Goal: Task Accomplishment & Management: Manage account settings

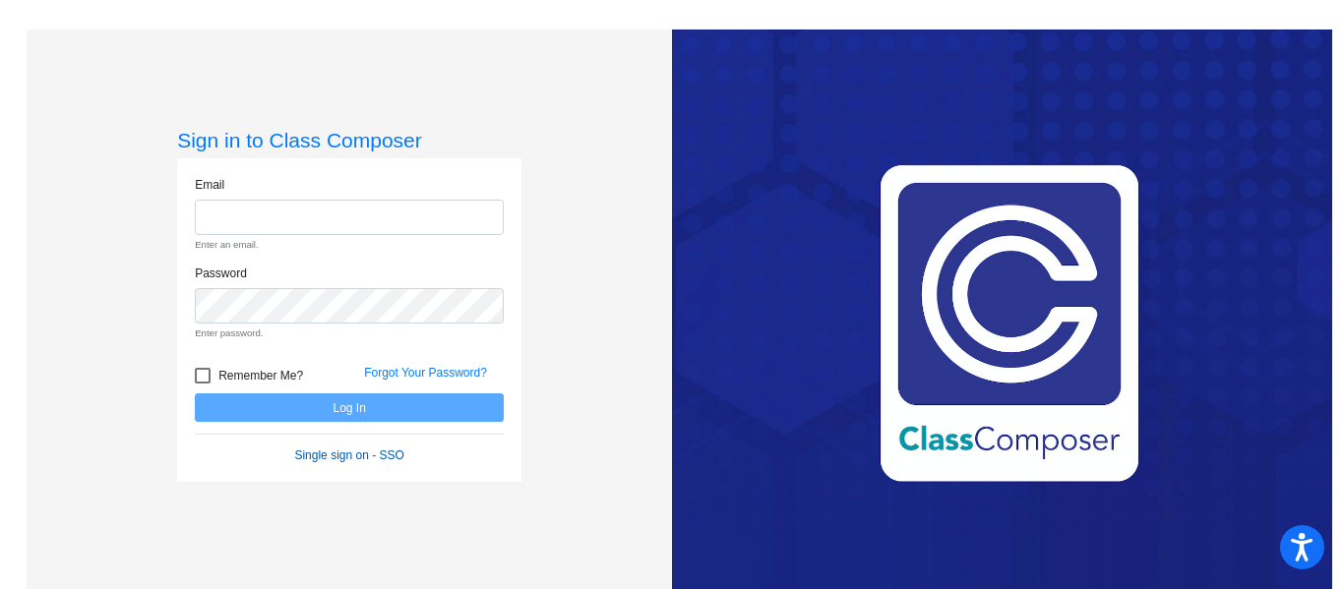
click at [354, 417] on form "Email Enter an email. Password Enter password. Remember Me? Forgot Your Passwor…" at bounding box center [349, 320] width 309 height 289
click at [346, 457] on link "Single sign on - SSO" at bounding box center [348, 456] width 109 height 14
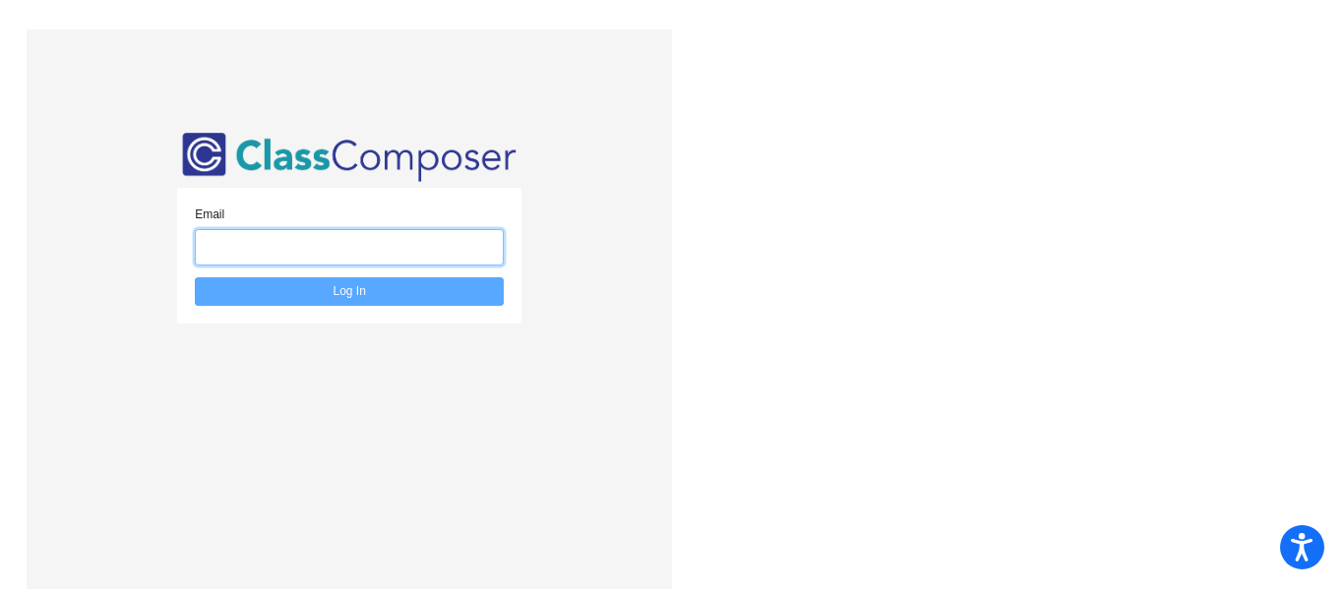
click at [326, 241] on input "email" at bounding box center [349, 247] width 309 height 36
type input "fserrano779@gmail.com"
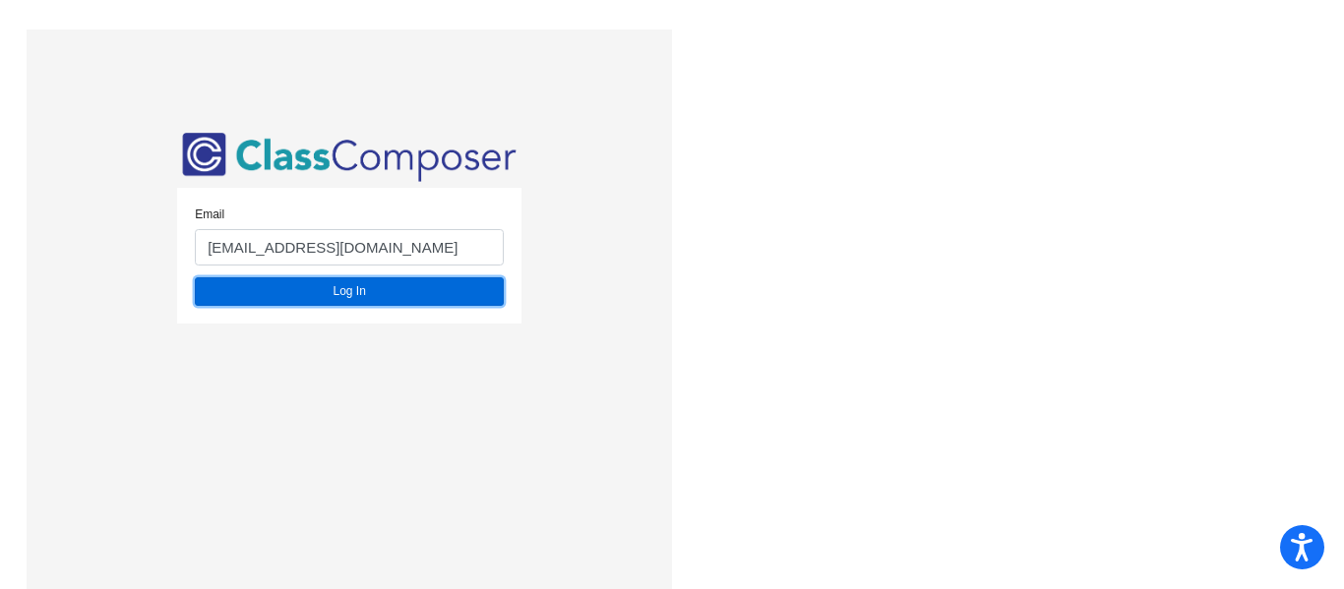
click at [344, 291] on button "Log In" at bounding box center [349, 291] width 309 height 29
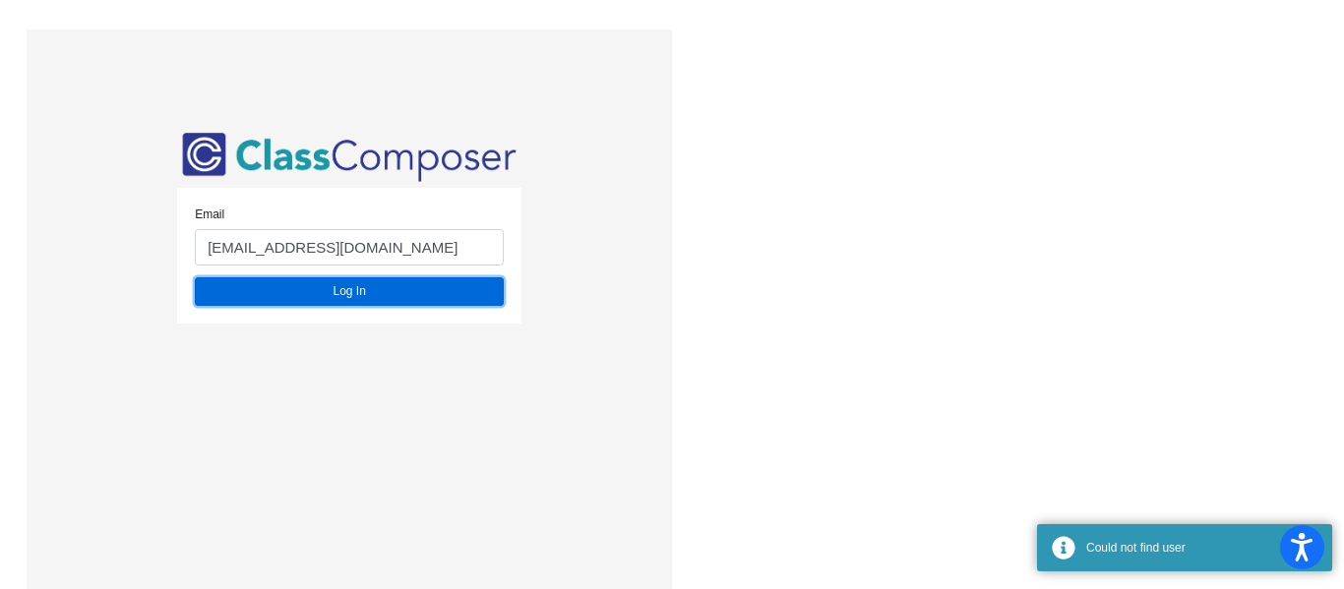
click at [344, 291] on button "Log In" at bounding box center [349, 291] width 309 height 29
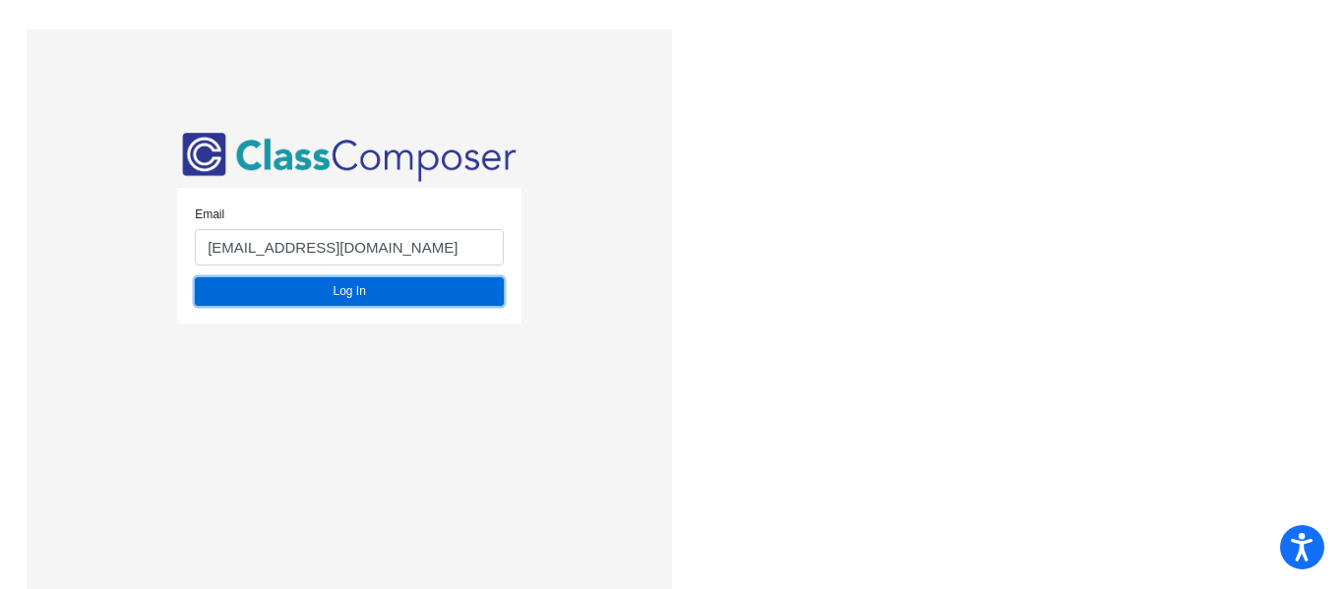
click at [344, 291] on button "Log In" at bounding box center [349, 291] width 309 height 29
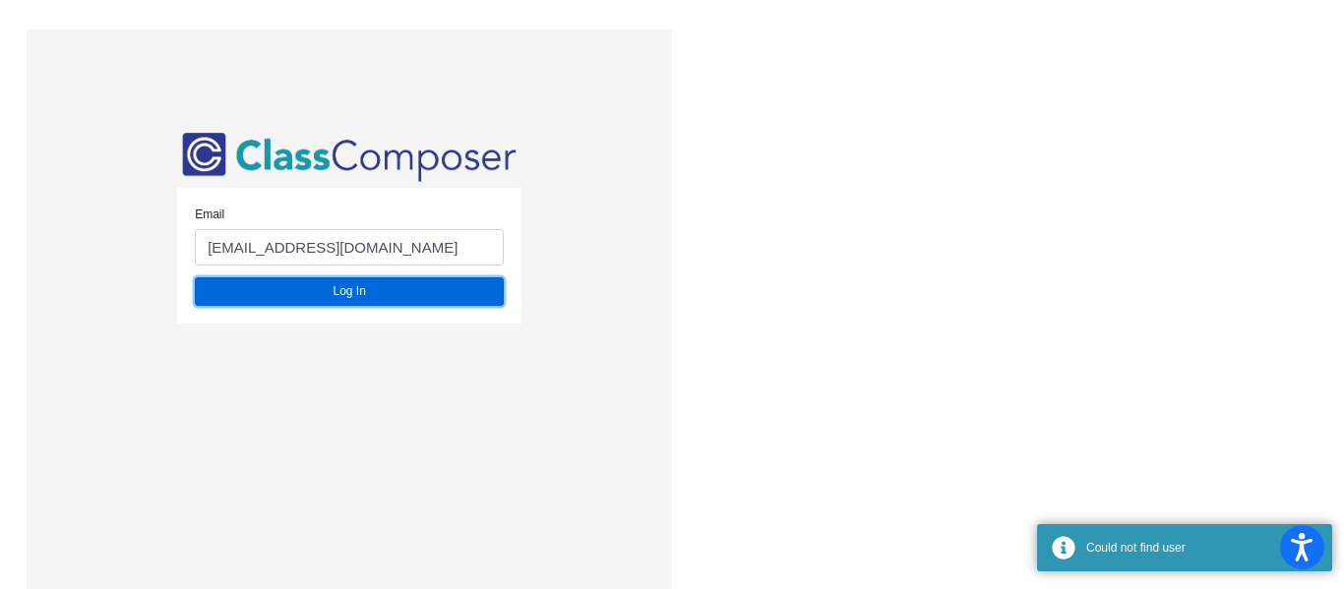
click at [344, 291] on button "Log In" at bounding box center [349, 291] width 309 height 29
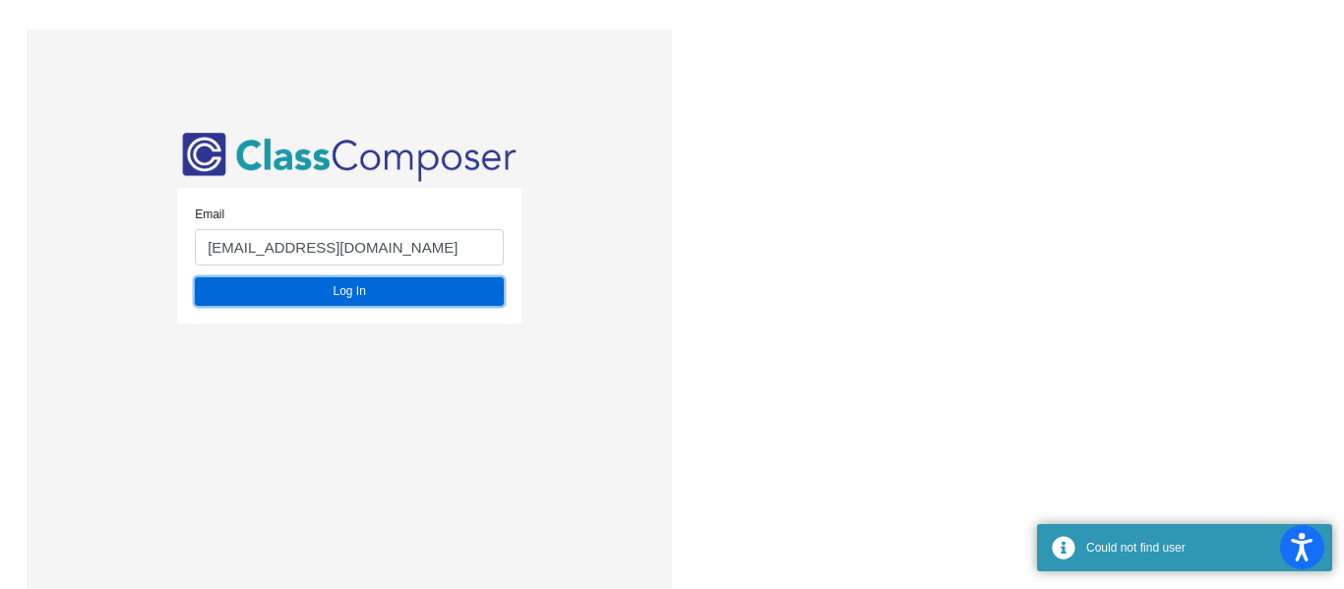
click at [344, 291] on button "Log In" at bounding box center [349, 291] width 309 height 29
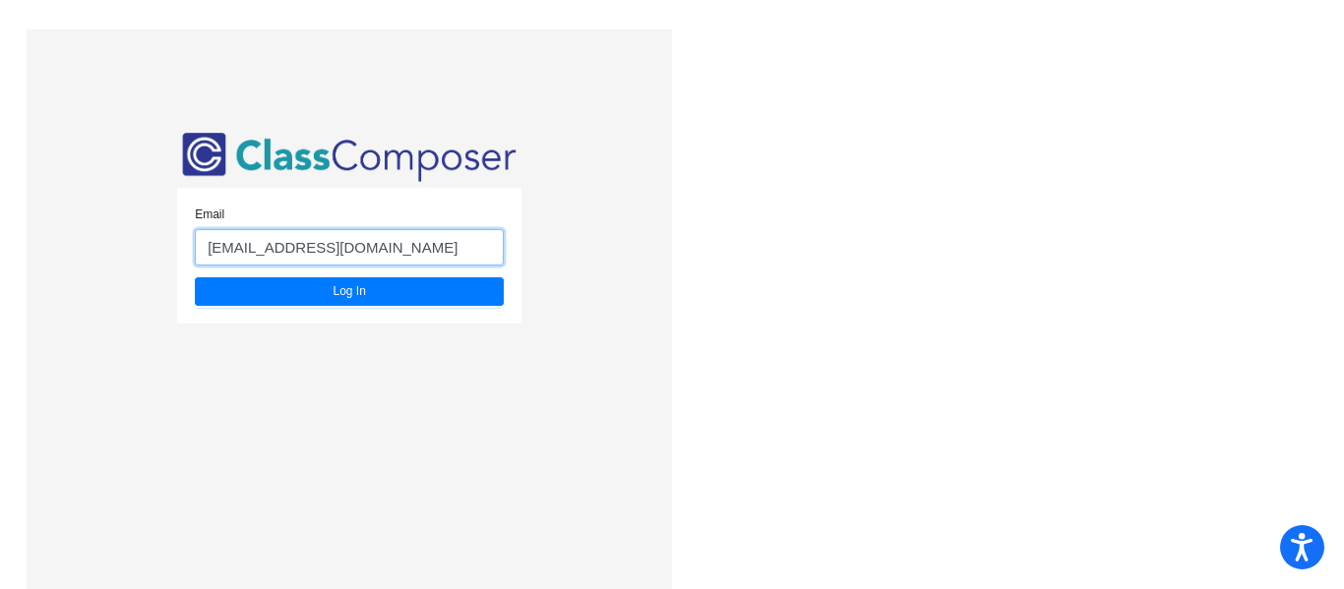
click at [369, 253] on input "fserrano779@gmail.com" at bounding box center [349, 247] width 309 height 36
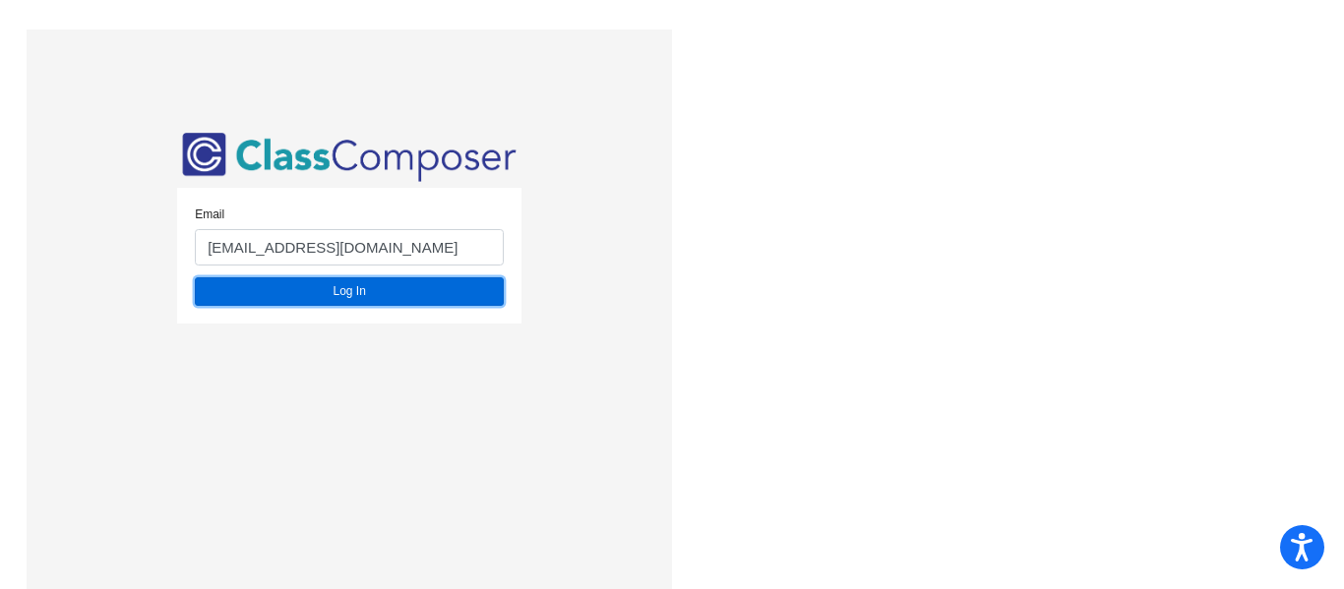
click at [395, 299] on button "Log In" at bounding box center [349, 291] width 309 height 29
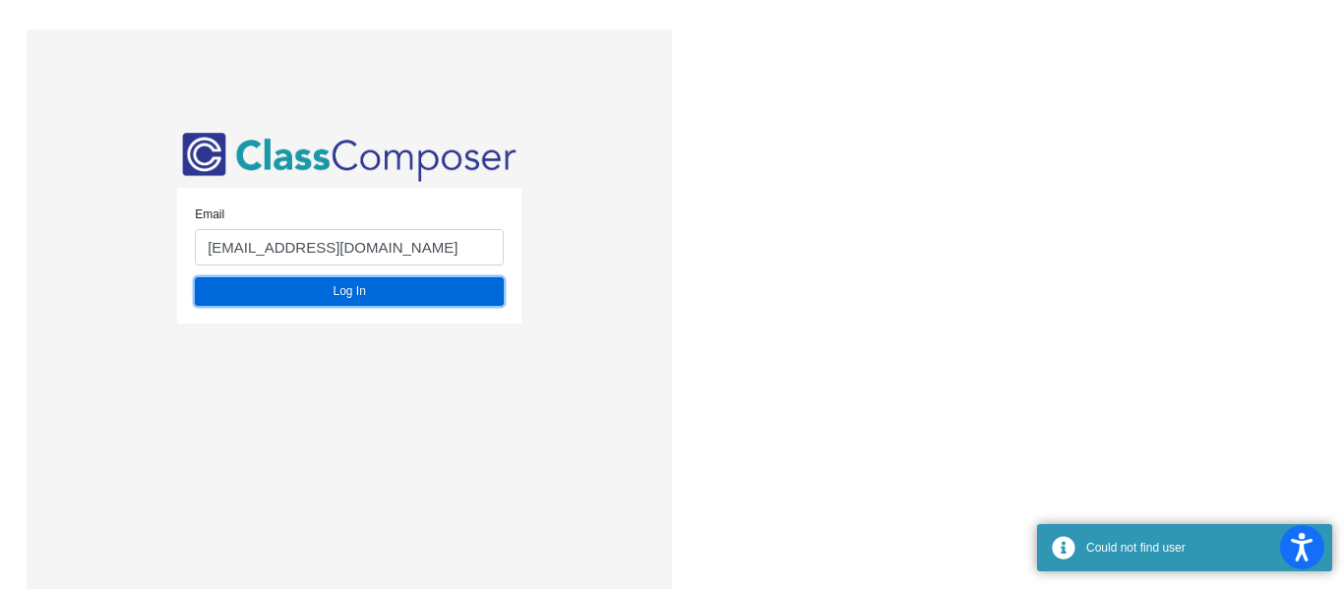
click at [395, 299] on button "Log In" at bounding box center [349, 291] width 309 height 29
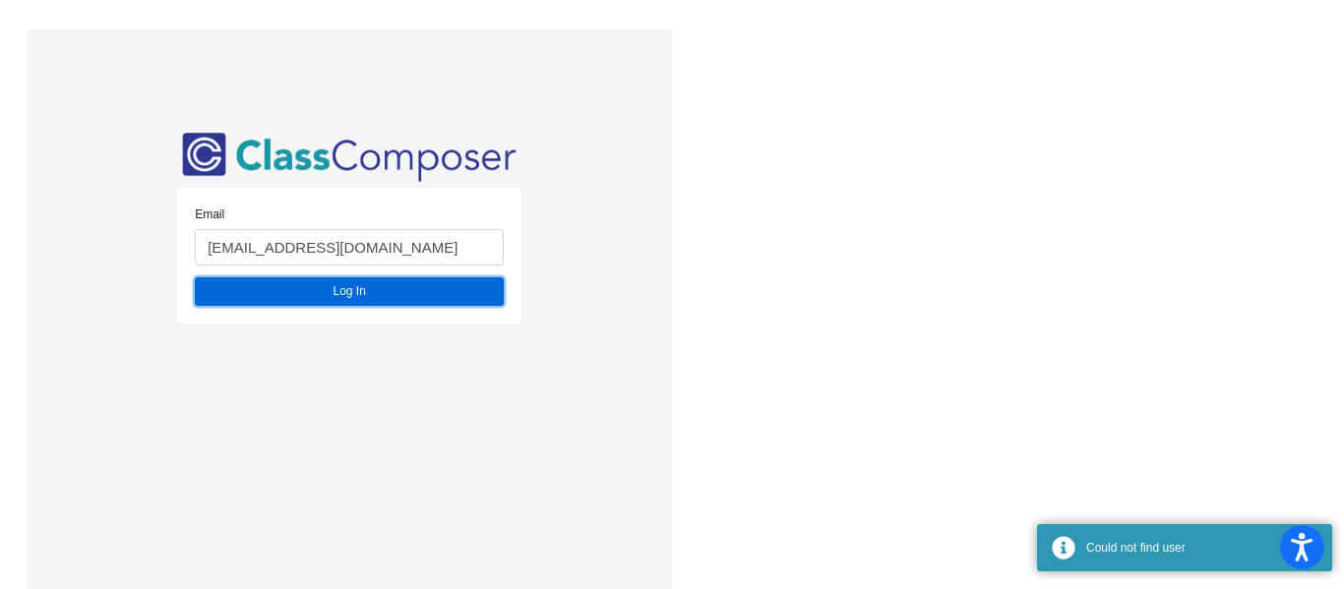
click at [395, 299] on button "Log In" at bounding box center [349, 291] width 309 height 29
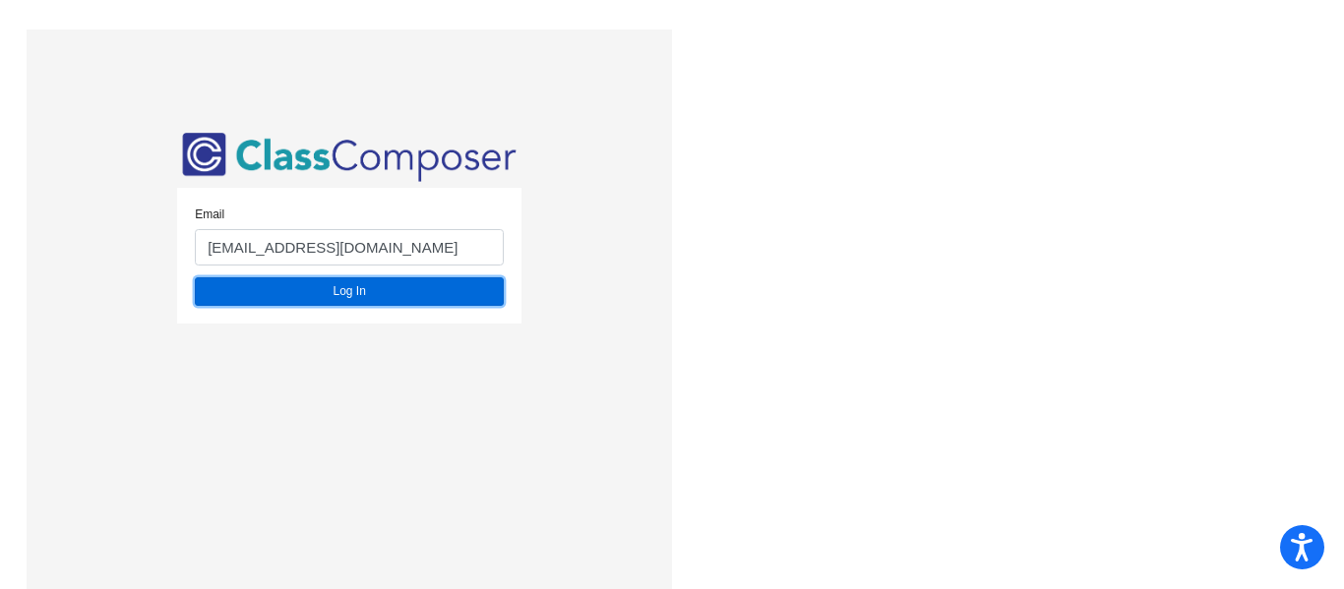
click at [395, 299] on button "Log In" at bounding box center [349, 291] width 309 height 29
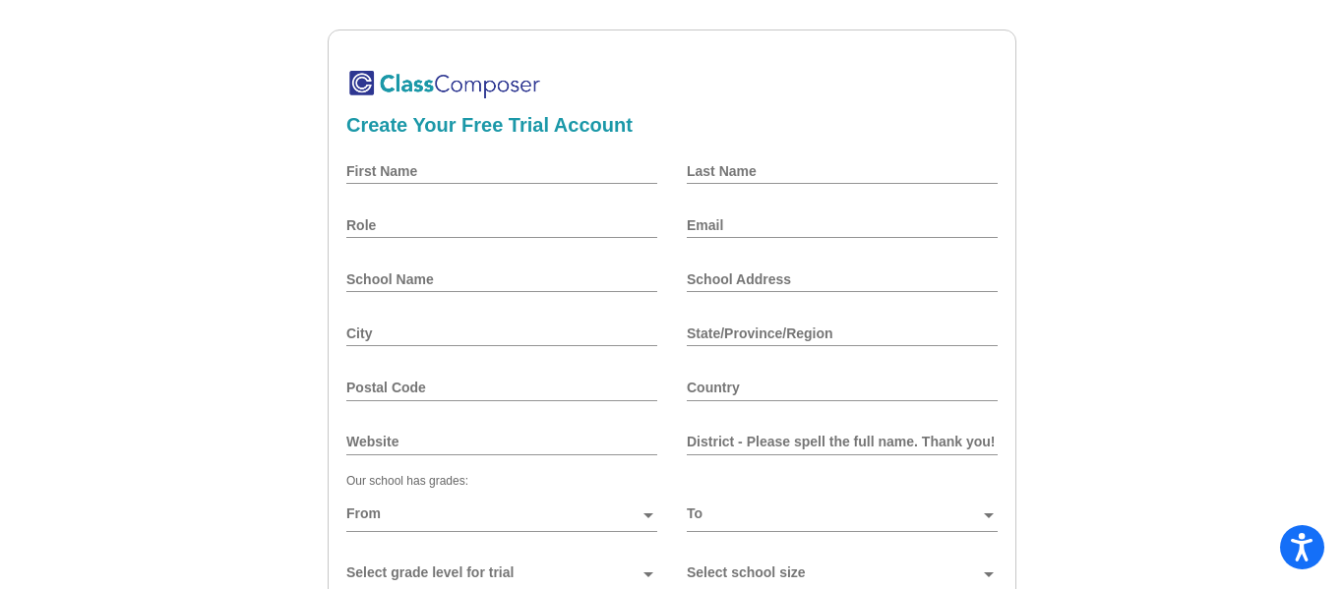
click at [187, 200] on div "Create Your Free Trial Account First Name Last Name Role Email School Name Scho…" at bounding box center [672, 432] width 1290 height 805
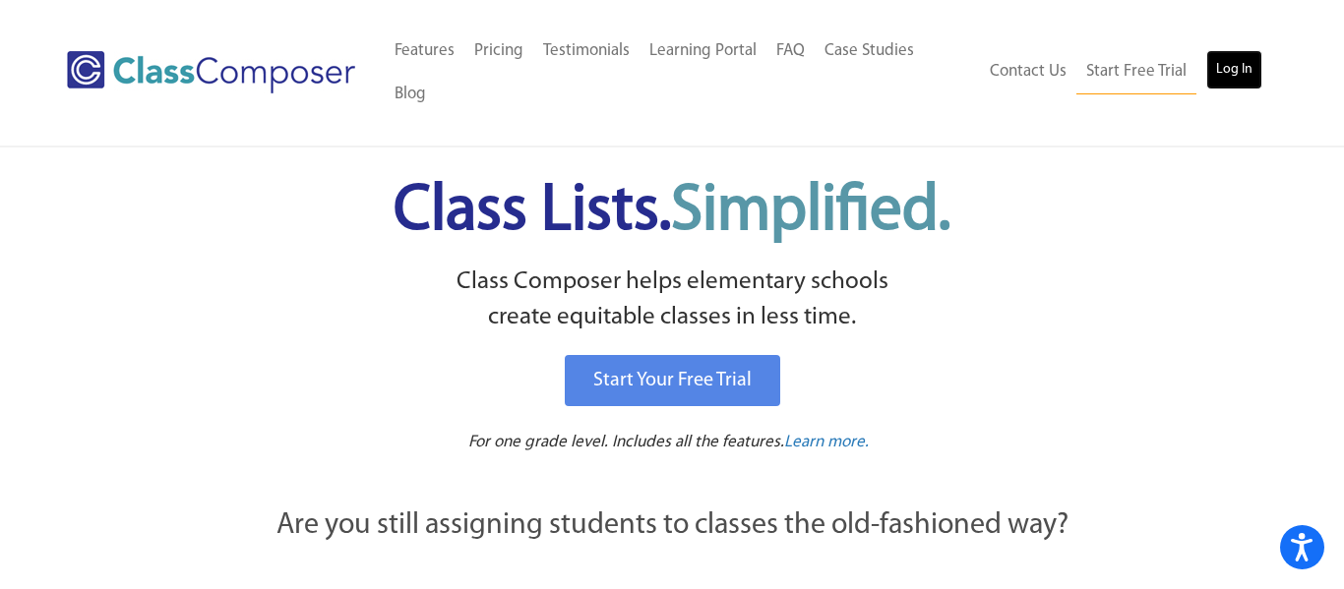
click at [1248, 50] on link "Log In" at bounding box center [1234, 69] width 56 height 39
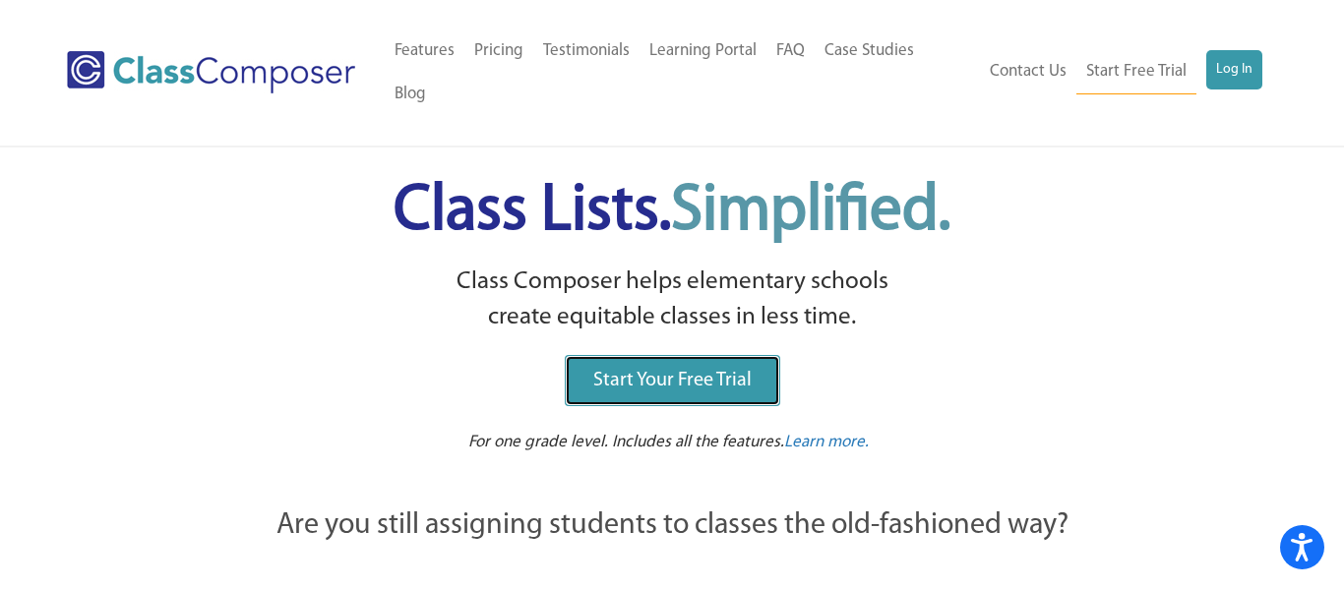
click at [608, 355] on link "Start Your Free Trial" at bounding box center [672, 380] width 215 height 51
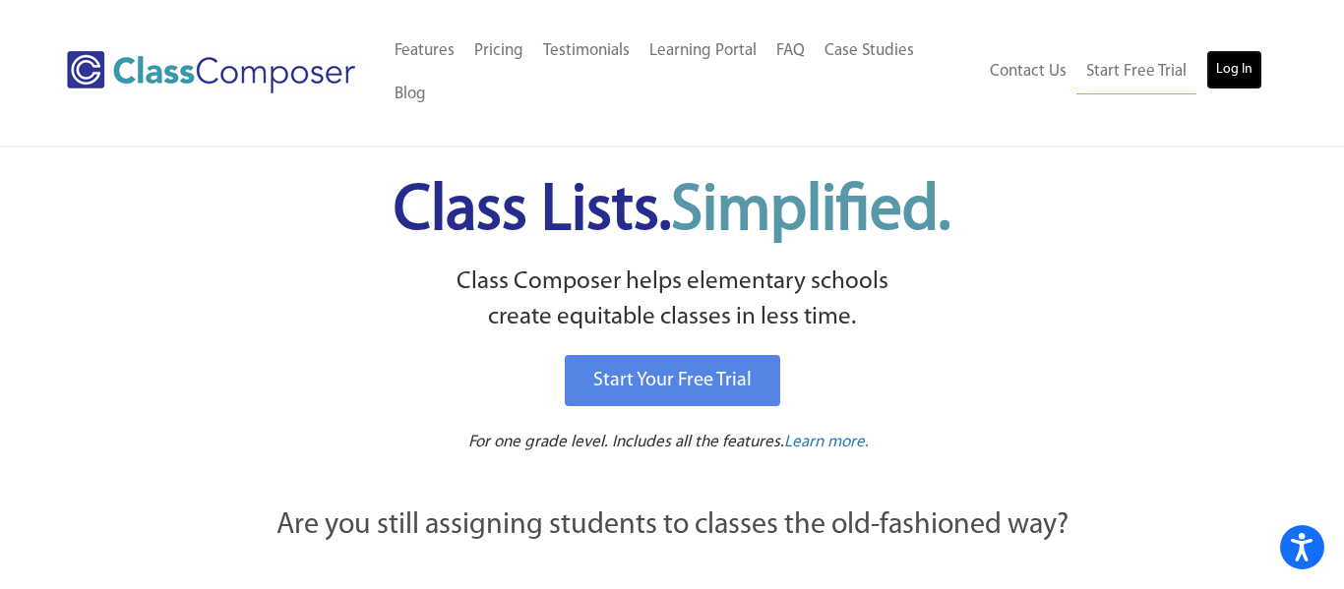
click at [1229, 50] on link "Log In" at bounding box center [1234, 69] width 56 height 39
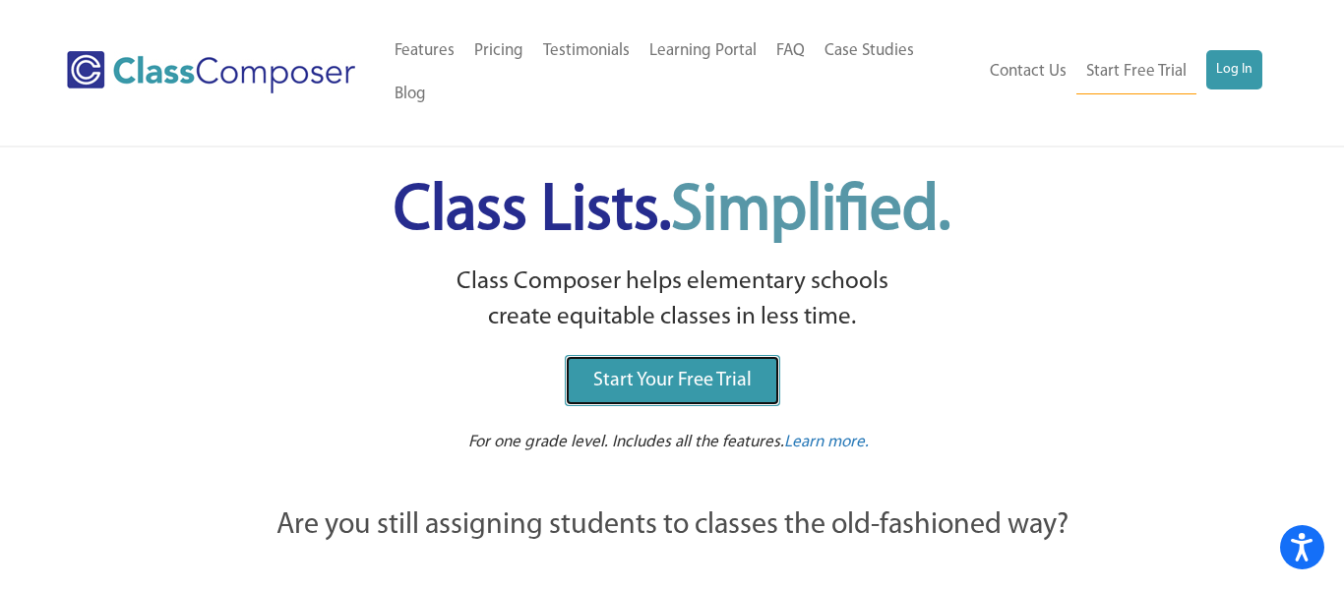
click at [693, 371] on span "Start Your Free Trial" at bounding box center [672, 381] width 158 height 20
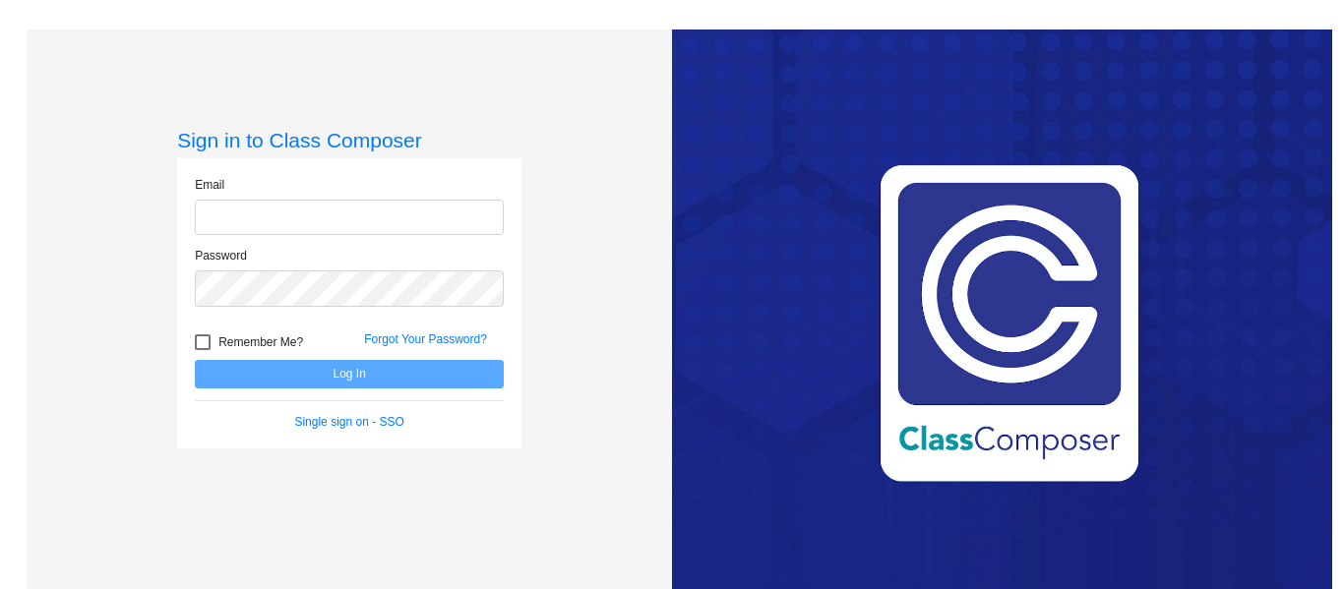
click at [293, 223] on input "email" at bounding box center [349, 218] width 309 height 36
type input "fserrano779@gmail.com"
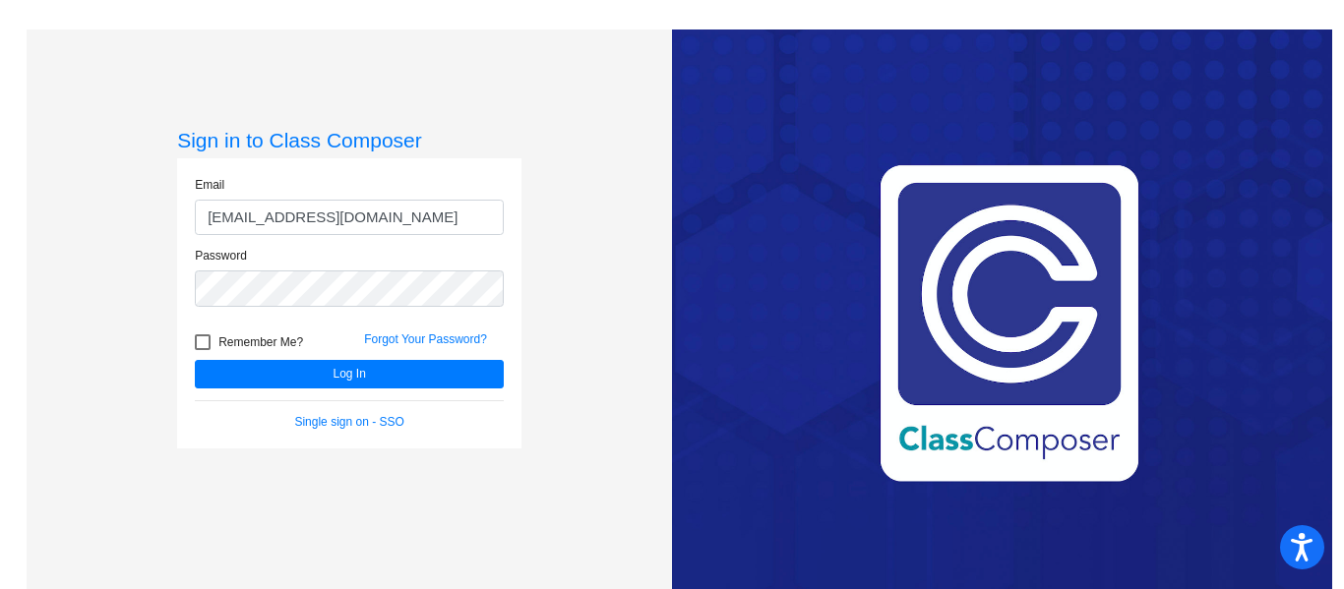
click at [260, 346] on span "Remember Me?" at bounding box center [260, 343] width 85 height 24
click at [203, 350] on input "Remember Me?" at bounding box center [202, 350] width 1 height 1
checkbox input "true"
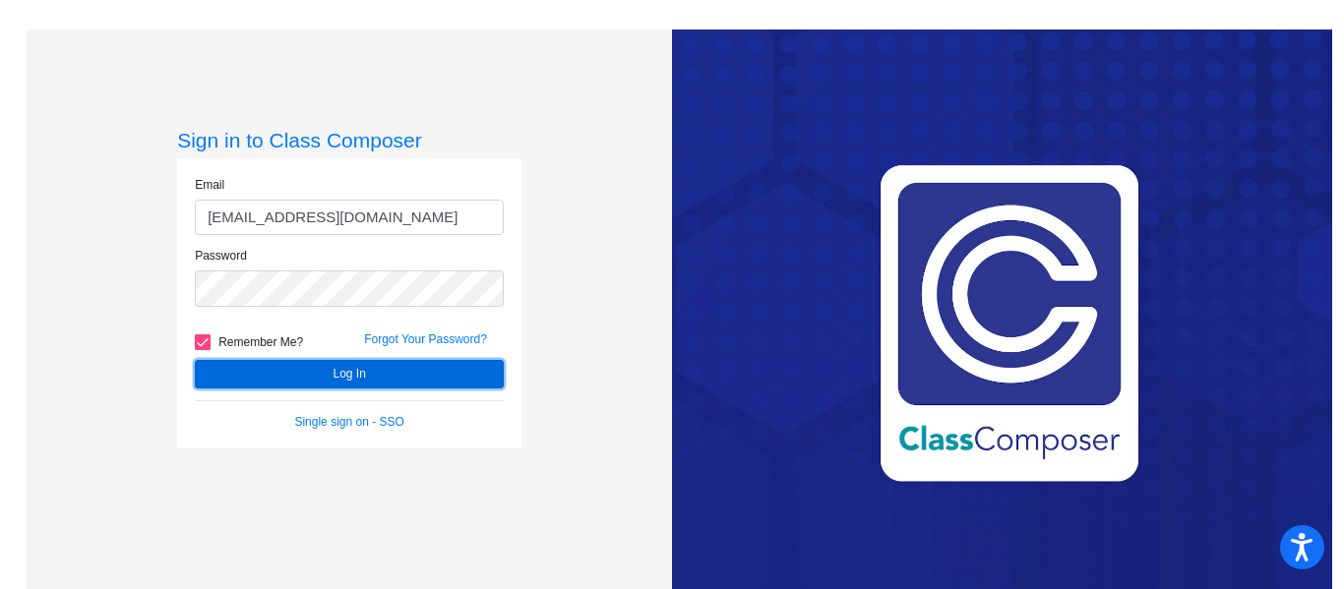
click at [278, 363] on button "Log In" at bounding box center [349, 374] width 309 height 29
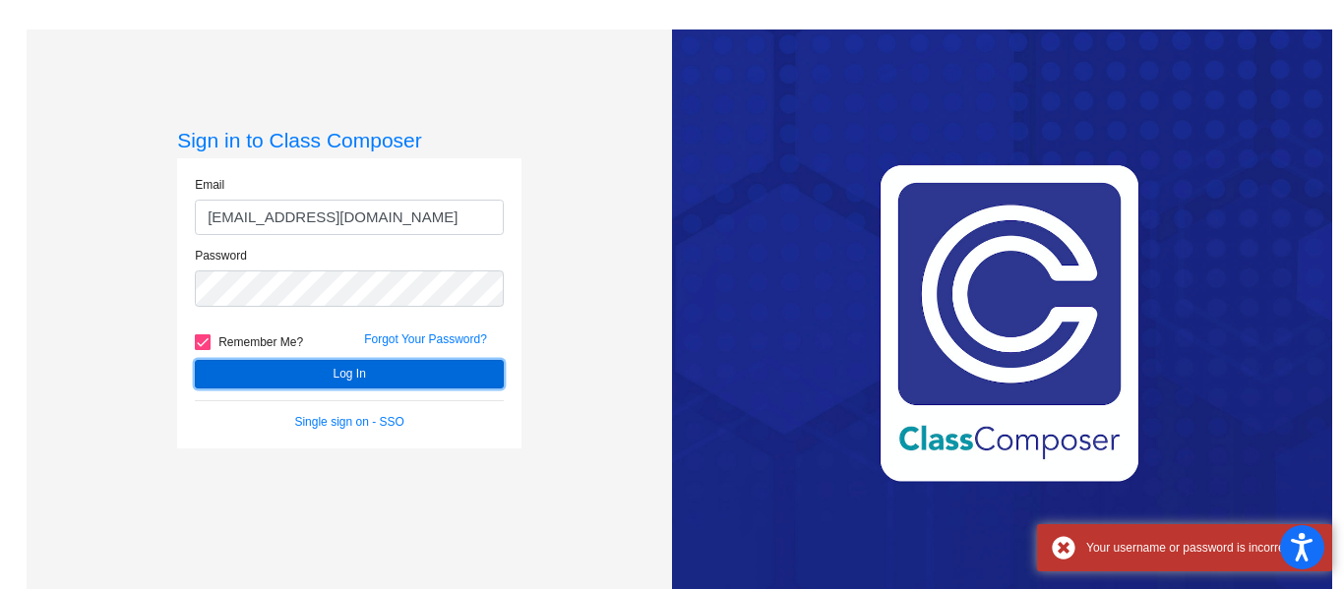
click at [278, 363] on button "Log In" at bounding box center [349, 374] width 309 height 29
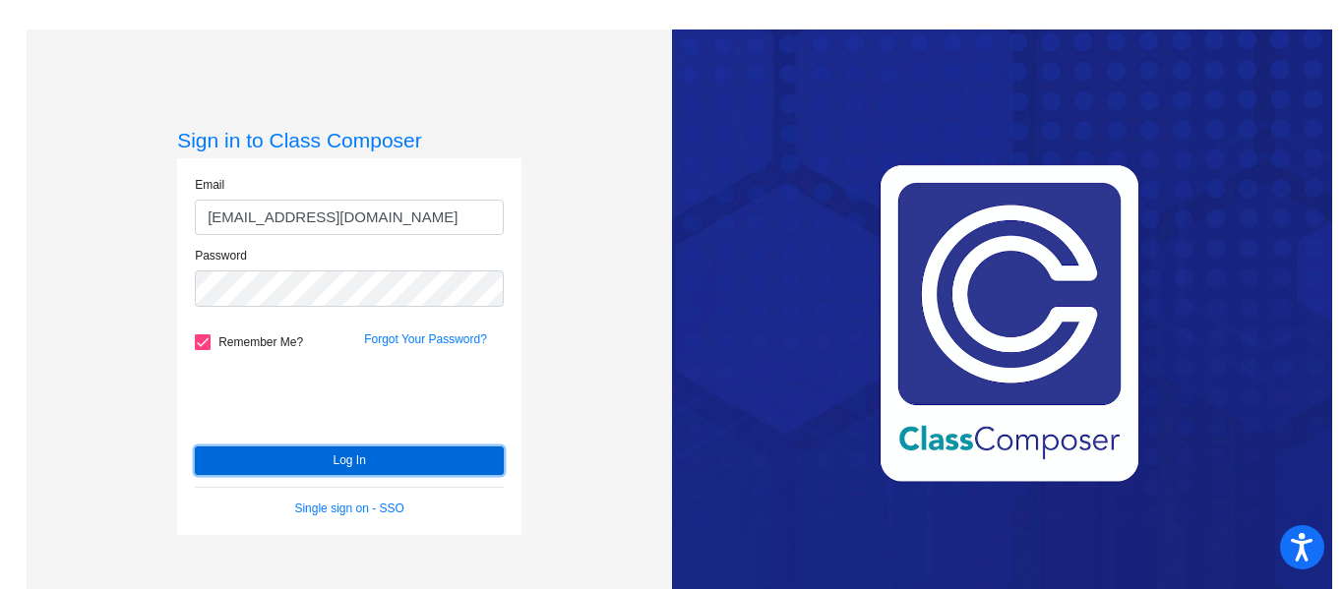
click at [268, 448] on button "Log In" at bounding box center [349, 461] width 309 height 29
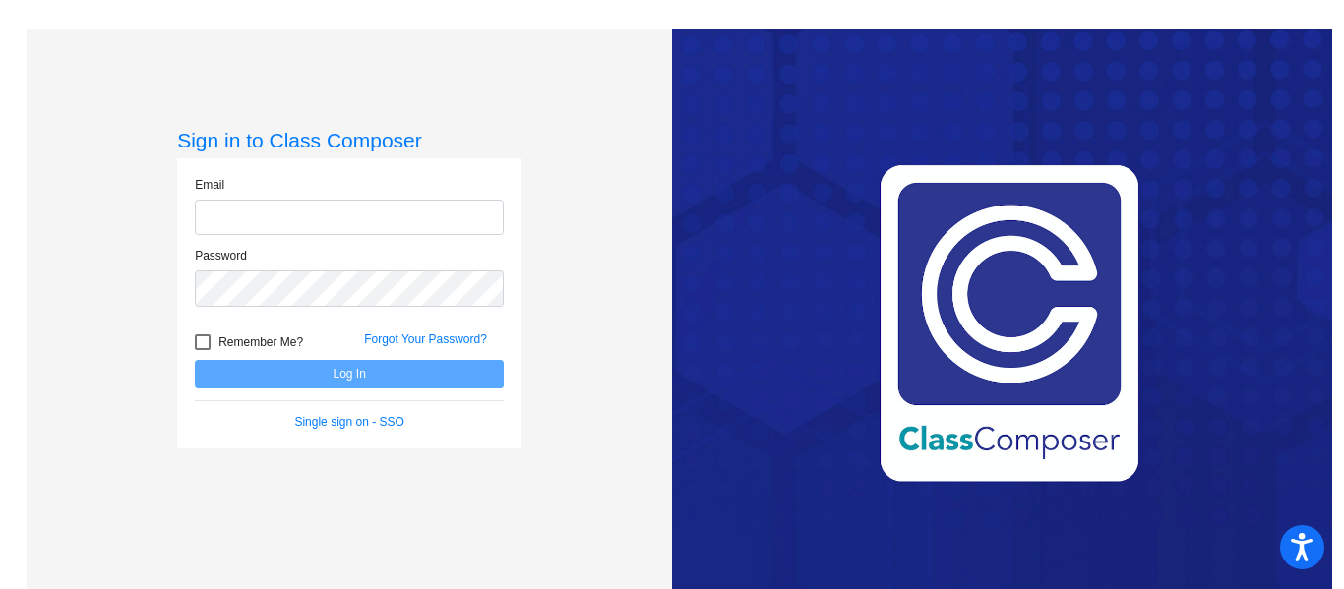
click at [274, 233] on input "email" at bounding box center [349, 218] width 309 height 36
type input "[EMAIL_ADDRESS][DOMAIN_NAME]"
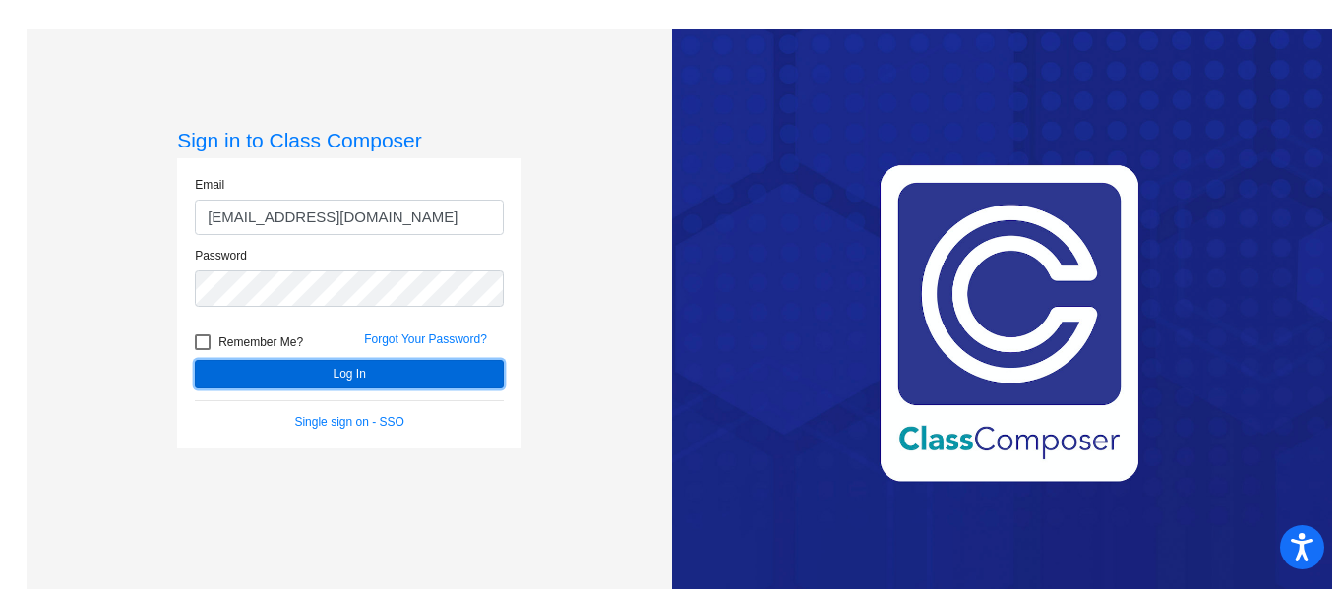
click at [355, 368] on button "Log In" at bounding box center [349, 374] width 309 height 29
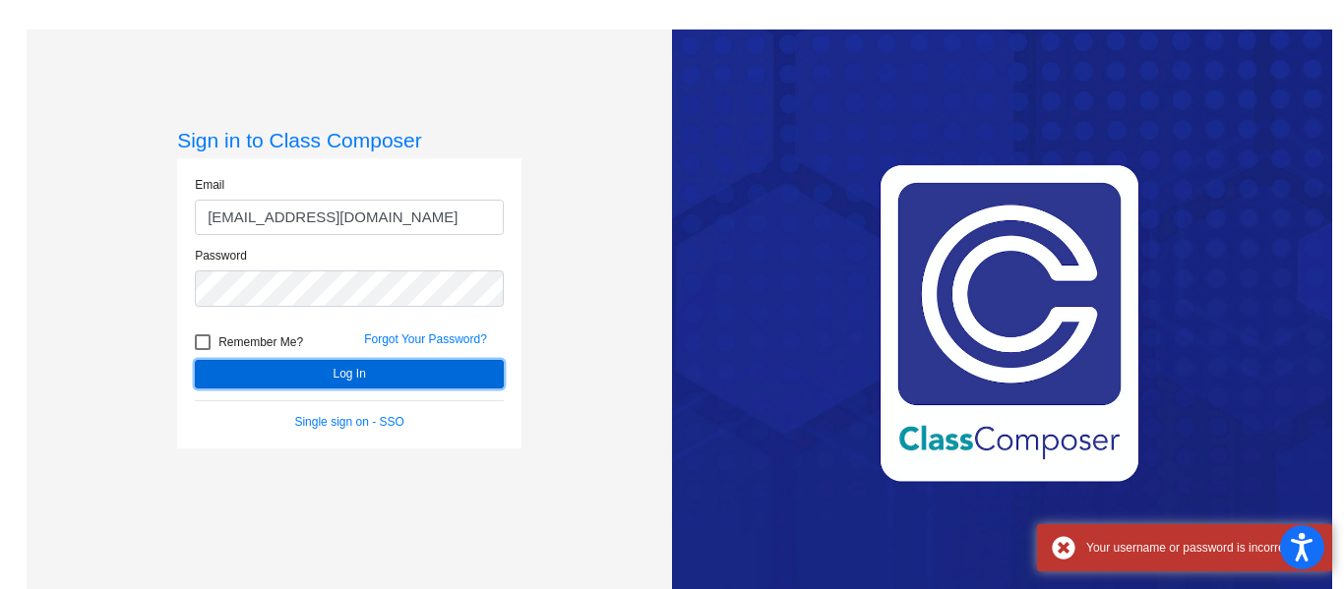
click at [355, 368] on button "Log In" at bounding box center [349, 374] width 309 height 29
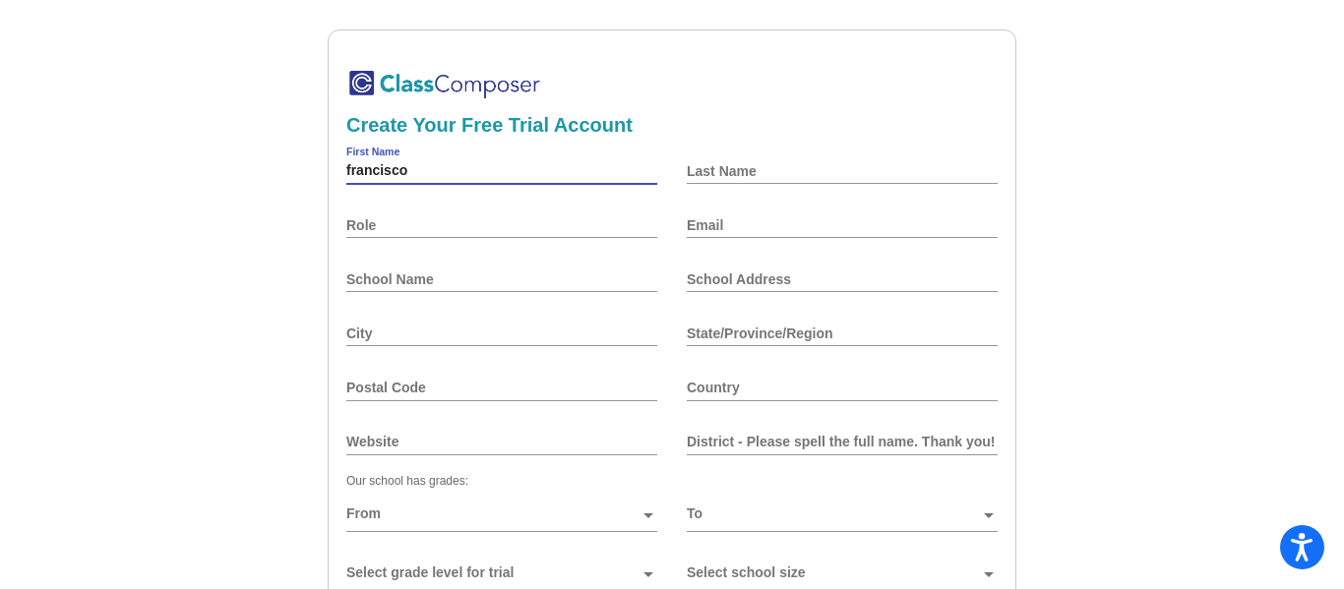
type input "francisco"
click at [692, 173] on input "Last Name" at bounding box center [842, 171] width 311 height 16
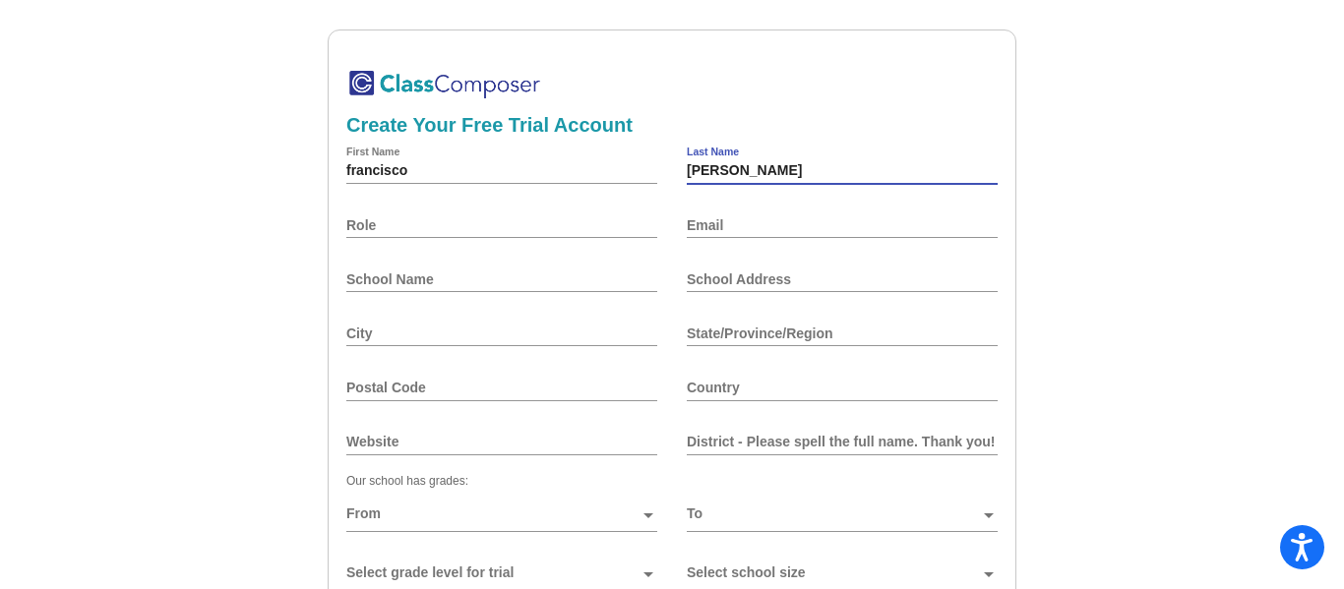
type input "serrano"
click at [528, 231] on input "Role" at bounding box center [501, 225] width 311 height 16
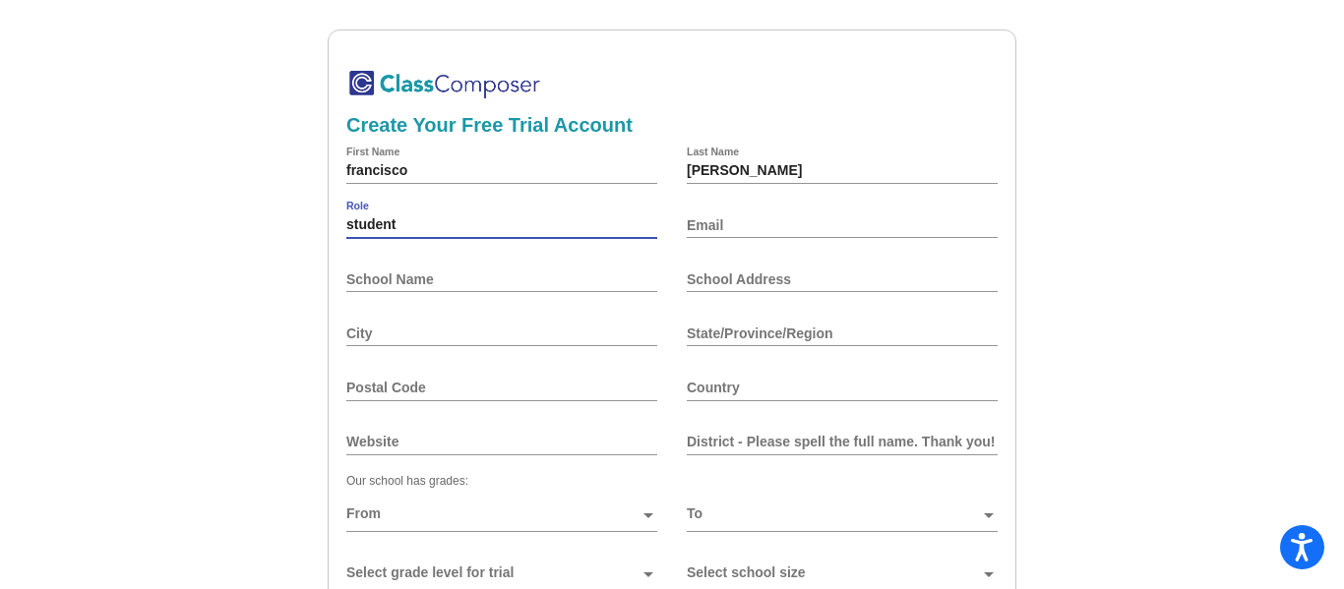
type input "student"
click at [715, 226] on input "Email" at bounding box center [842, 225] width 311 height 16
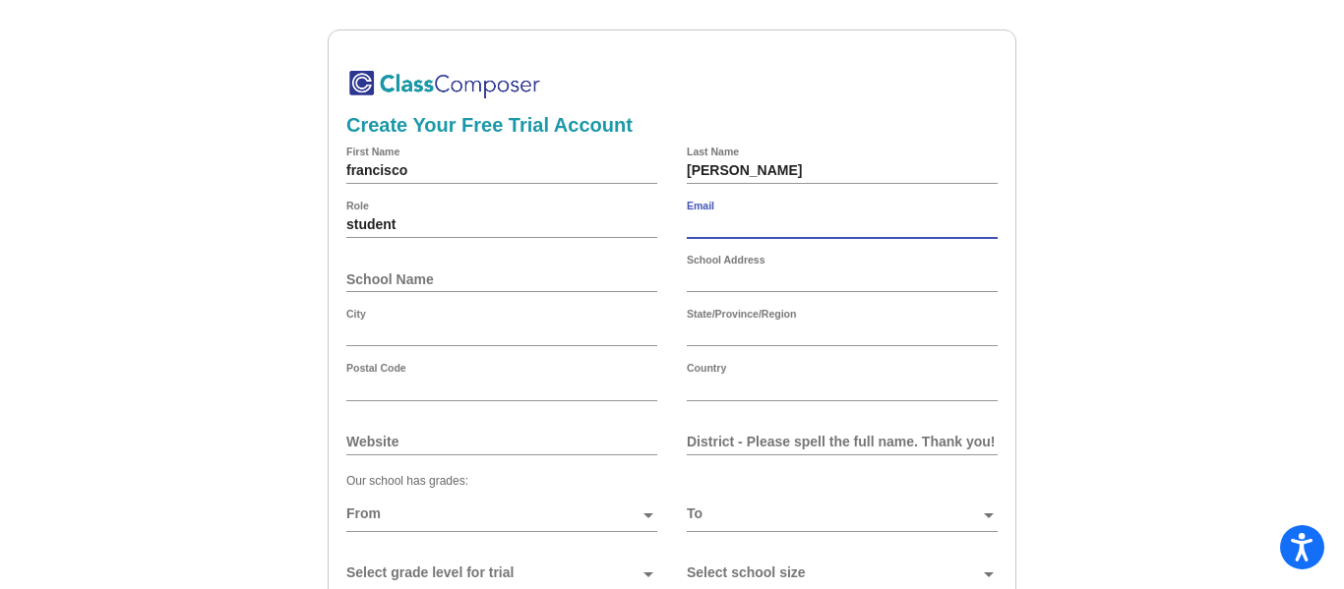
type input "[EMAIL_ADDRESS][DOMAIN_NAME]"
type input "908 7th ave"
type input "council bluffs"
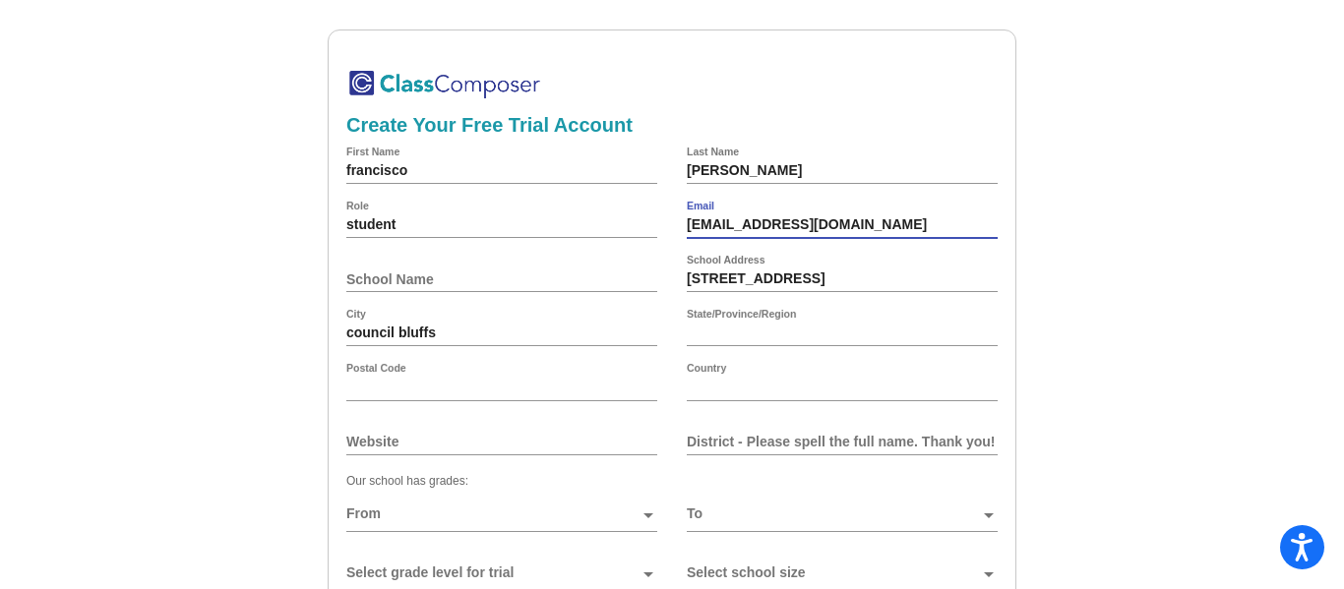
type input "Iowa"
type input "51501"
type input "[GEOGRAPHIC_DATA]"
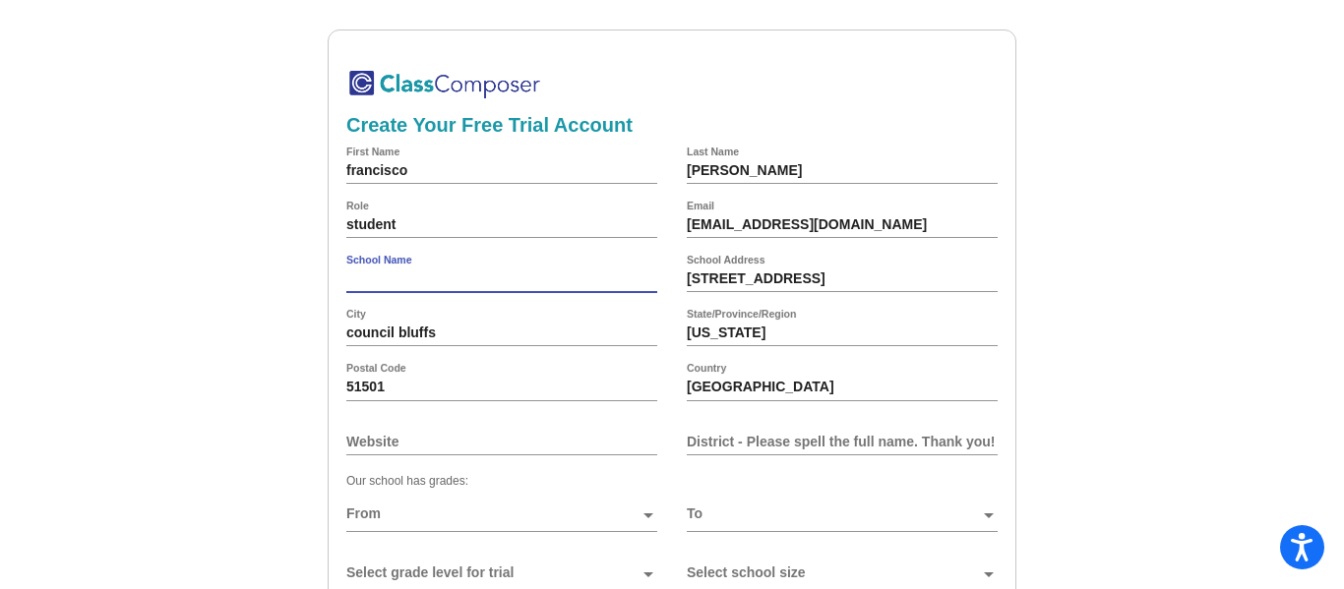
click at [360, 279] on input "School Name" at bounding box center [501, 280] width 311 height 16
type input "thomas jefferson"
type input "Thomas Jefferson high school"
click at [453, 438] on input "Website" at bounding box center [501, 442] width 311 height 16
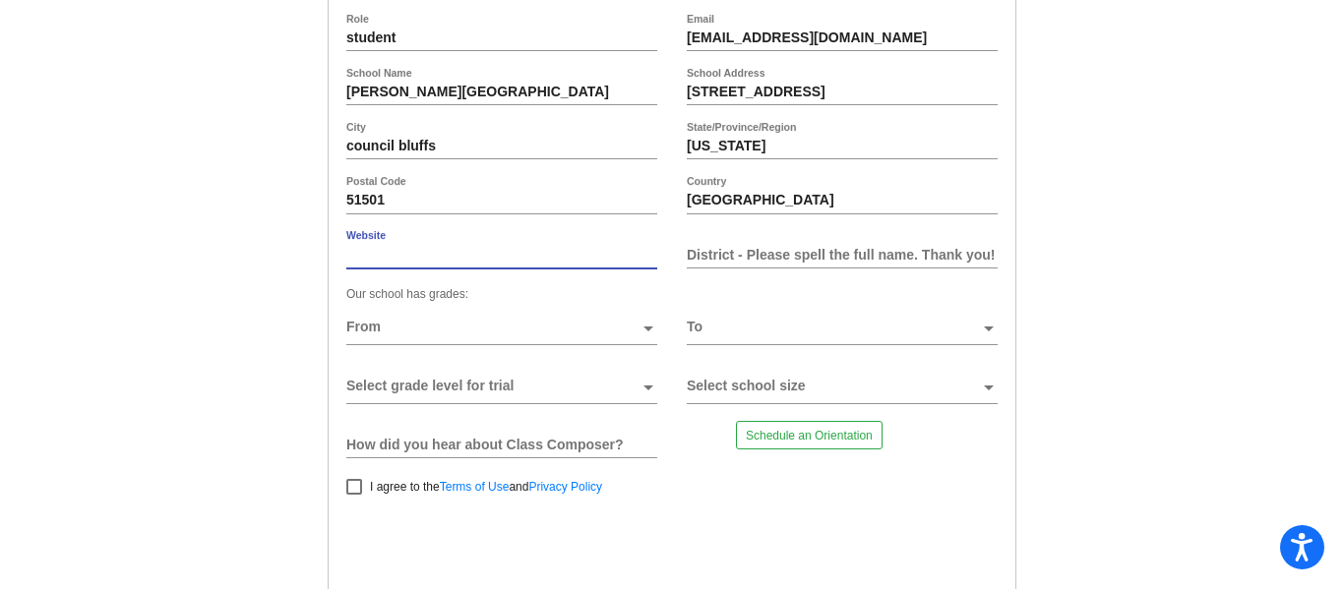
scroll to position [190, 0]
click at [735, 249] on input "District - Please spell the full name. Thank you!" at bounding box center [842, 252] width 311 height 16
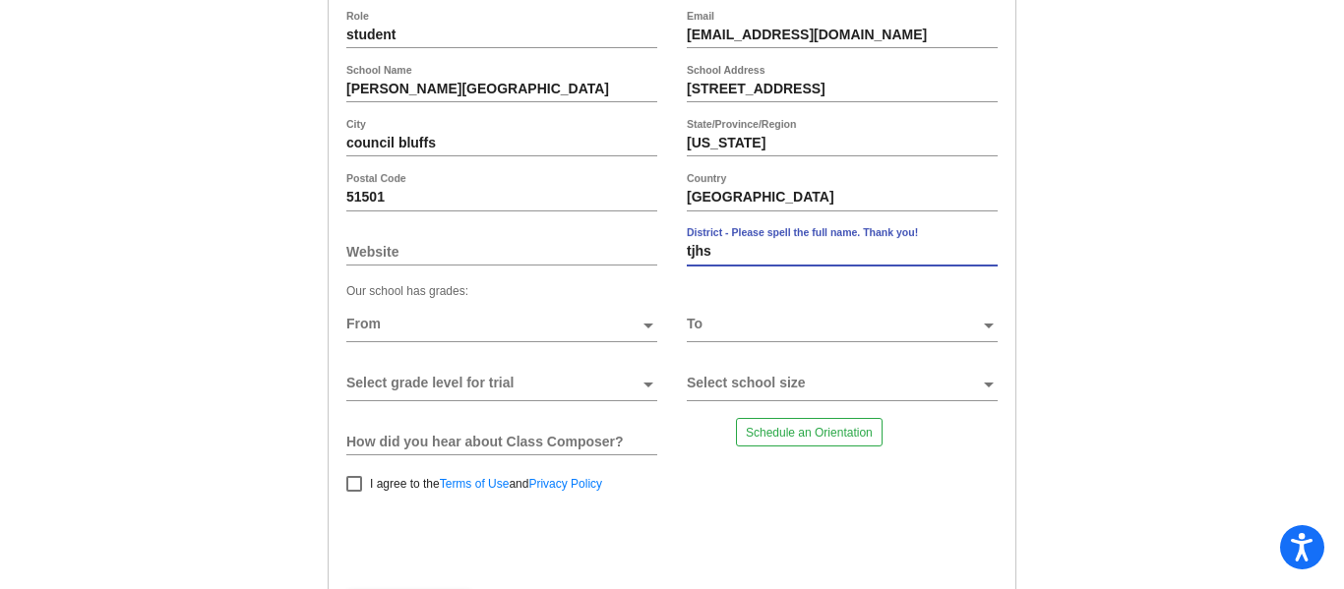
click at [454, 324] on span at bounding box center [492, 325] width 293 height 16
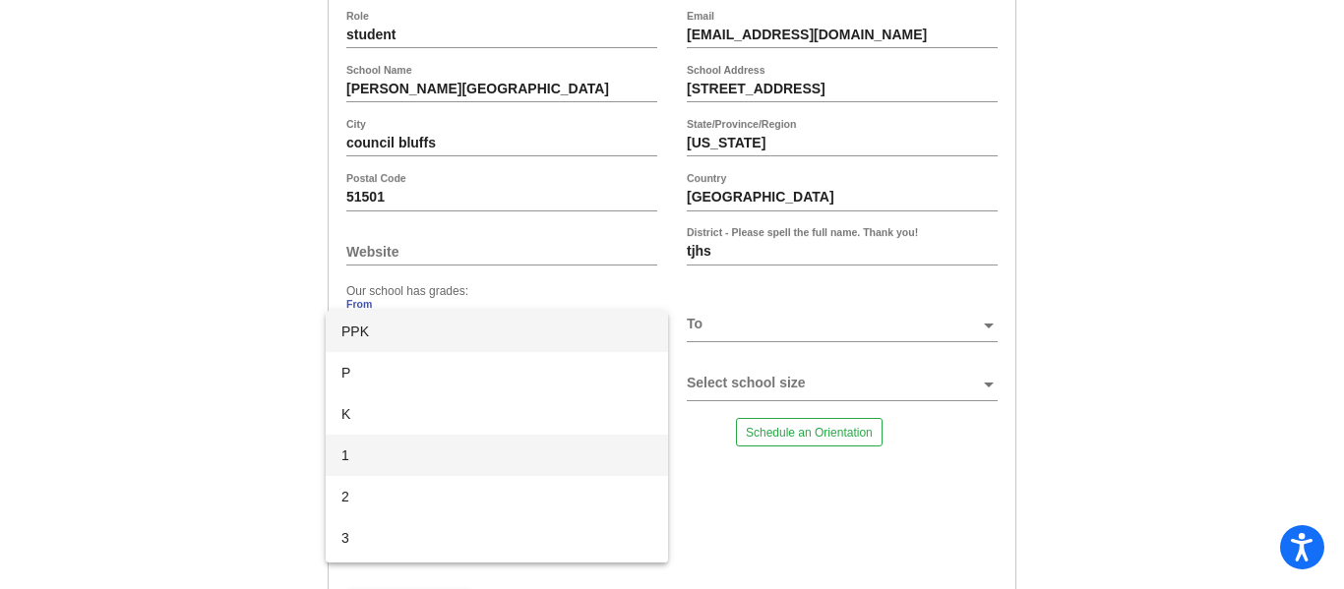
scroll to position [409, 0]
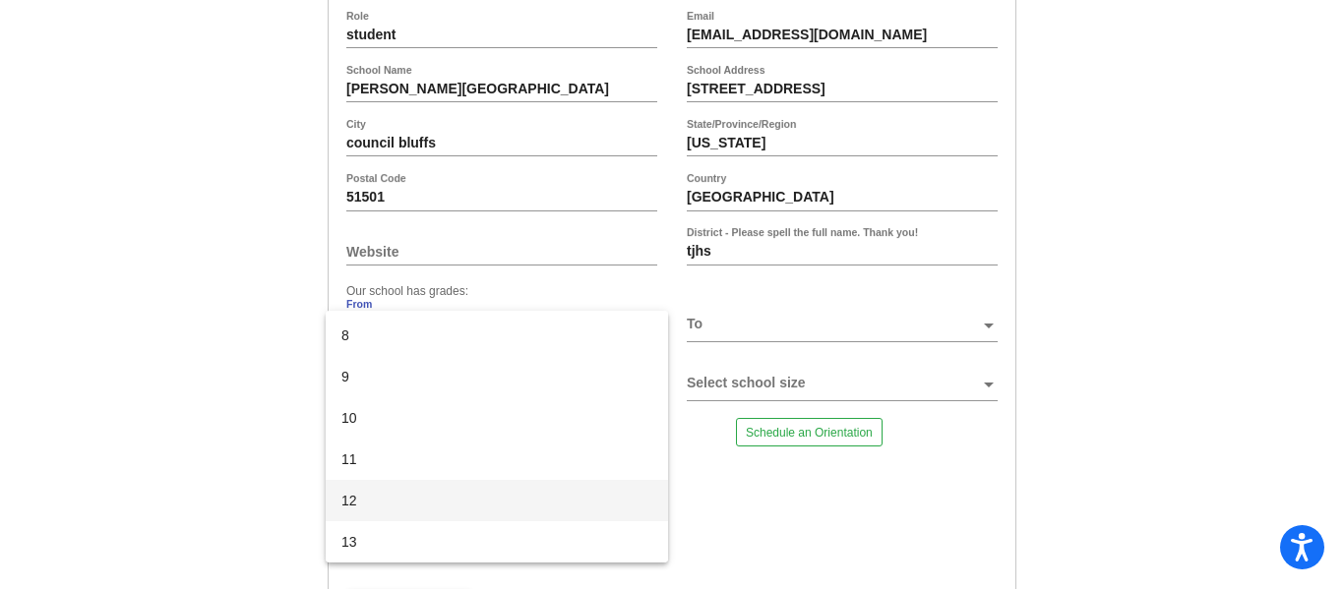
click at [403, 509] on span "12" at bounding box center [496, 500] width 311 height 41
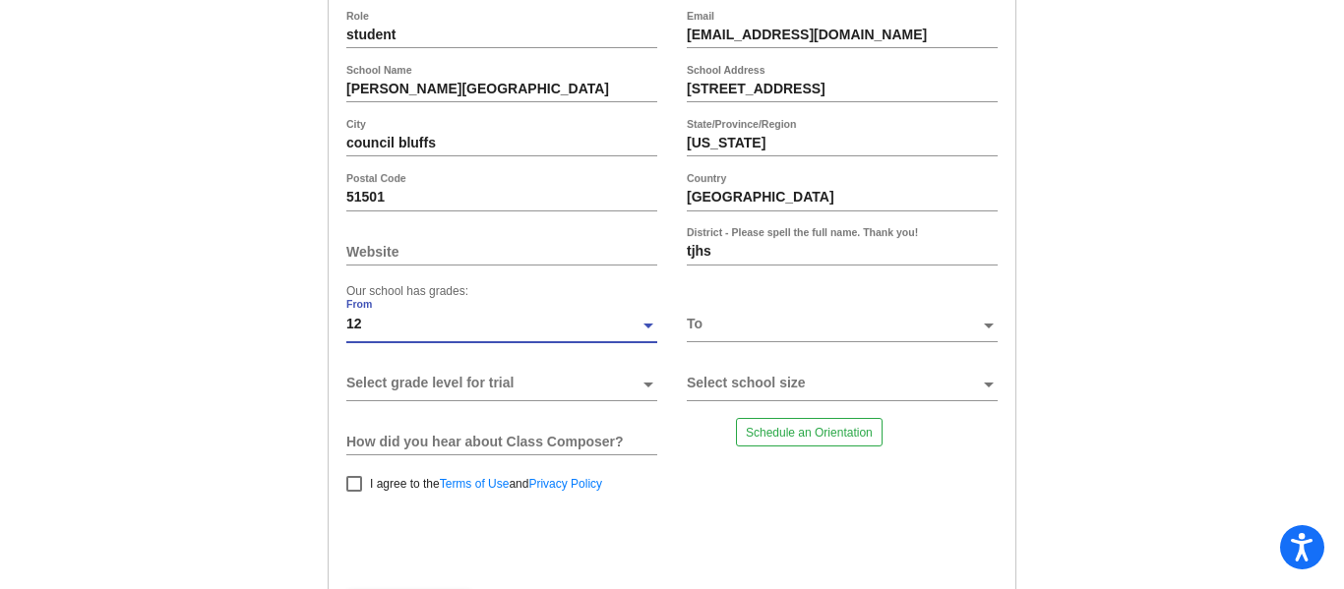
click at [708, 256] on input "tjhs" at bounding box center [842, 252] width 311 height 16
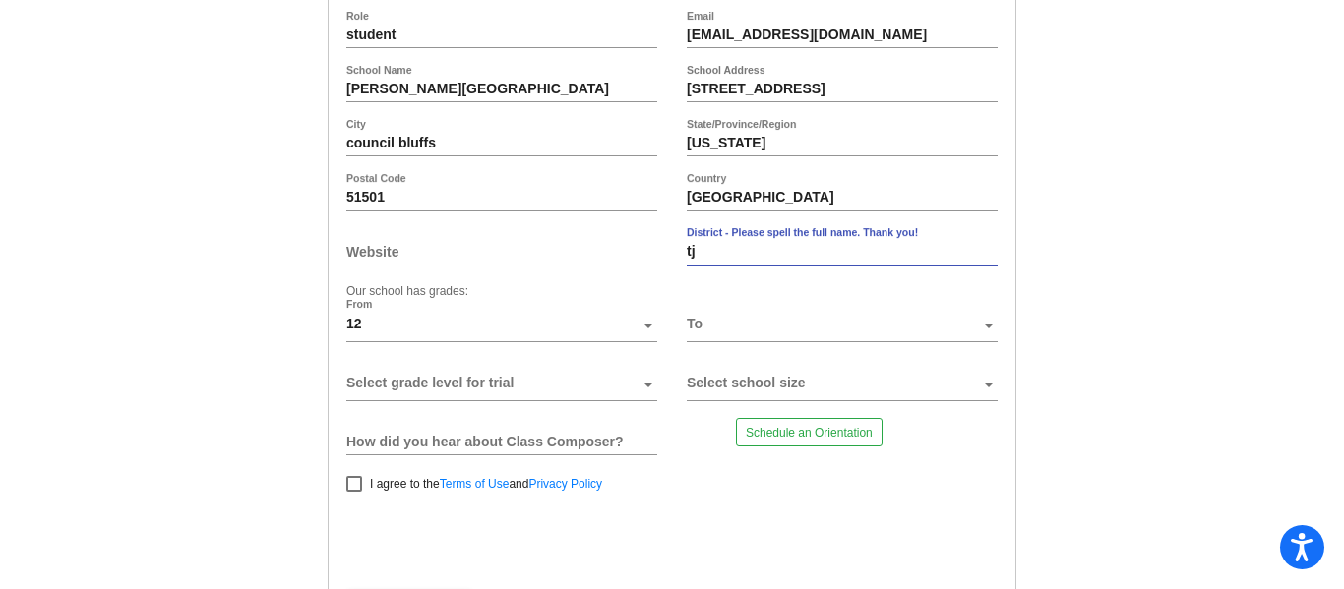
type input "t"
type input "tjhs"
click at [762, 323] on span at bounding box center [833, 325] width 293 height 16
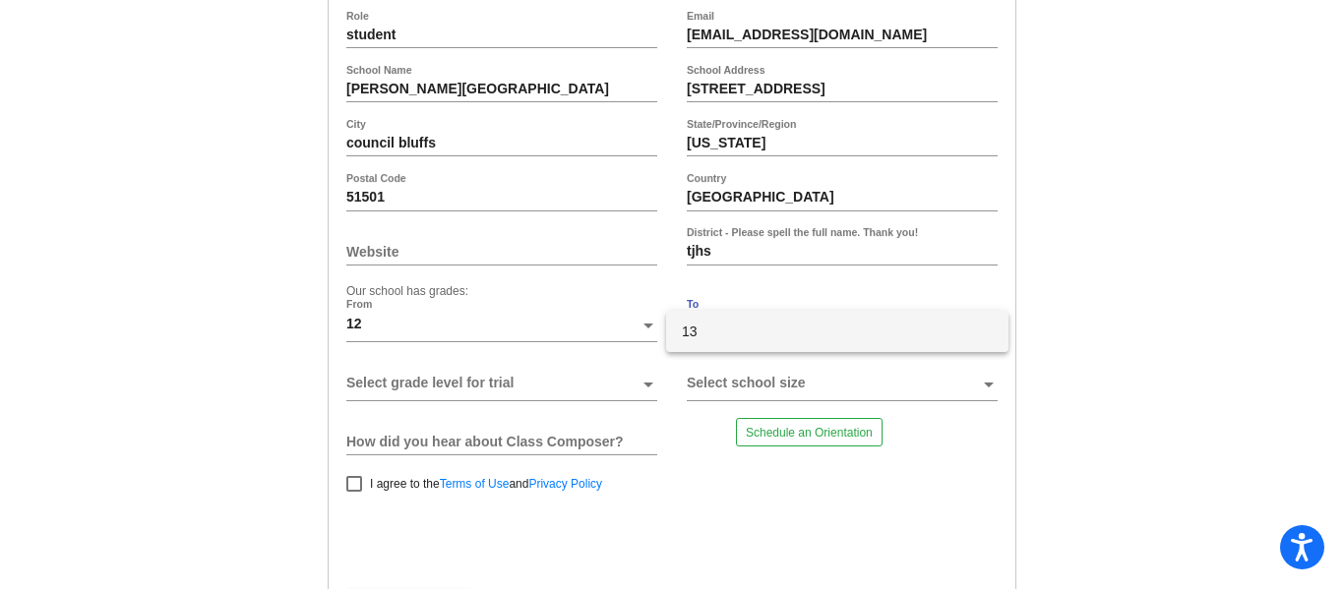
click at [637, 319] on div at bounding box center [672, 294] width 1344 height 589
click at [640, 322] on div at bounding box center [649, 332] width 18 height 30
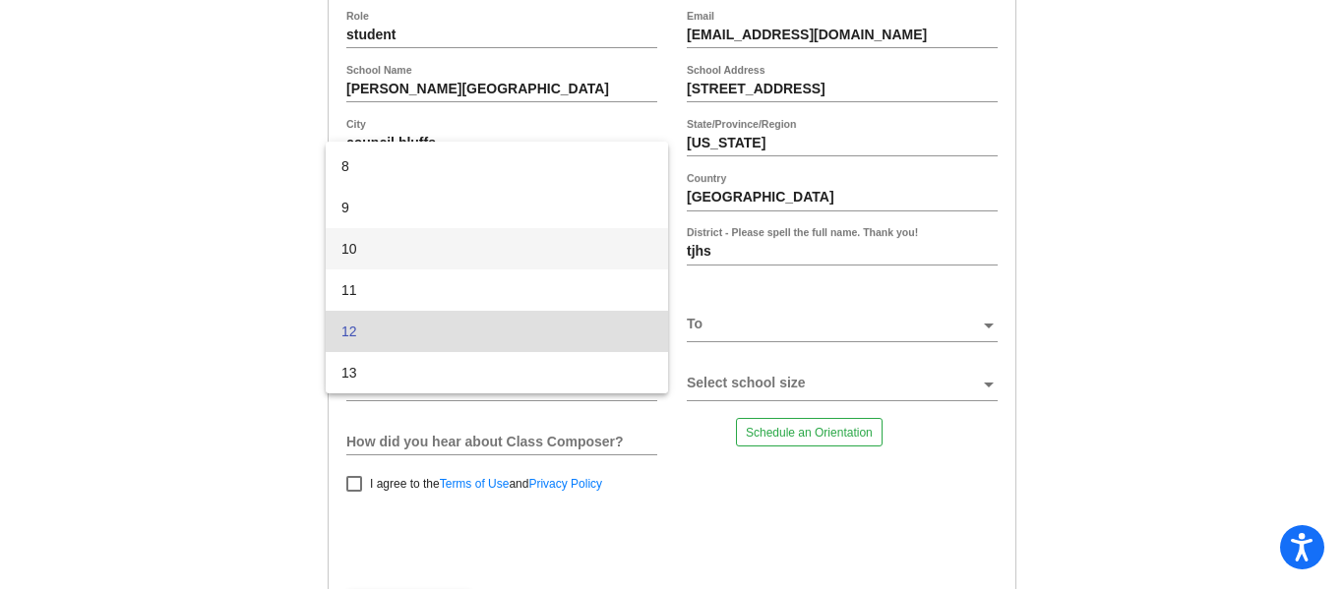
scroll to position [0, 0]
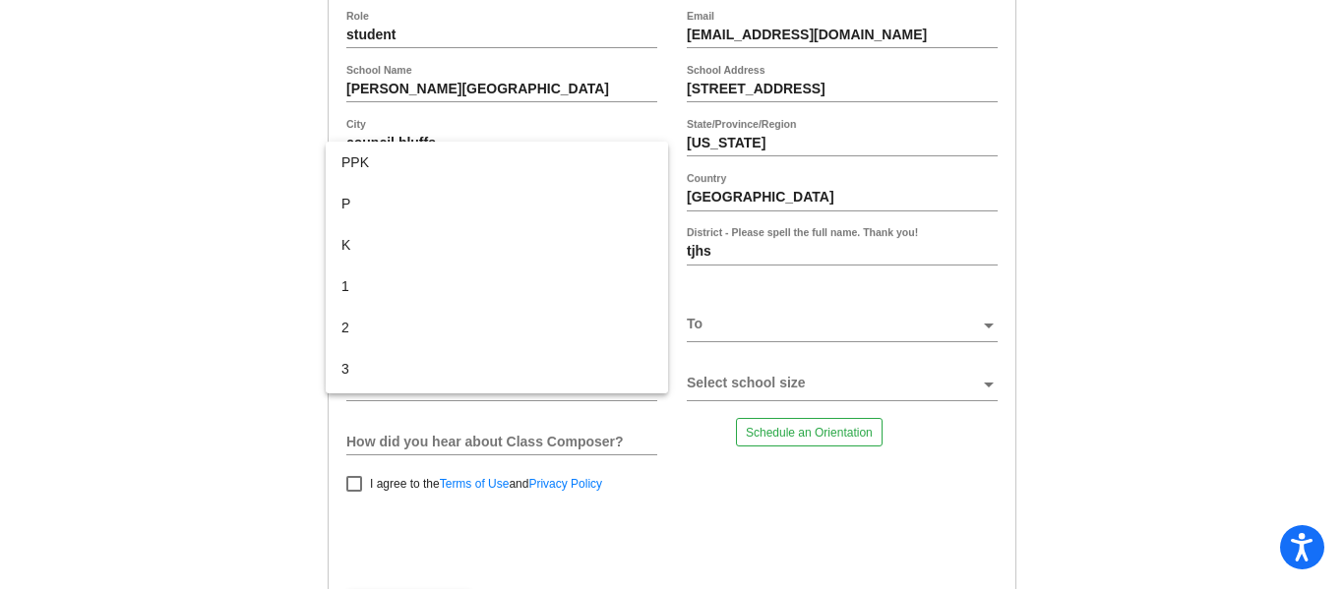
click at [282, 298] on div at bounding box center [672, 294] width 1344 height 589
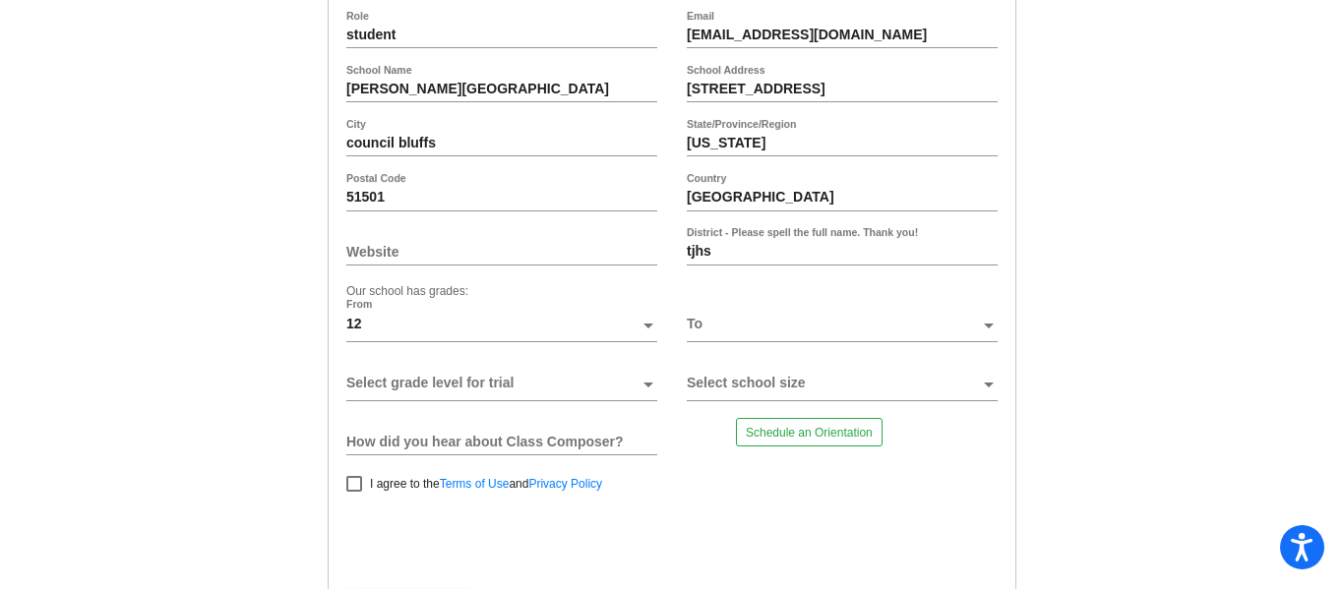
click at [752, 340] on div at bounding box center [833, 332] width 293 height 30
click at [636, 326] on div at bounding box center [672, 294] width 1344 height 589
click at [640, 326] on div at bounding box center [649, 332] width 18 height 30
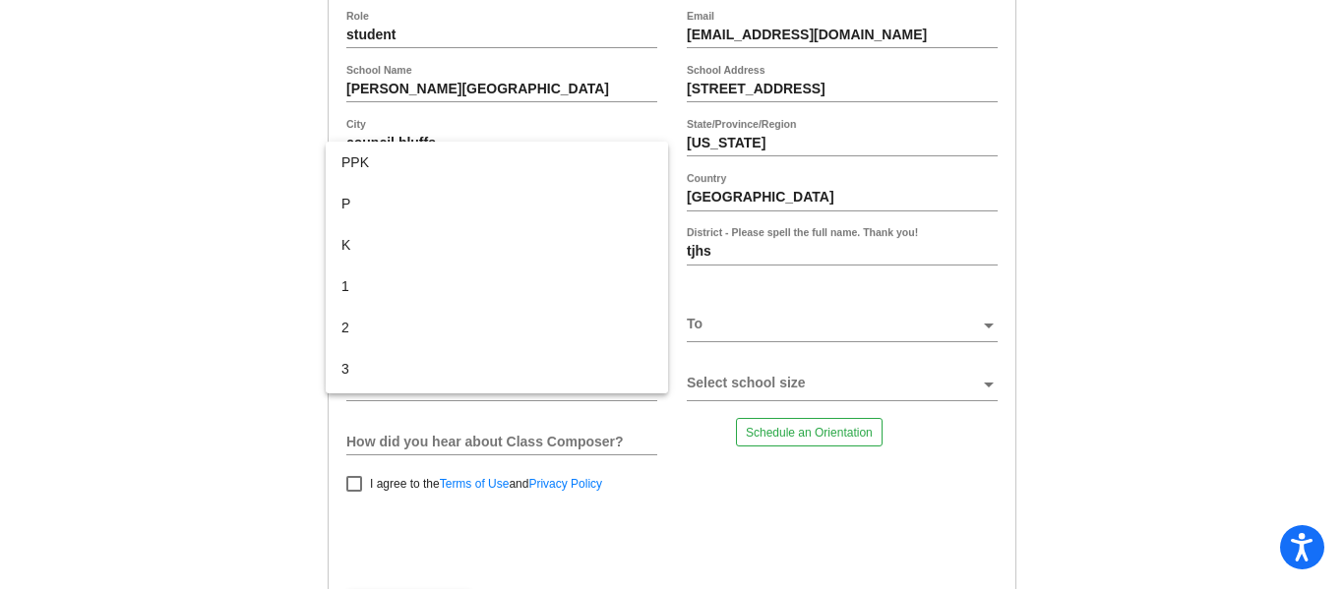
scroll to position [409, 0]
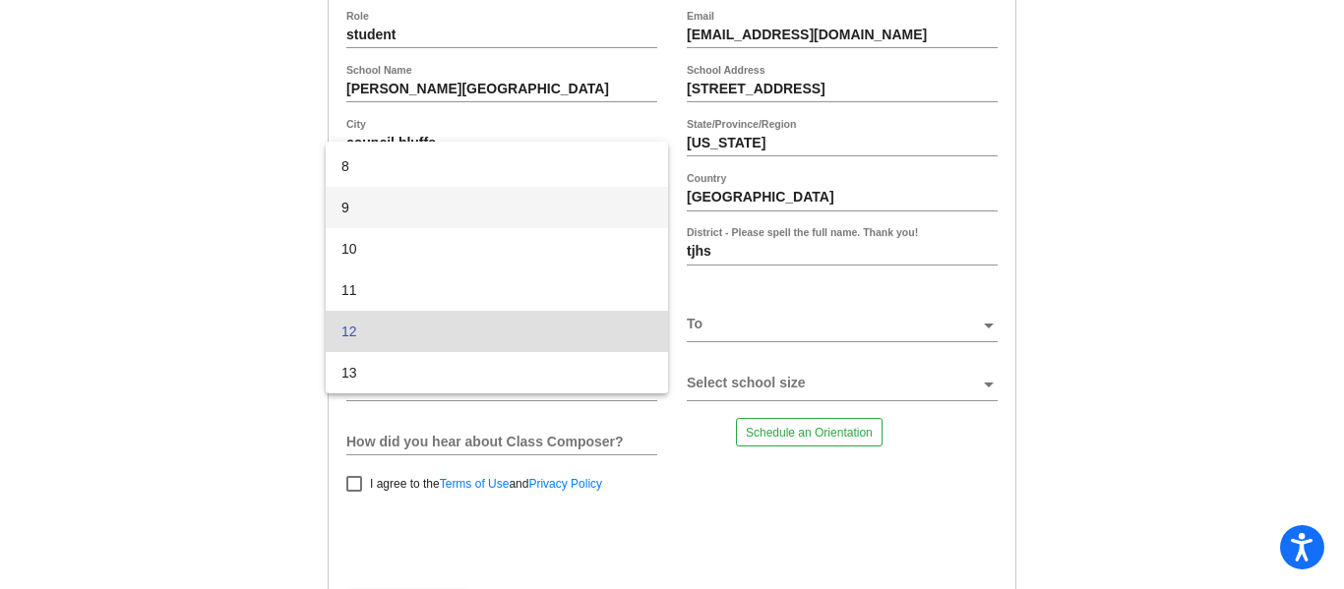
click at [552, 220] on span "9" at bounding box center [496, 207] width 311 height 41
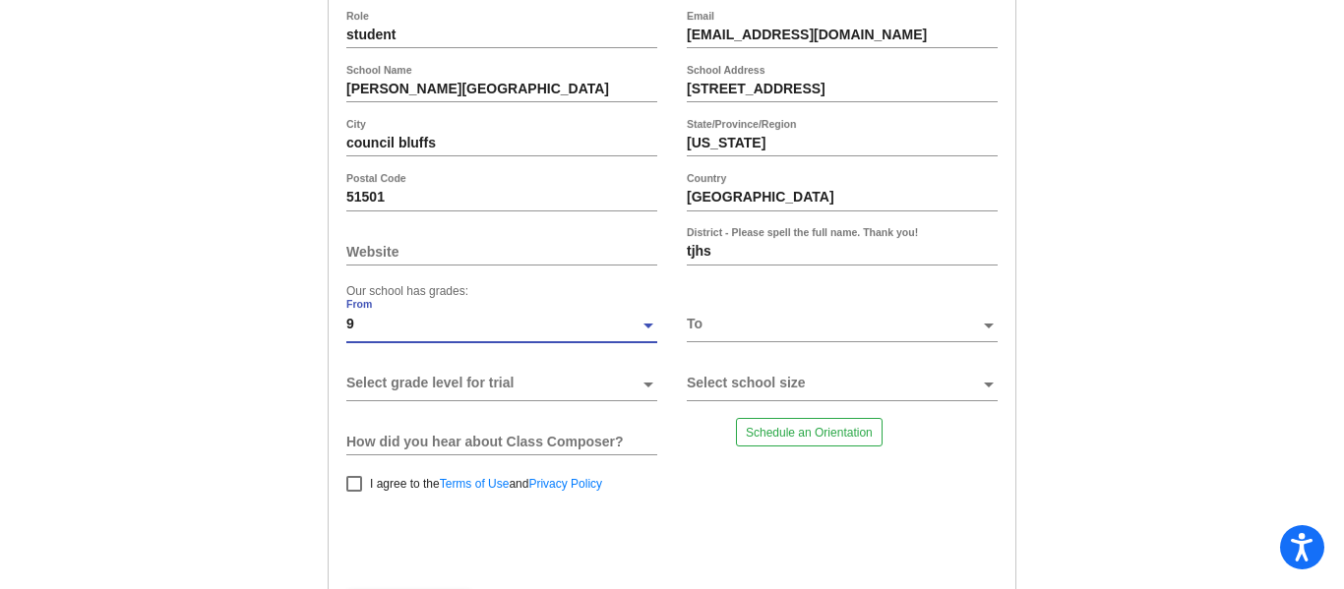
click at [698, 339] on div at bounding box center [833, 332] width 293 height 30
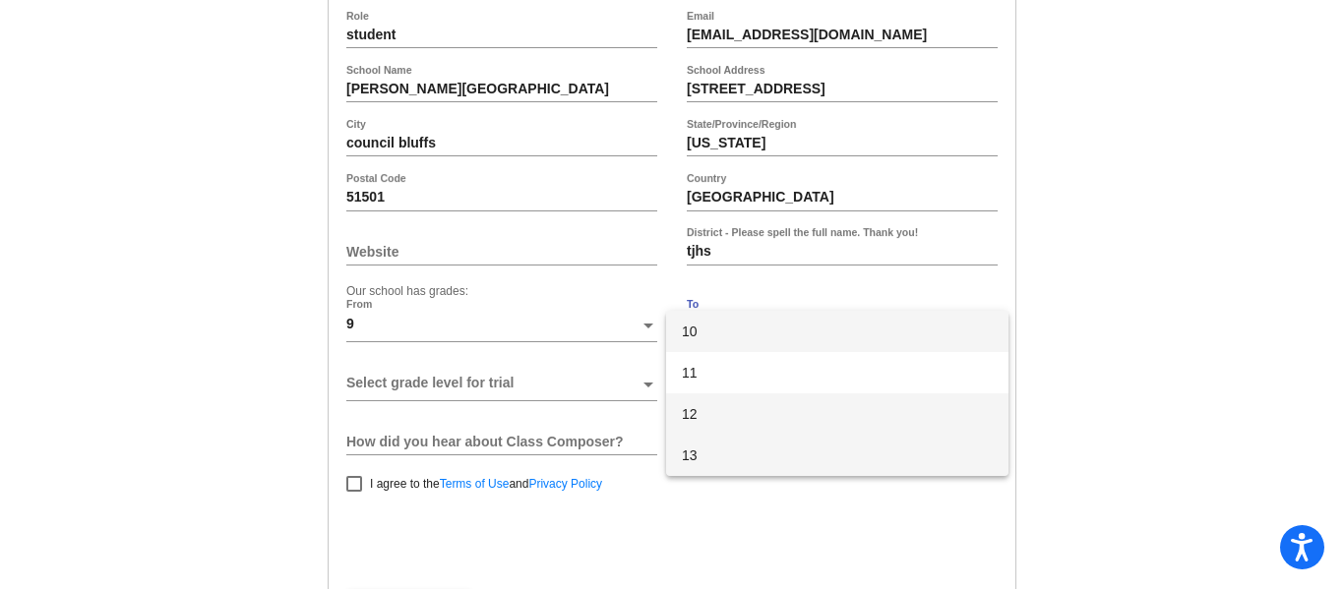
click at [710, 404] on span "12" at bounding box center [837, 414] width 311 height 41
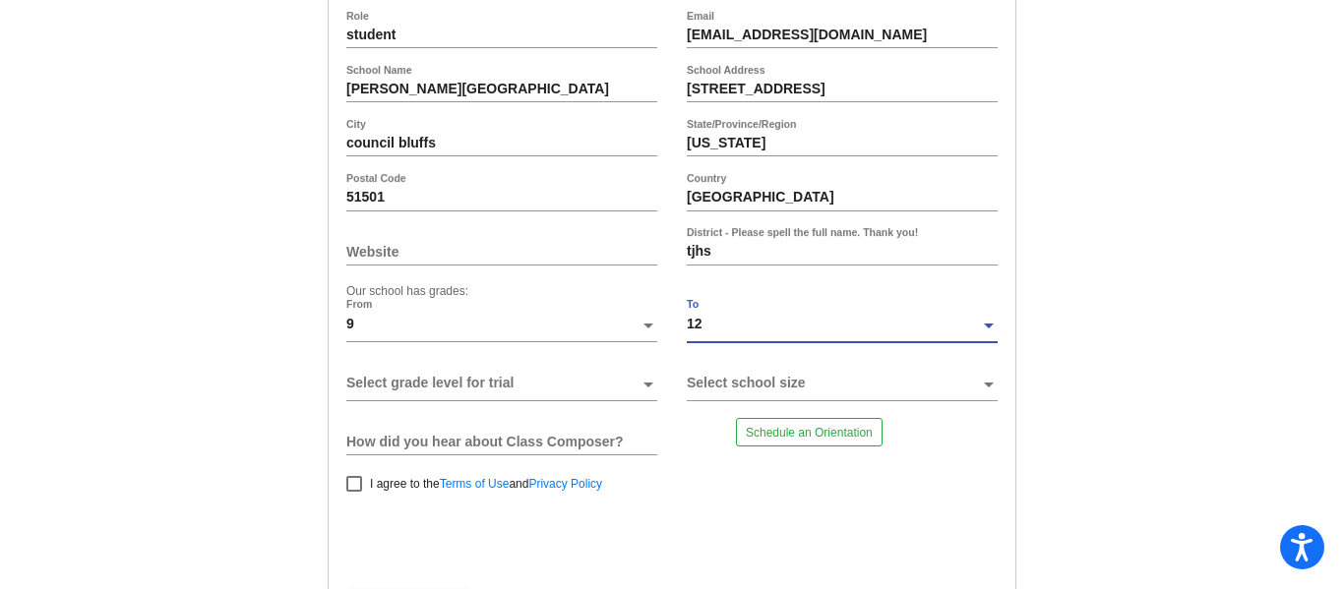
click at [569, 376] on span at bounding box center [492, 384] width 293 height 16
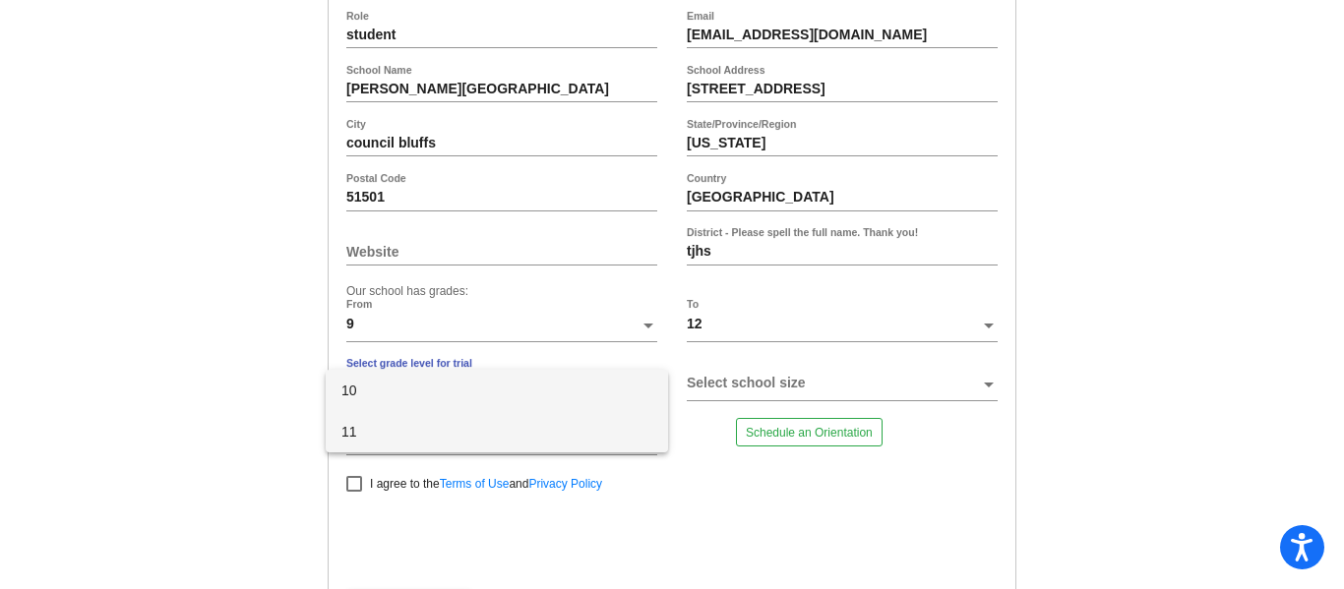
click at [488, 437] on span "11" at bounding box center [496, 431] width 311 height 41
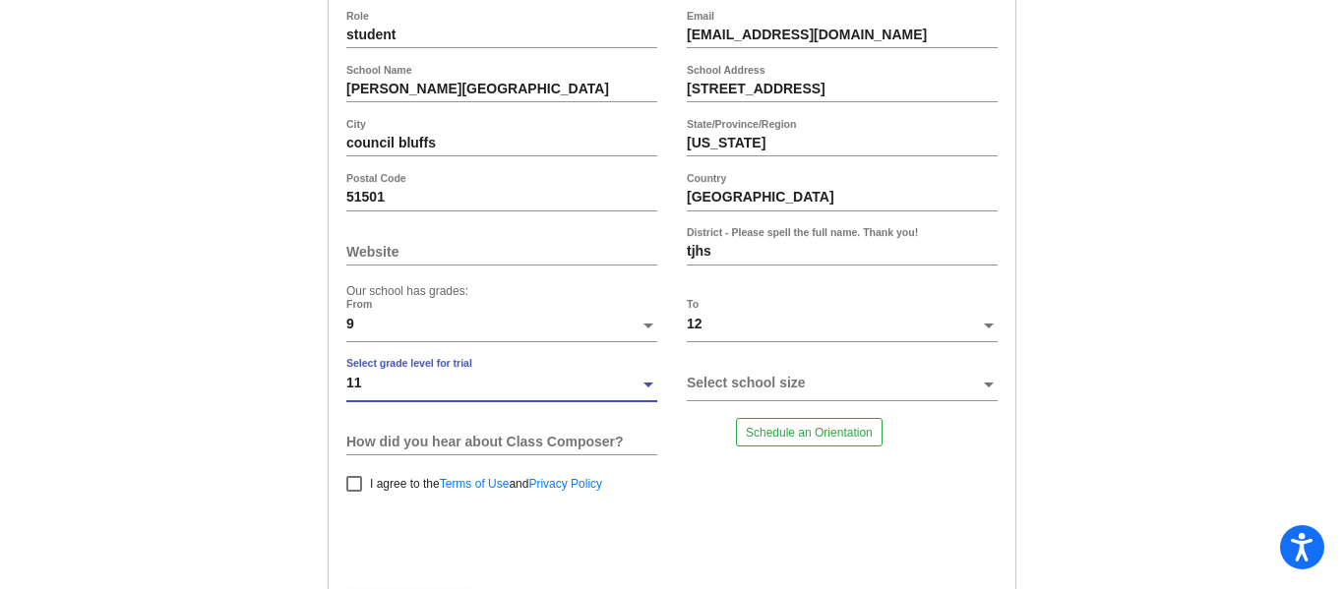
click at [733, 400] on div at bounding box center [833, 391] width 293 height 30
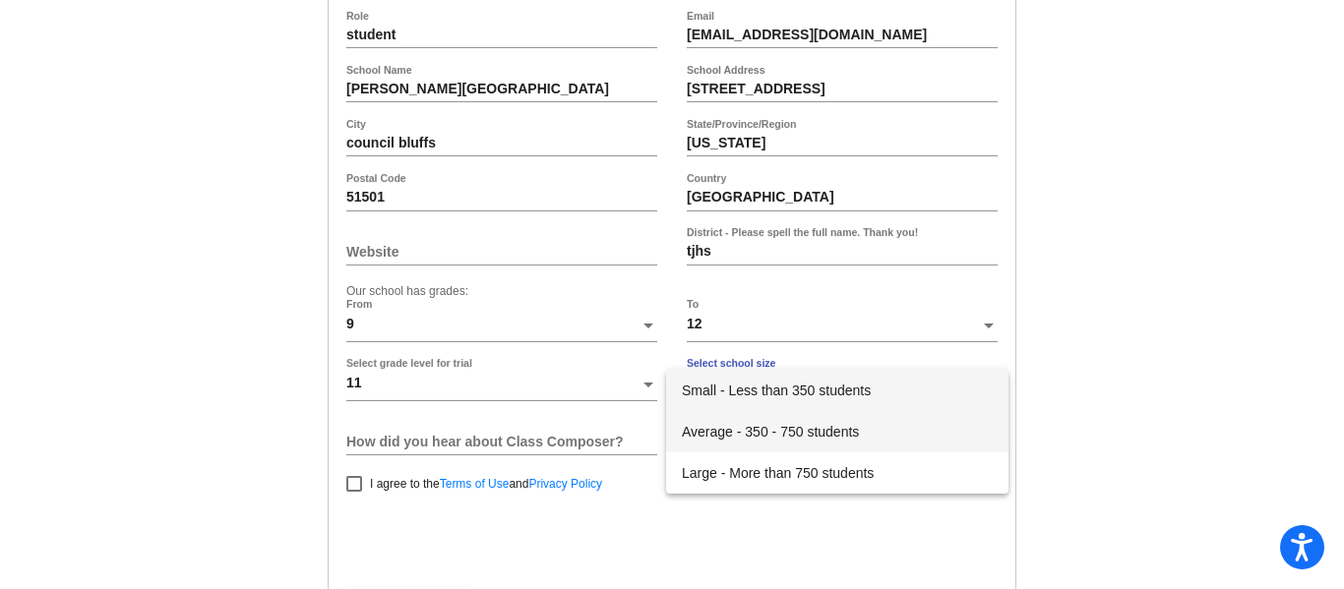
click at [736, 431] on span "Average - 350 - 750 students" at bounding box center [837, 431] width 311 height 41
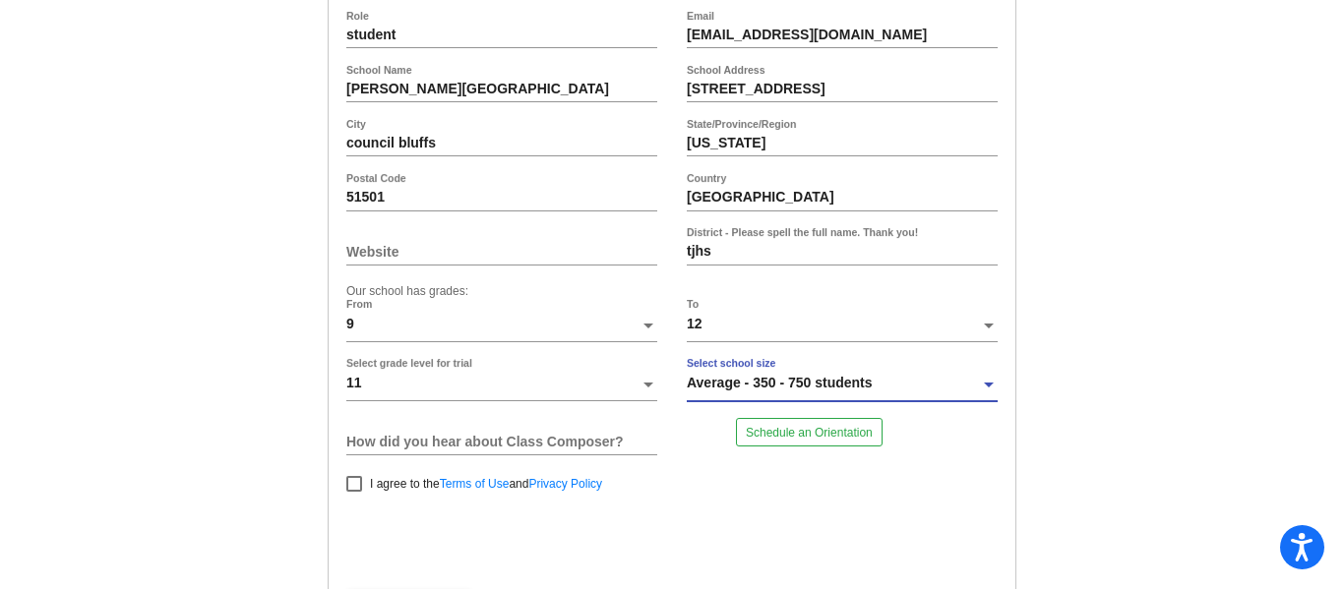
click at [527, 448] on input "How did you hear about Class Composer?" at bounding box center [501, 442] width 311 height 16
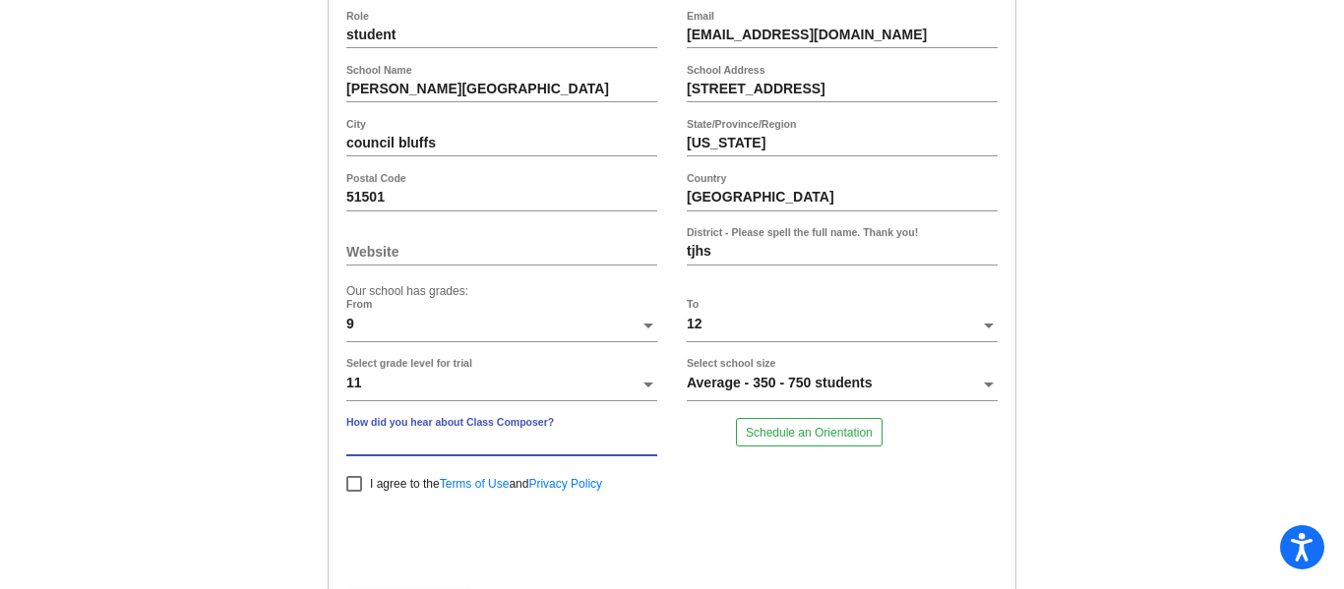
click at [730, 388] on span "Average - 350 - 750 students" at bounding box center [780, 383] width 186 height 16
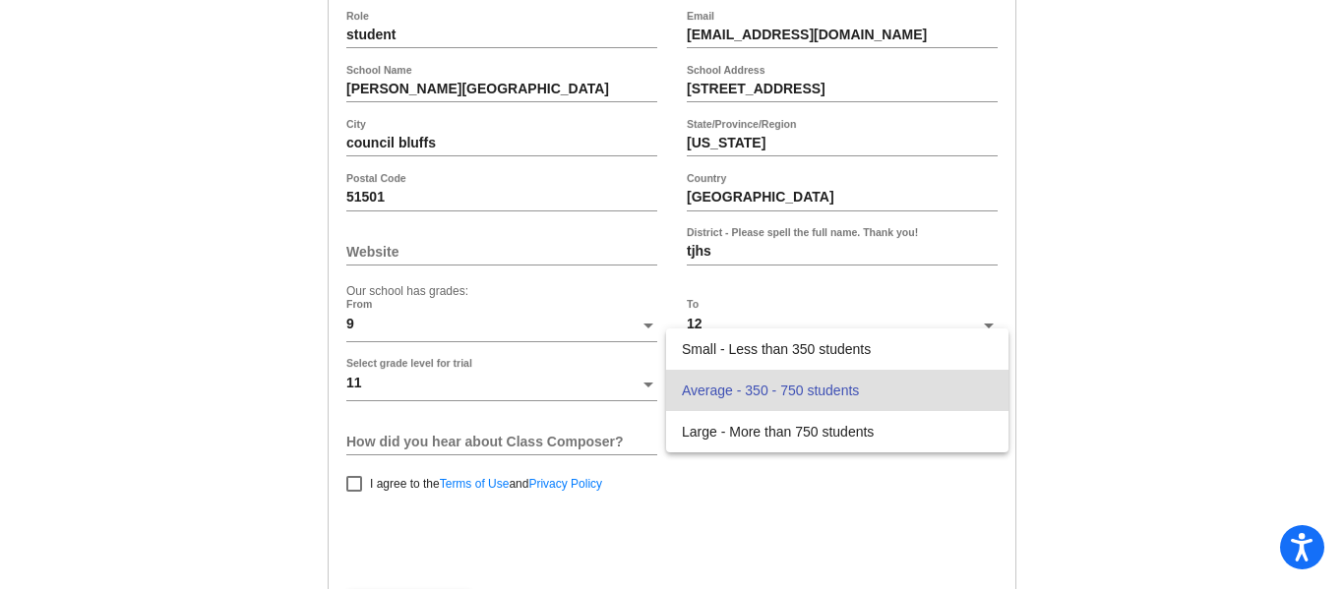
click at [709, 396] on span "Average - 350 - 750 students" at bounding box center [837, 390] width 311 height 41
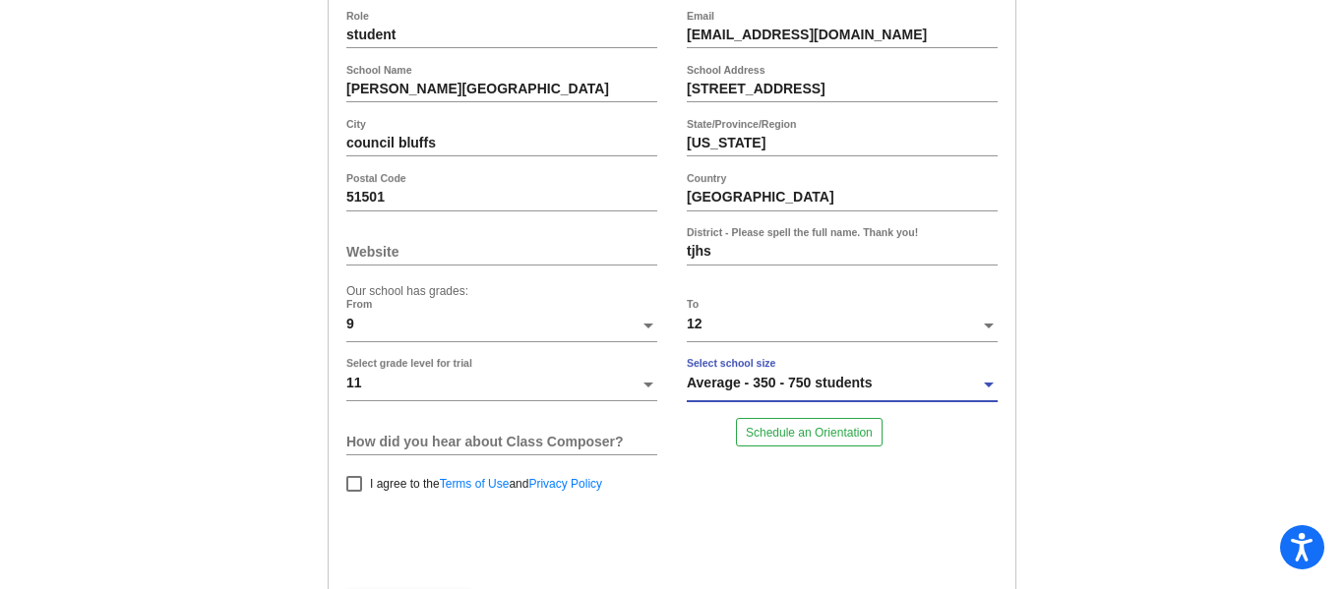
click at [557, 452] on div "How did you hear about Class Composer?" at bounding box center [501, 441] width 311 height 47
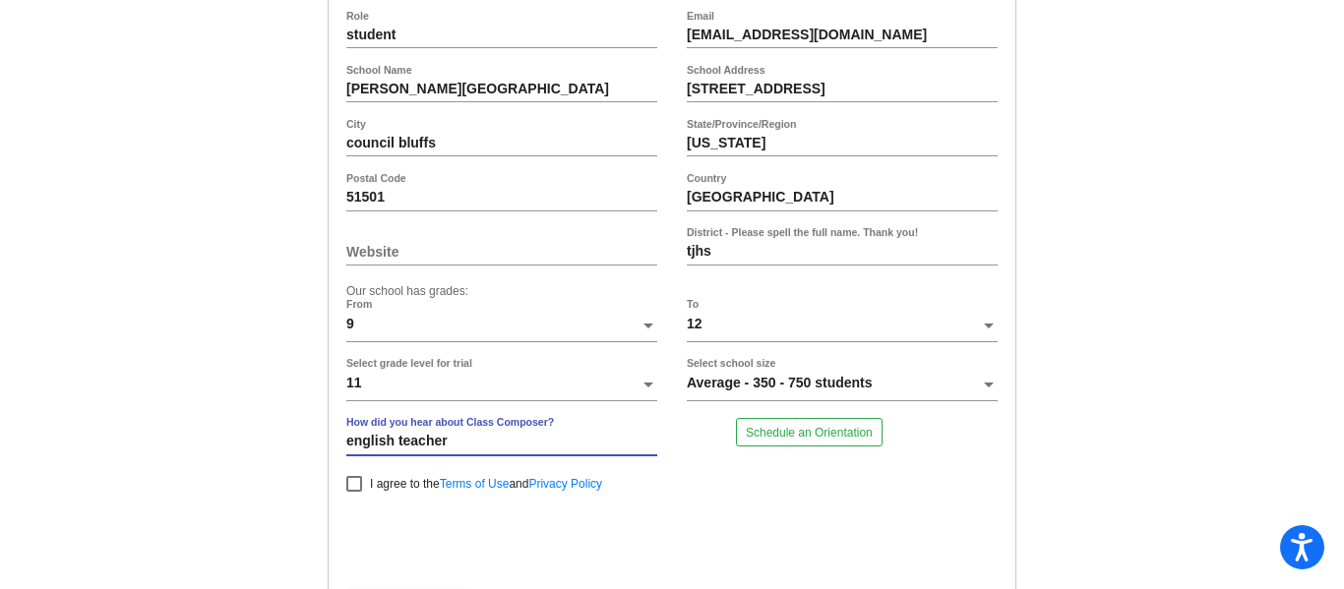
type input "english teacher"
click at [360, 485] on label "I agree to the Terms of Use and Privacy Policy" at bounding box center [474, 484] width 256 height 24
click at [354, 492] on input "I agree to the Terms of Use and Privacy Policy" at bounding box center [353, 492] width 1 height 1
checkbox input "true"
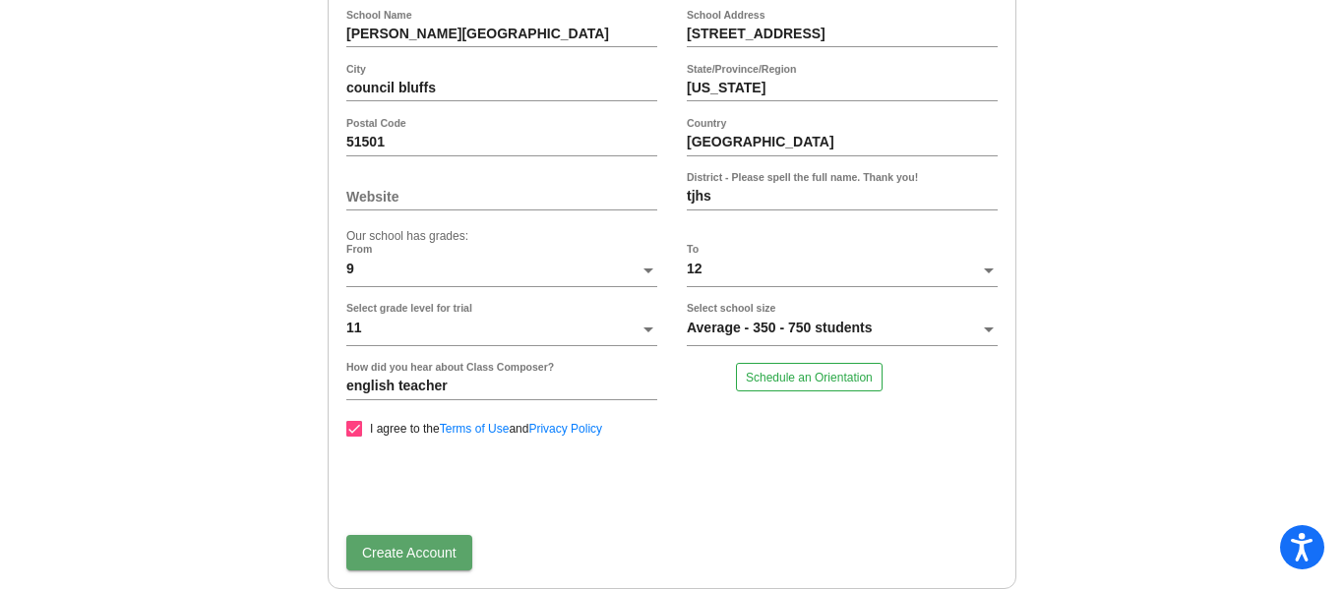
click at [401, 545] on span "Create Account" at bounding box center [409, 553] width 94 height 16
type input "class composer"
click at [403, 537] on button "Create Account" at bounding box center [409, 552] width 126 height 35
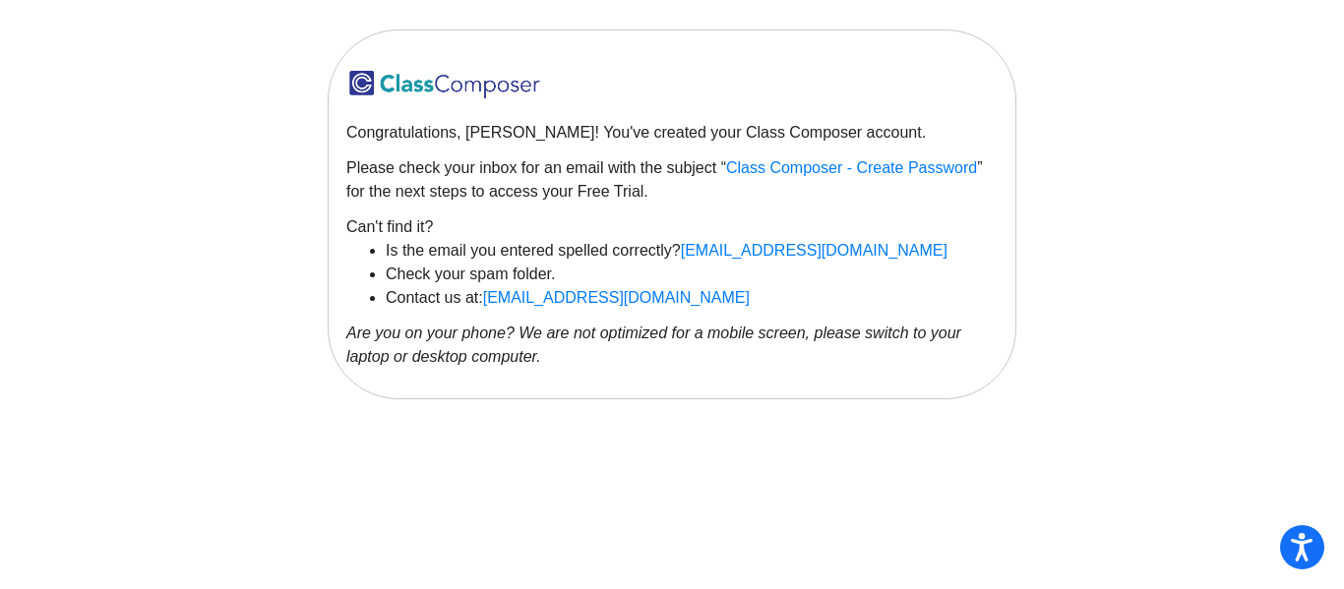
click at [735, 169] on span "Class Composer - Create Password" at bounding box center [851, 167] width 251 height 17
drag, startPoint x: 678, startPoint y: 244, endPoint x: 855, endPoint y: 258, distance: 177.7
click at [855, 258] on li "Is the email you entered spelled correctly? fserrano779@gmail.com" at bounding box center [692, 251] width 612 height 24
copy span "[EMAIL_ADDRESS][DOMAIN_NAME]"
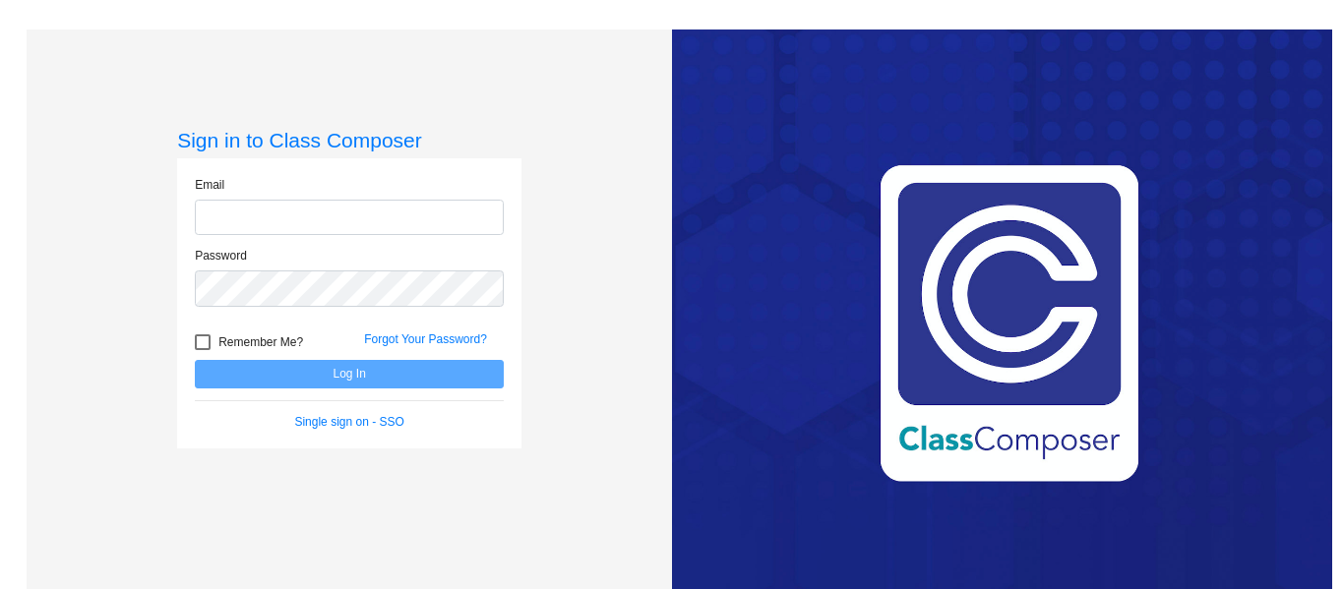
type input "[EMAIL_ADDRESS][DOMAIN_NAME]"
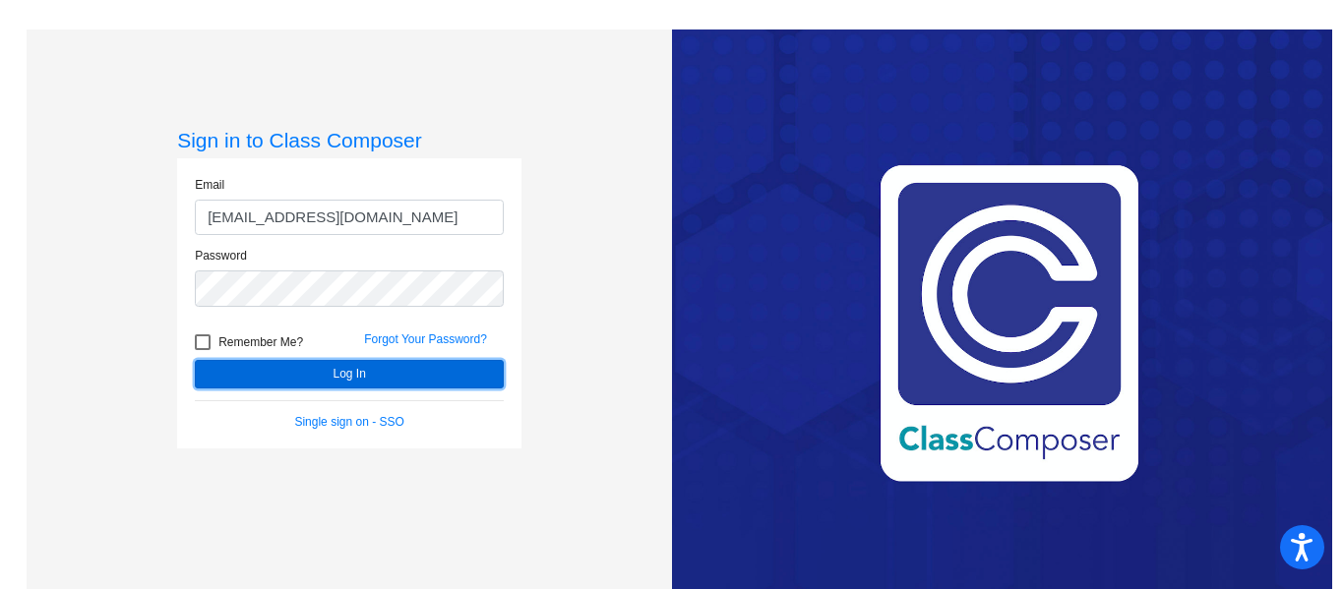
click at [379, 368] on button "Log In" at bounding box center [349, 374] width 309 height 29
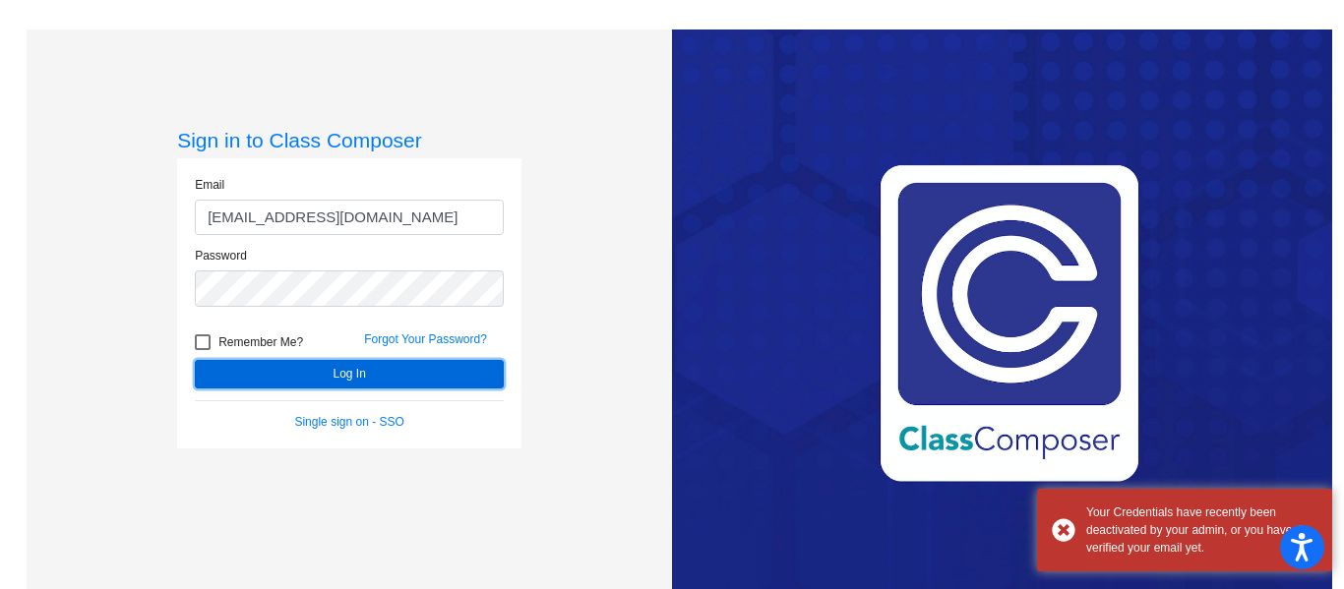
click at [379, 368] on button "Log In" at bounding box center [349, 374] width 309 height 29
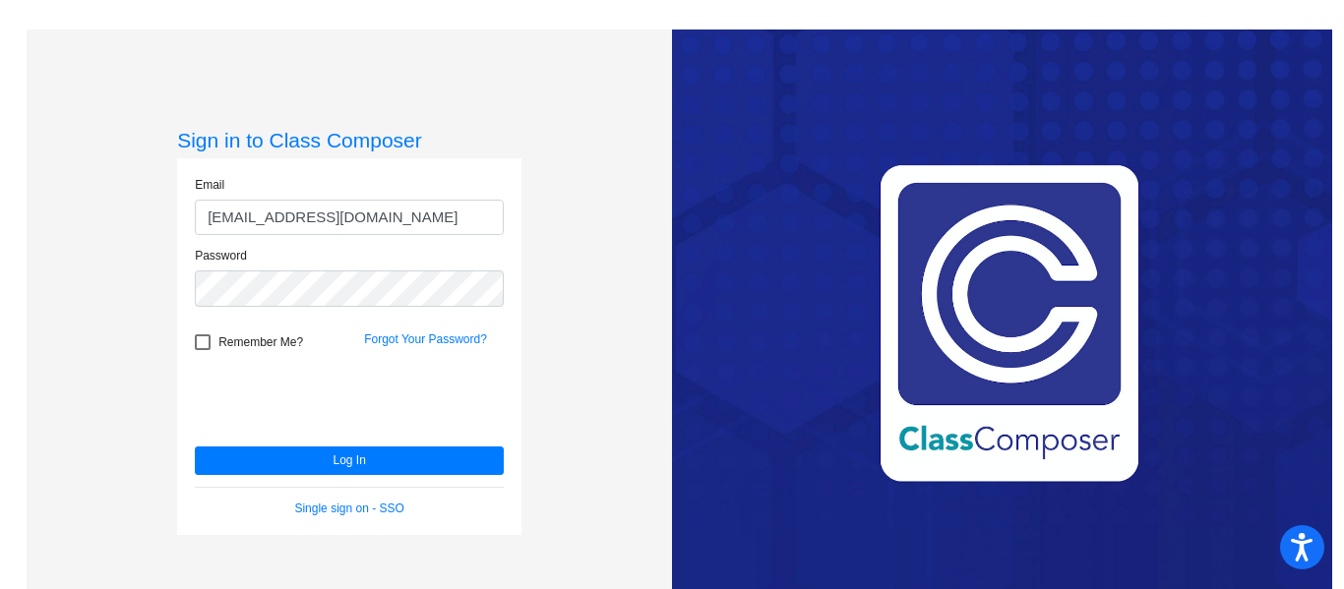
click at [197, 339] on div at bounding box center [203, 343] width 16 height 16
click at [202, 350] on input "Remember Me?" at bounding box center [202, 350] width 1 height 1
checkbox input "true"
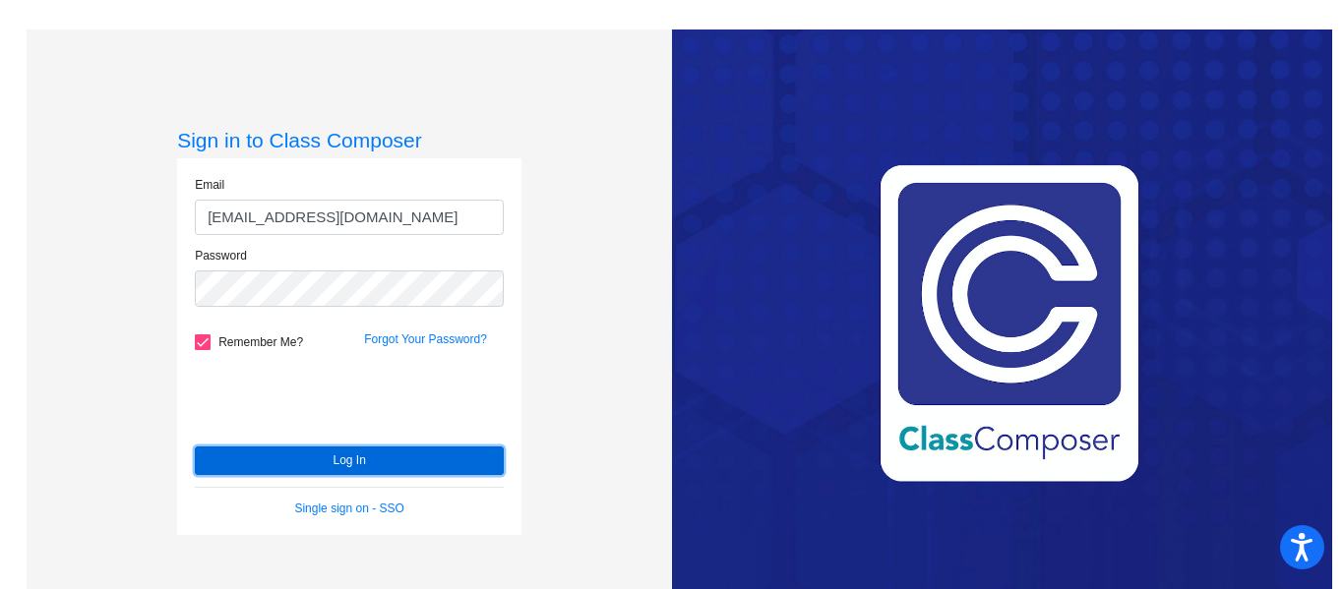
click at [297, 466] on button "Log In" at bounding box center [349, 461] width 309 height 29
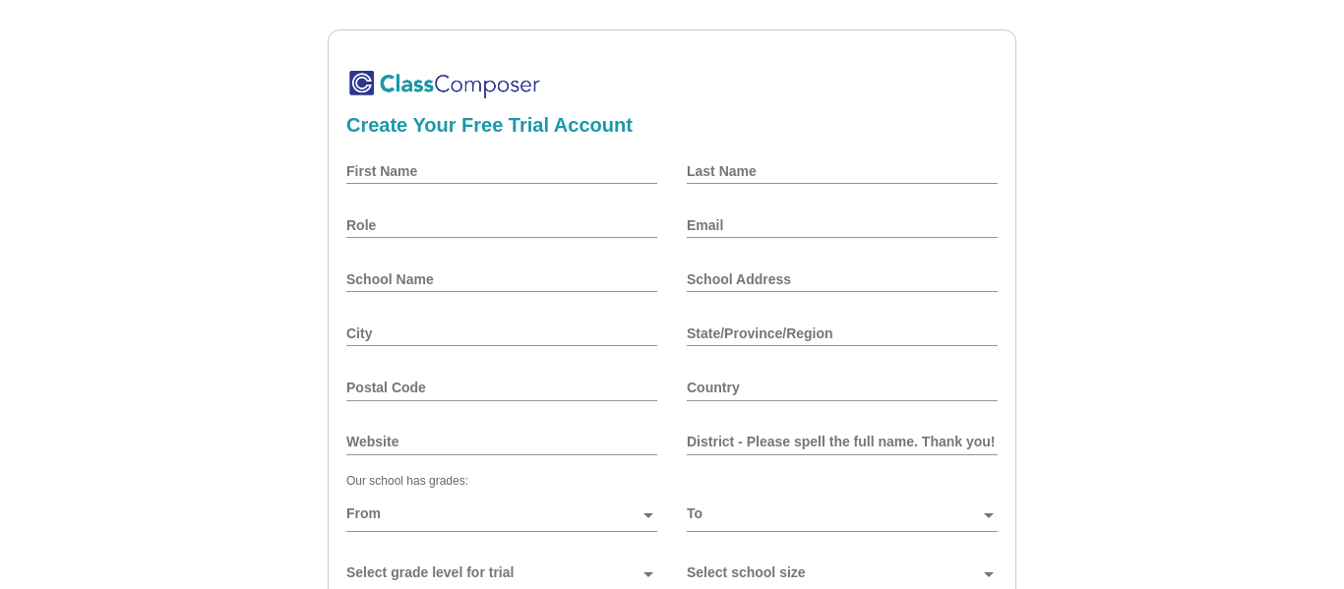
click at [695, 218] on input "Email" at bounding box center [842, 225] width 311 height 16
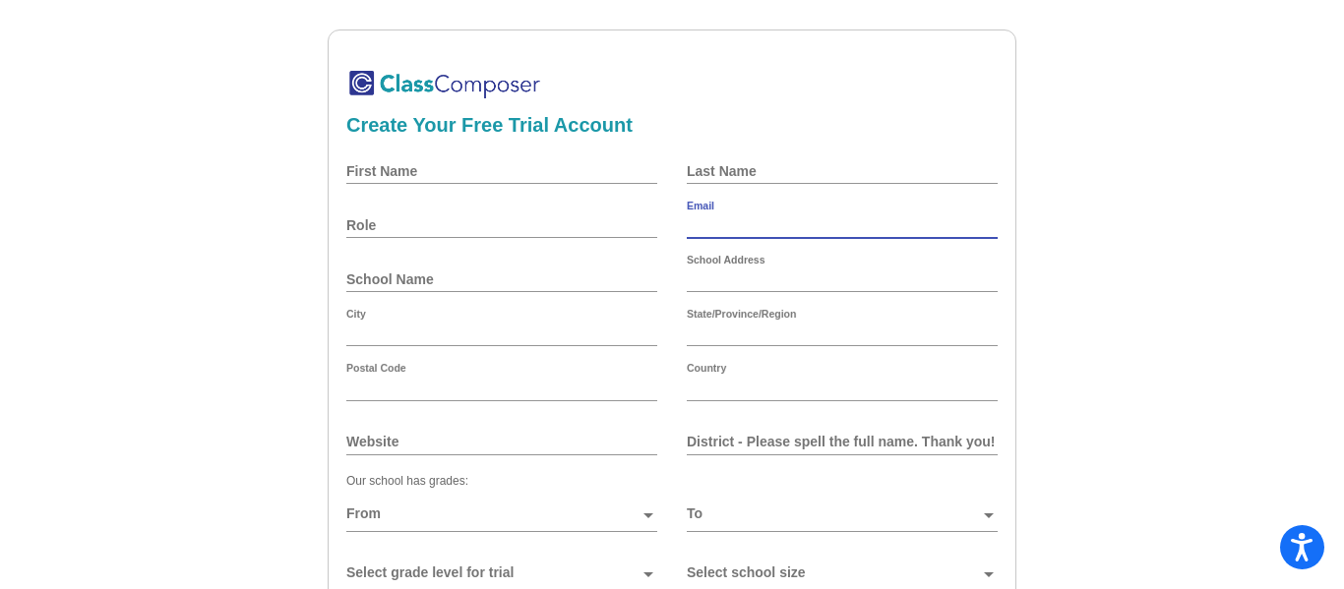
type input "fserrano779@gmail.com"
type input "908 7th ave"
type input "council bluffs"
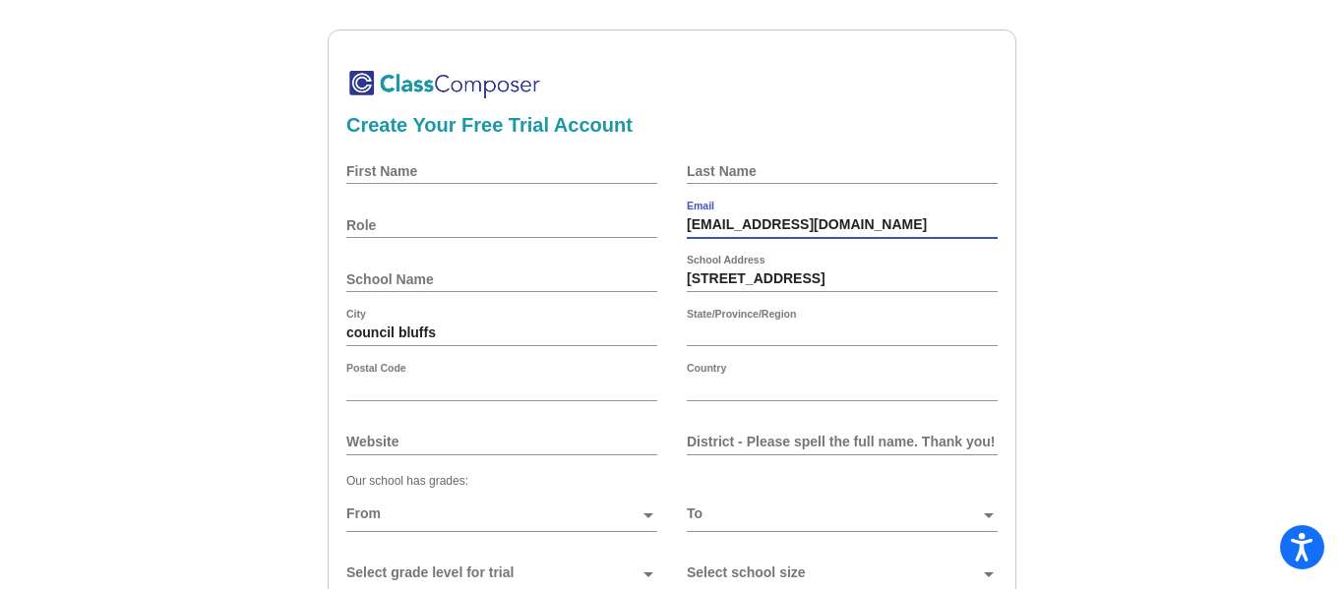
type input "Iowa"
type input "51501"
type input "United States"
type input "[EMAIL_ADDRESS][DOMAIN_NAME]"
click at [460, 229] on input "Role" at bounding box center [501, 225] width 311 height 16
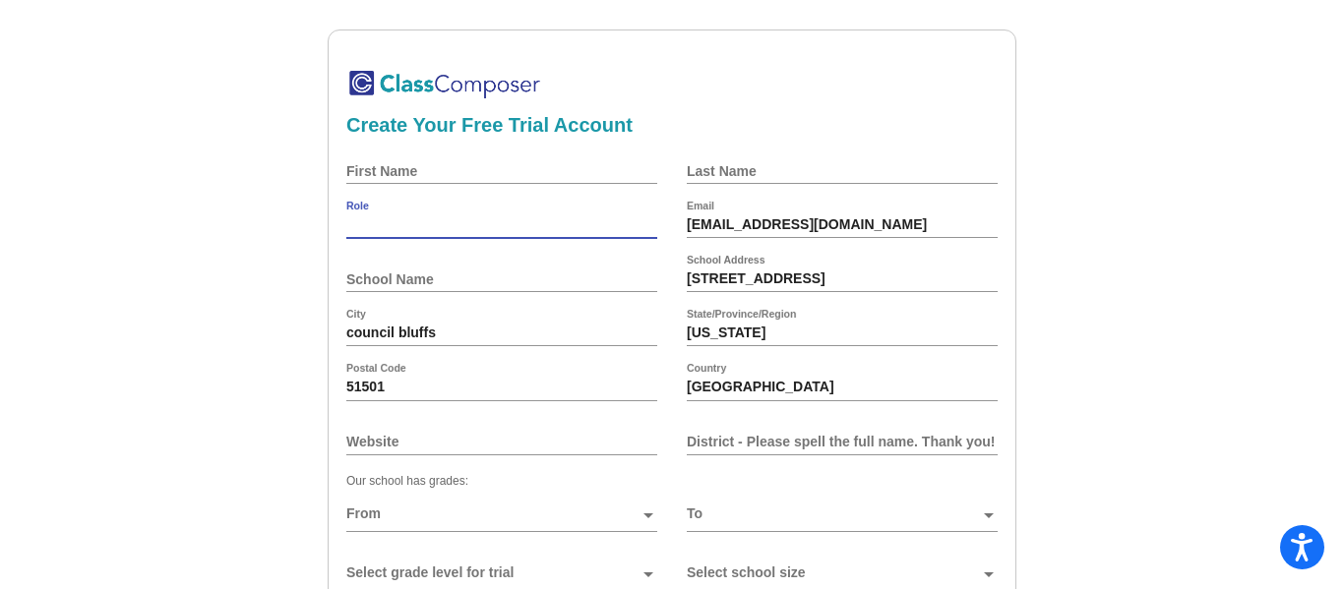
type input "student"
click at [432, 171] on input "First Name" at bounding box center [501, 171] width 311 height 16
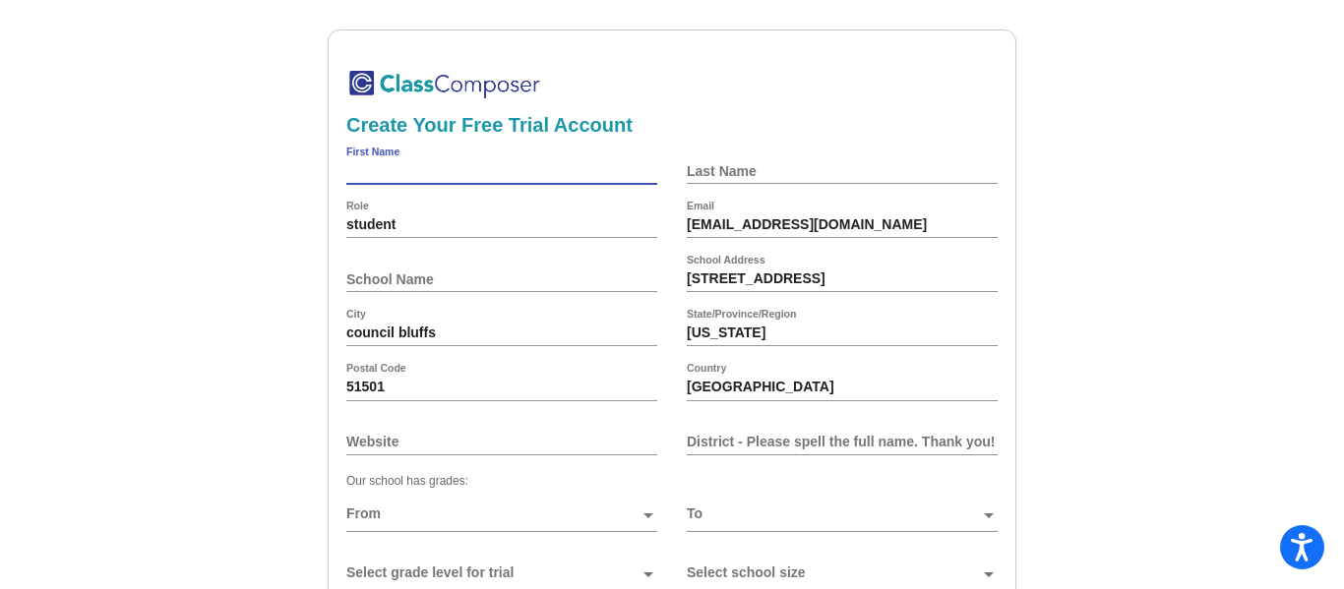
type input "francisco"
click at [707, 174] on input "Last Name" at bounding box center [842, 171] width 311 height 16
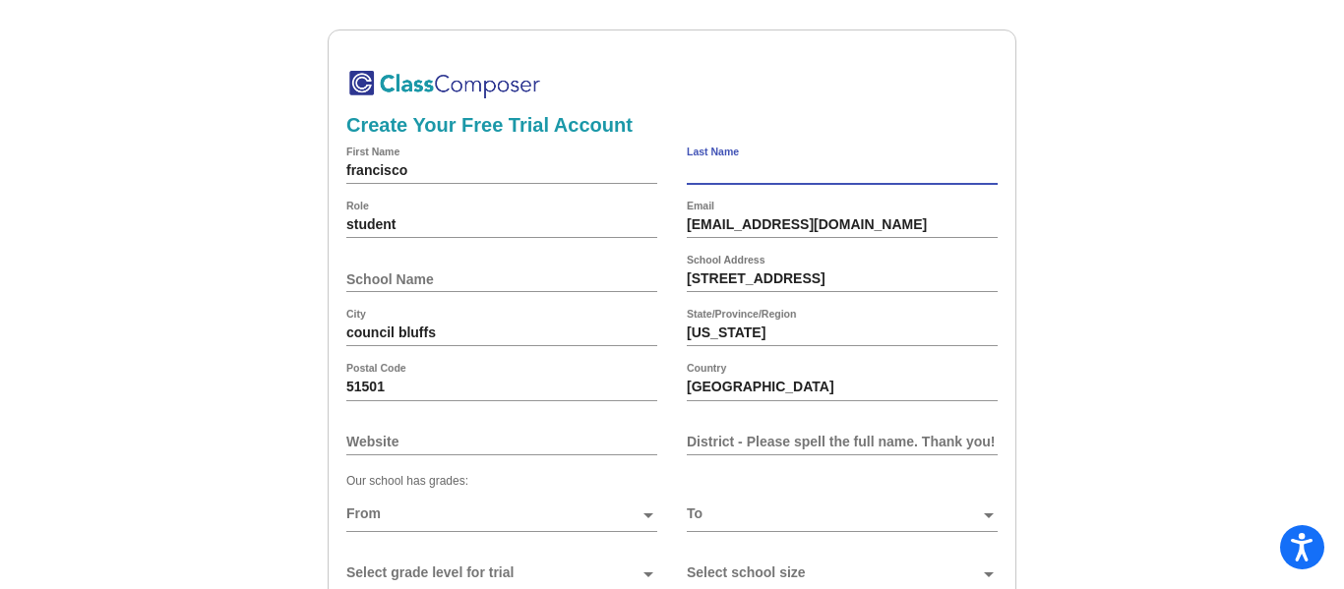
type input "serrano"
click at [568, 274] on input "School Name" at bounding box center [501, 280] width 311 height 16
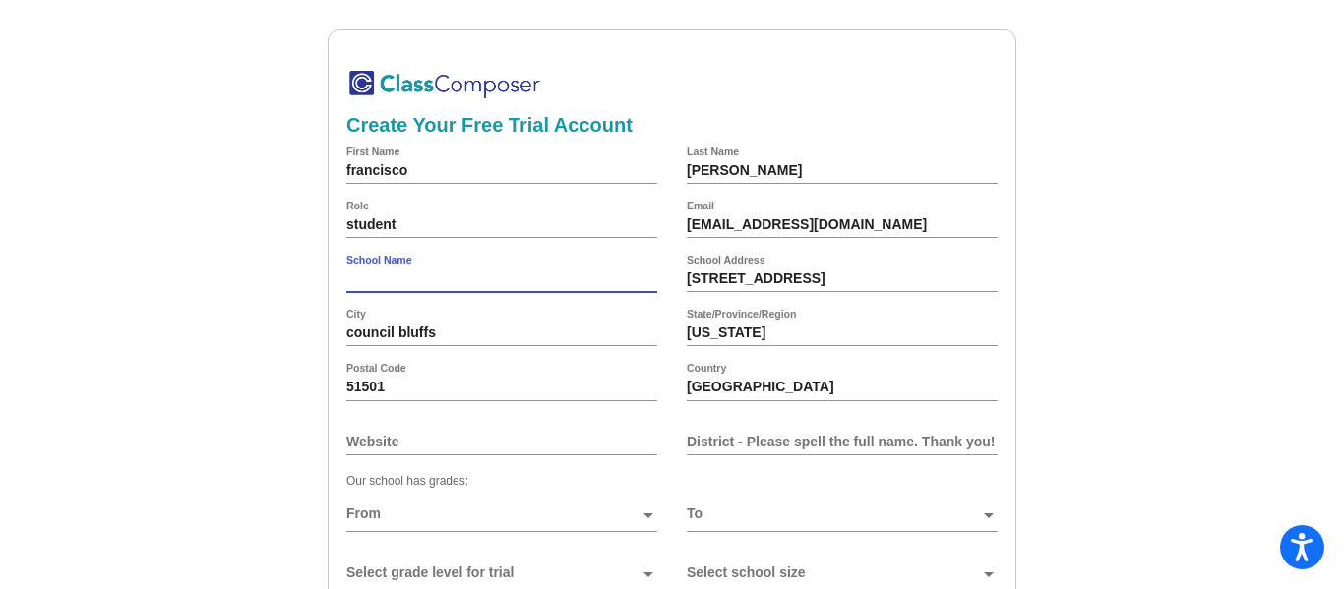
type input "[PERSON_NAME][GEOGRAPHIC_DATA]"
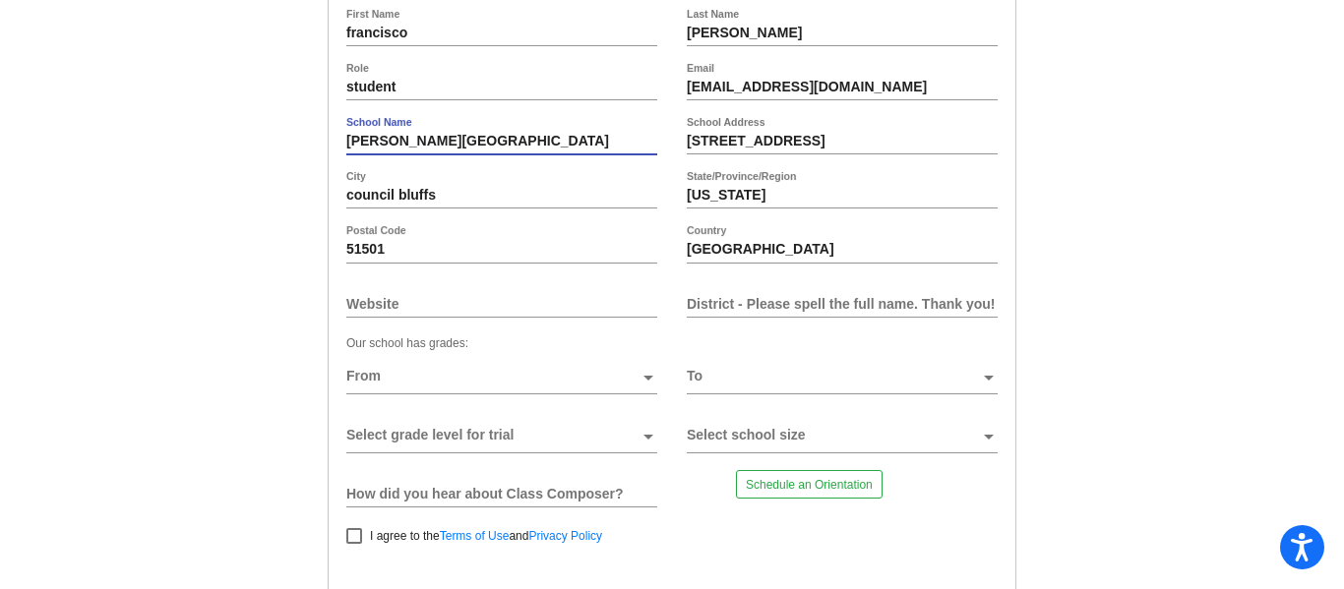
scroll to position [186, 0]
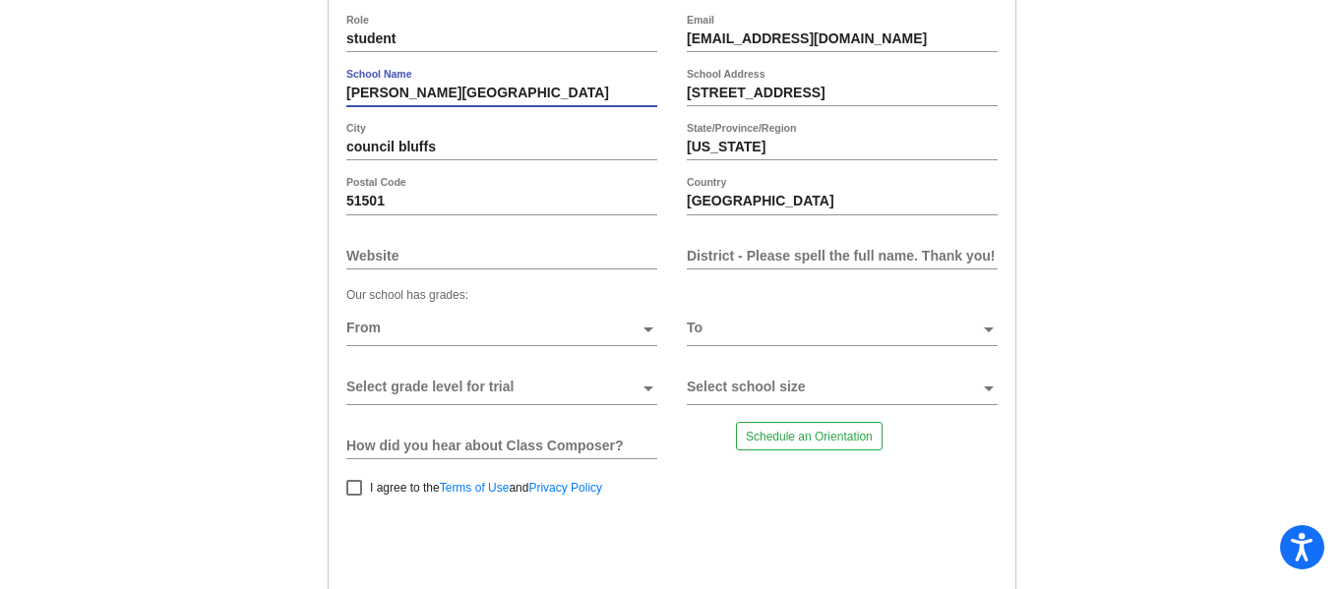
click at [431, 249] on input "Website" at bounding box center [501, 256] width 311 height 16
type input "class composer"
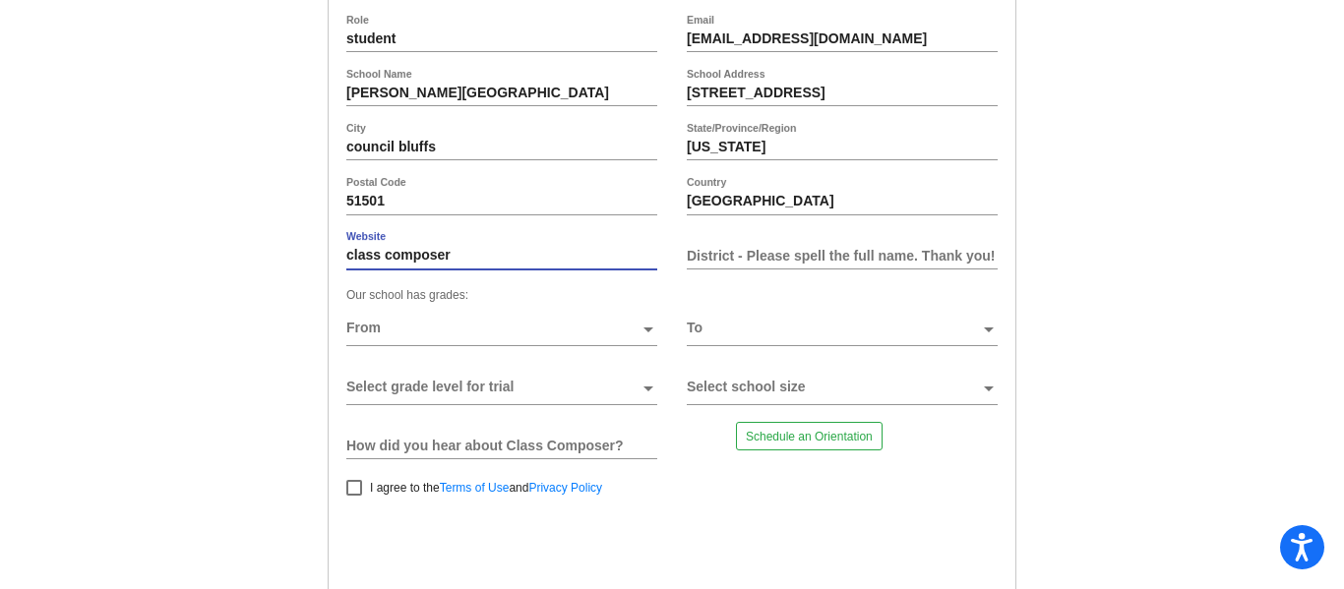
click at [477, 327] on span at bounding box center [492, 329] width 293 height 16
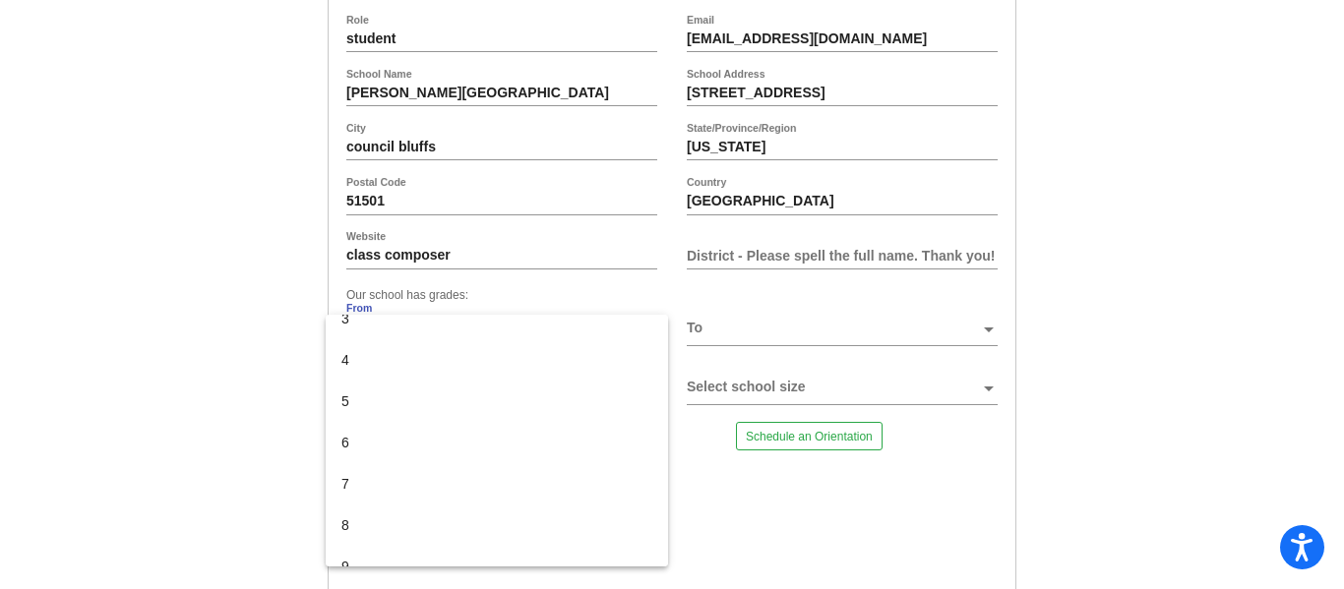
scroll to position [229, 0]
click at [490, 550] on span "9" at bounding box center [496, 560] width 311 height 41
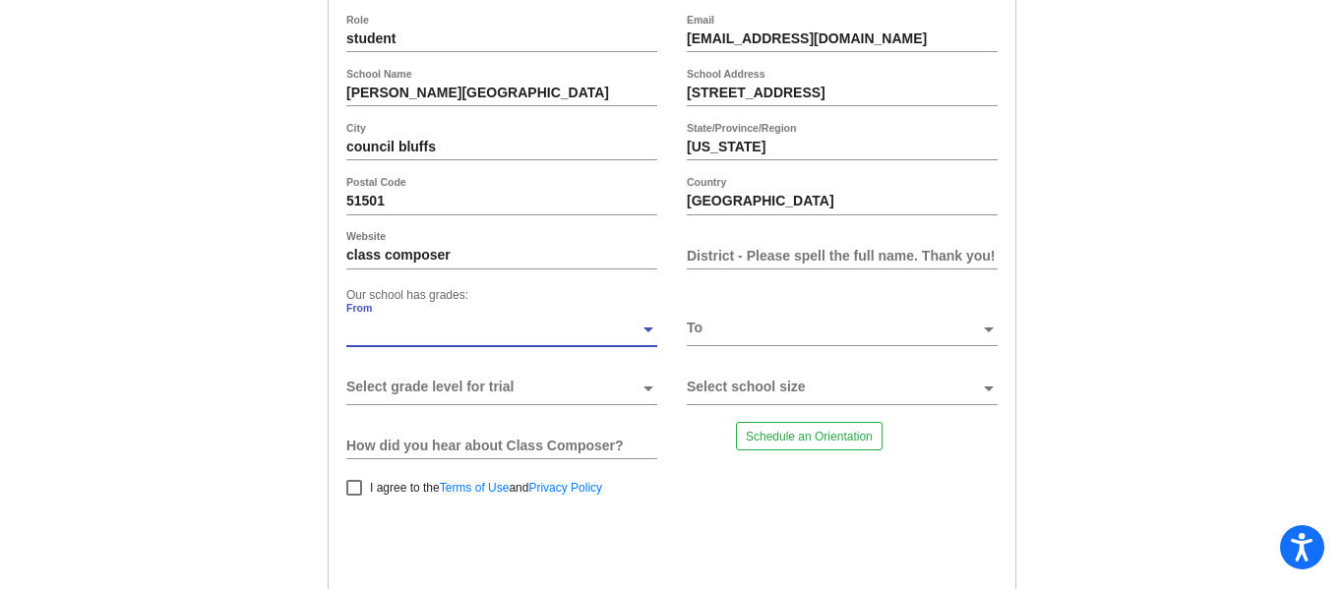
scroll to position [244, 0]
click at [733, 334] on span at bounding box center [833, 329] width 293 height 16
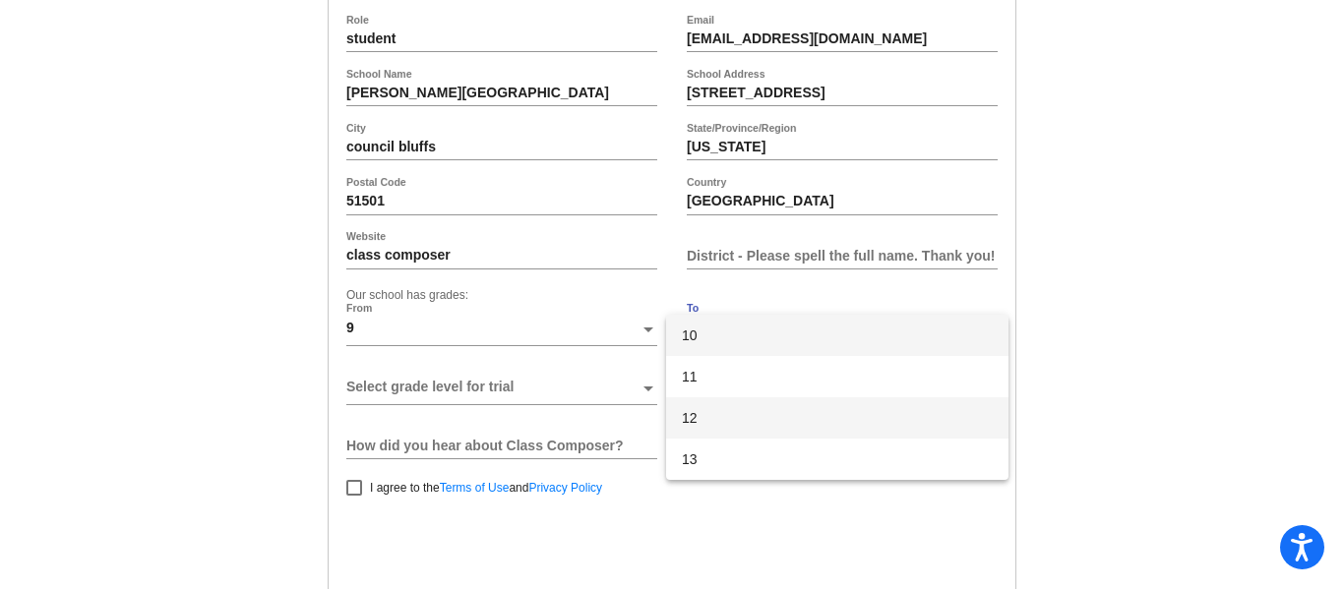
click at [728, 429] on span "12" at bounding box center [837, 418] width 311 height 41
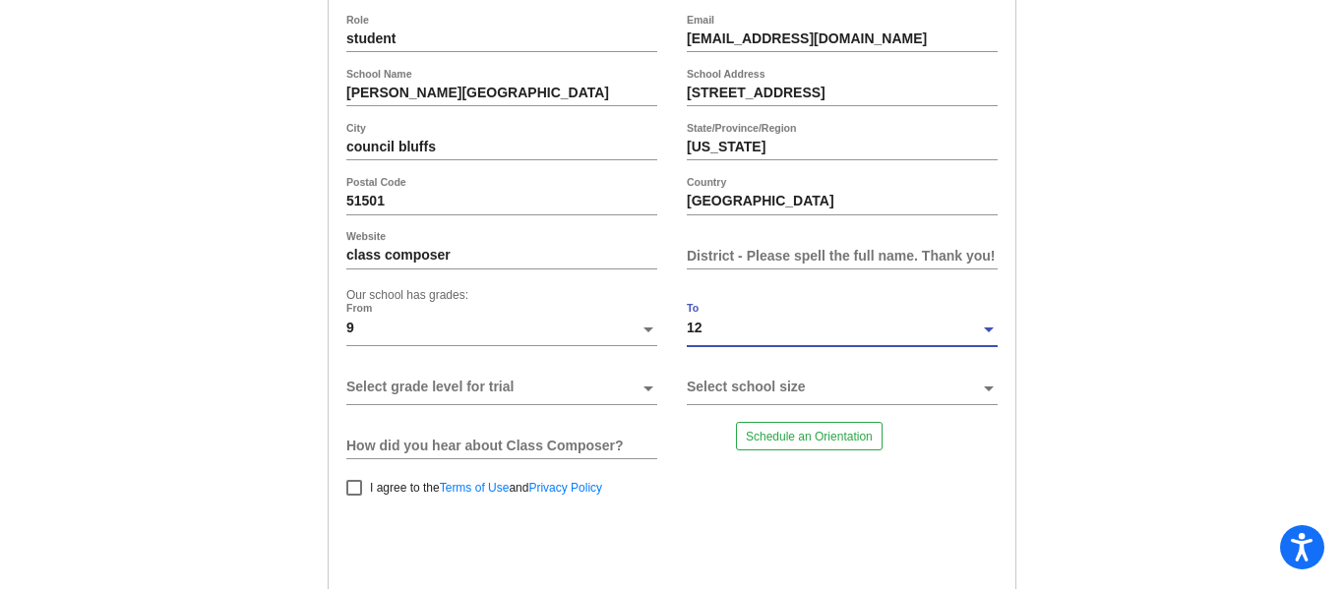
scroll to position [245, 0]
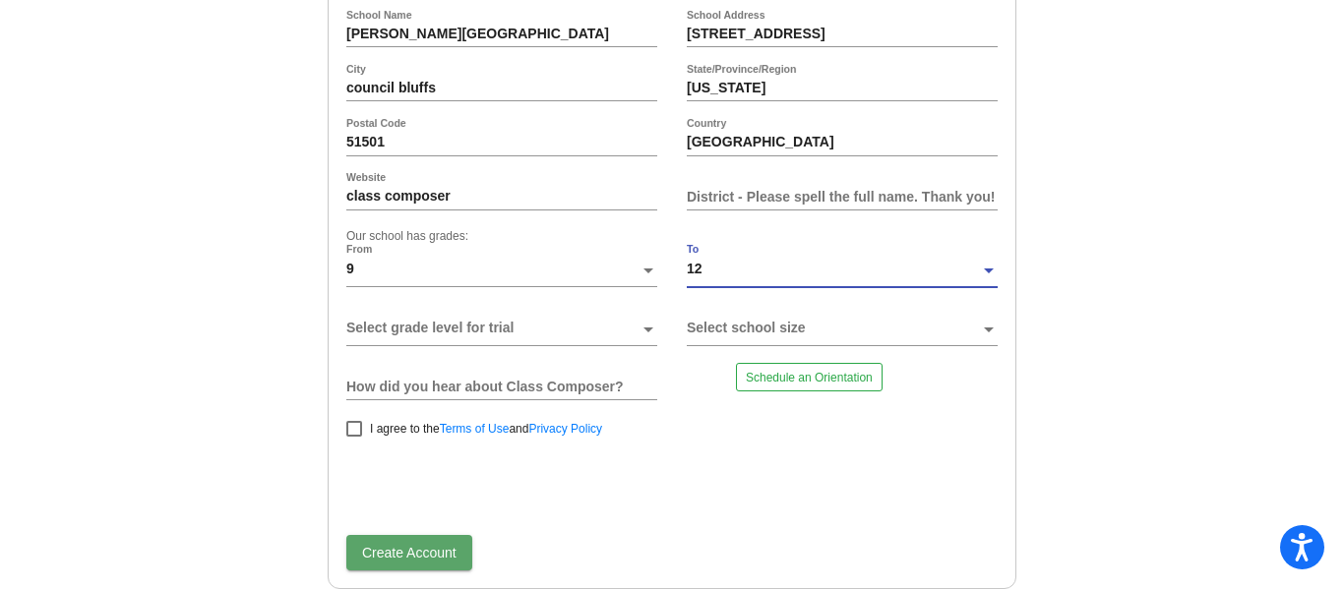
click at [498, 321] on span at bounding box center [492, 329] width 293 height 16
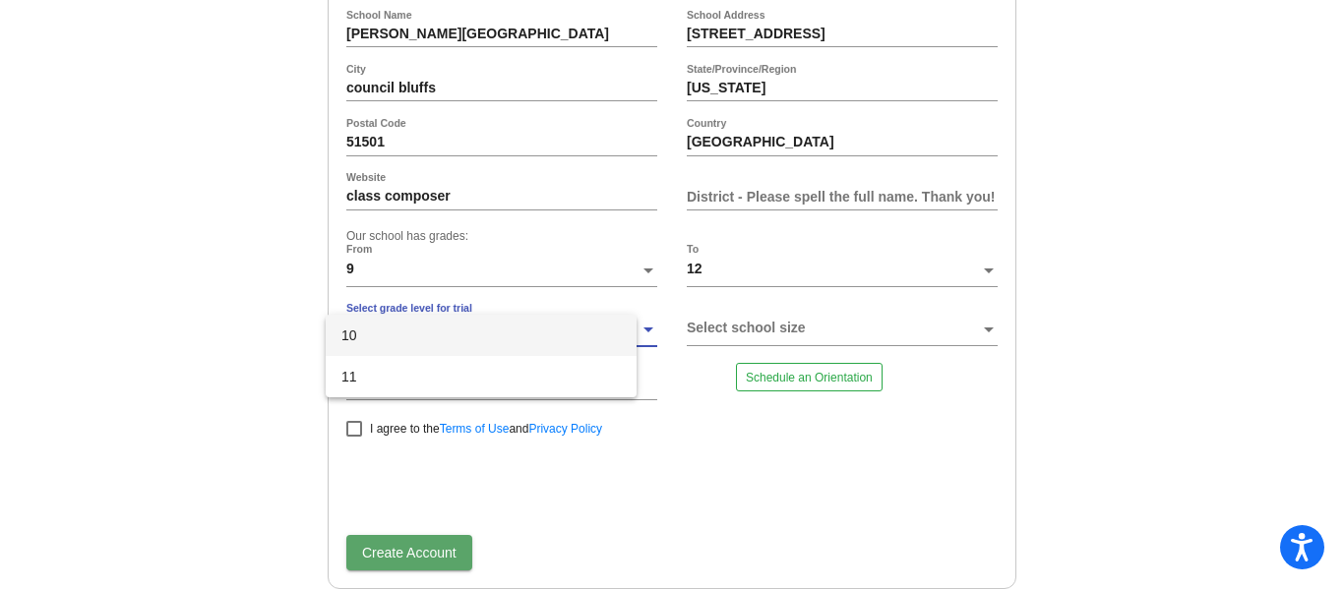
click at [498, 321] on span "10" at bounding box center [480, 335] width 279 height 41
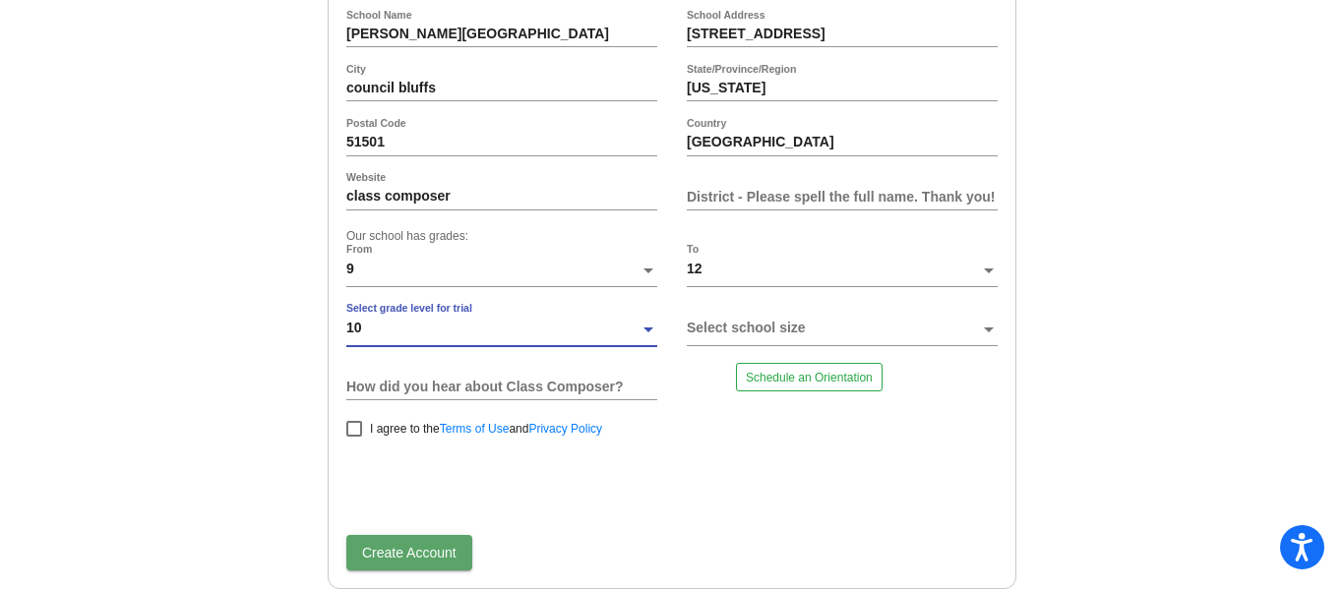
click at [498, 333] on div "10" at bounding box center [492, 336] width 293 height 30
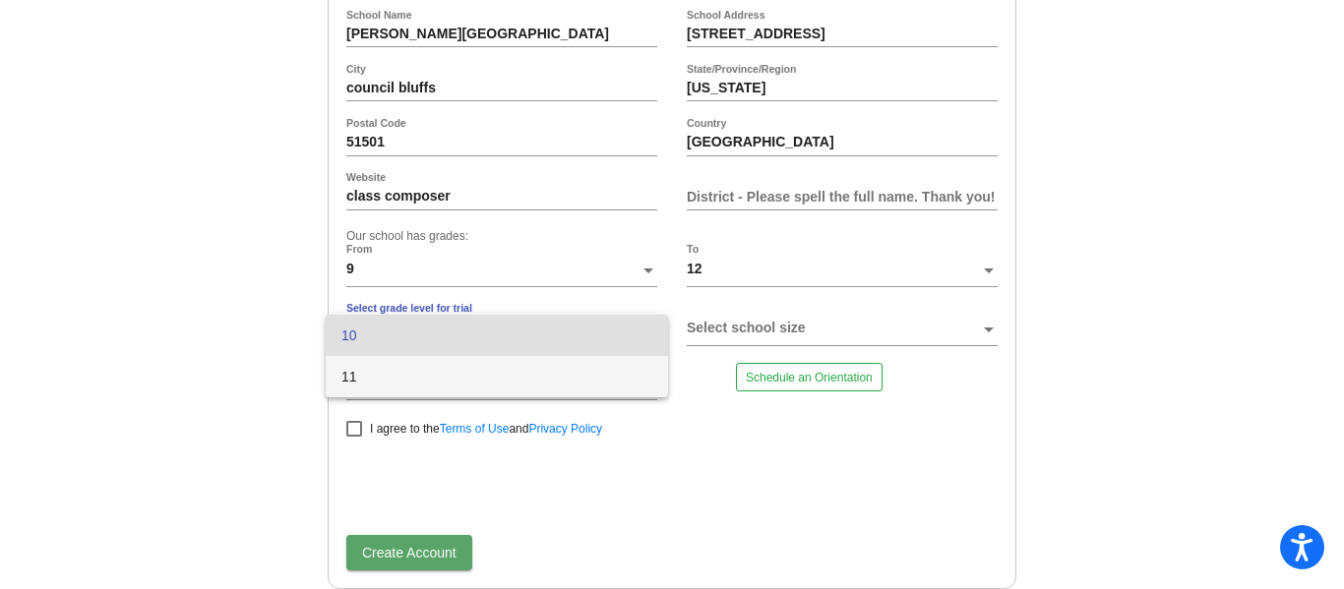
click at [509, 389] on span "11" at bounding box center [496, 376] width 311 height 41
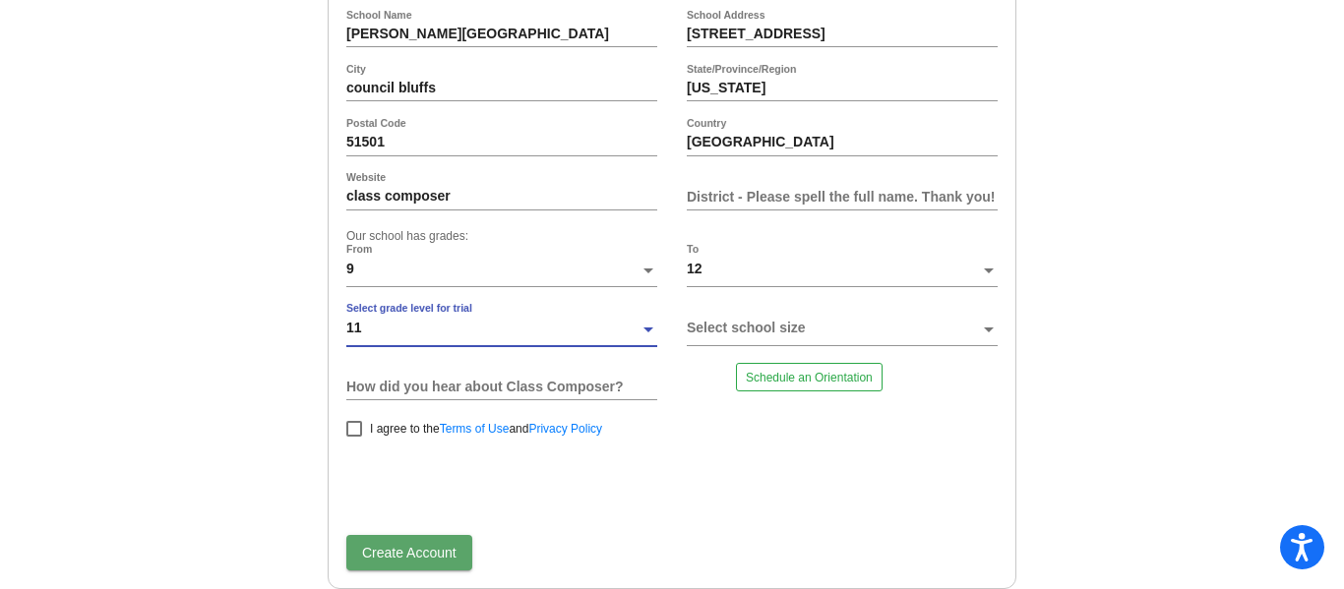
click at [844, 344] on div at bounding box center [833, 336] width 293 height 30
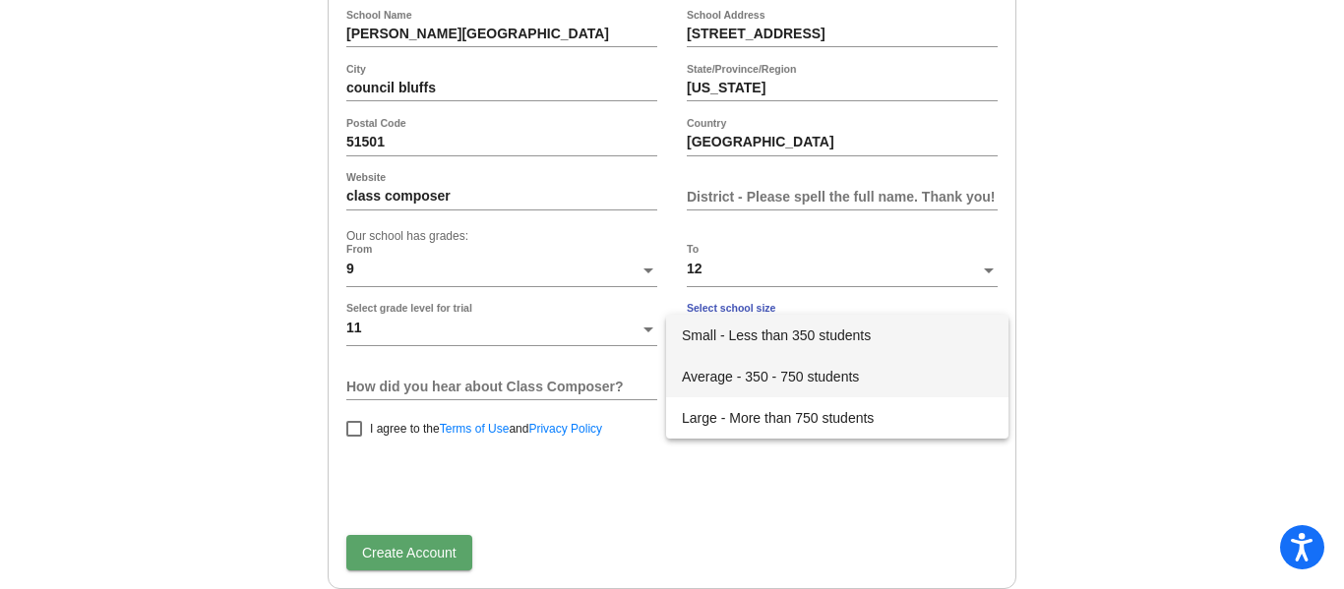
click at [771, 381] on span "Average - 350 - 750 students" at bounding box center [837, 376] width 311 height 41
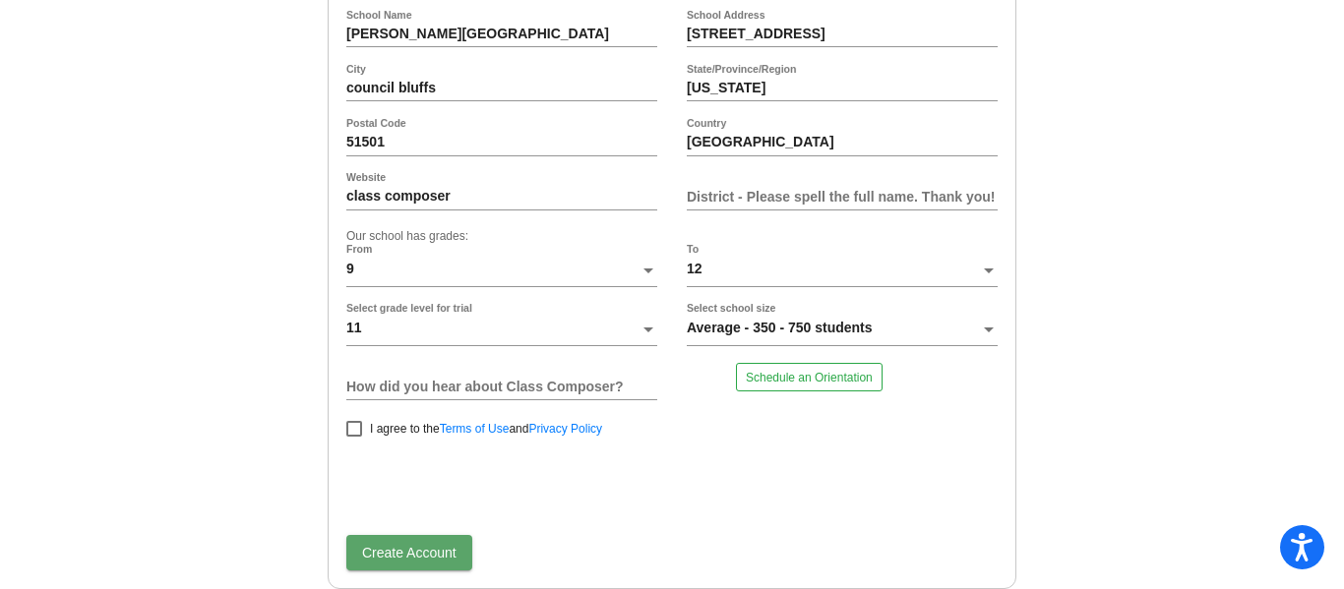
click at [524, 374] on div "How did you hear about Class Composer?" at bounding box center [501, 386] width 311 height 47
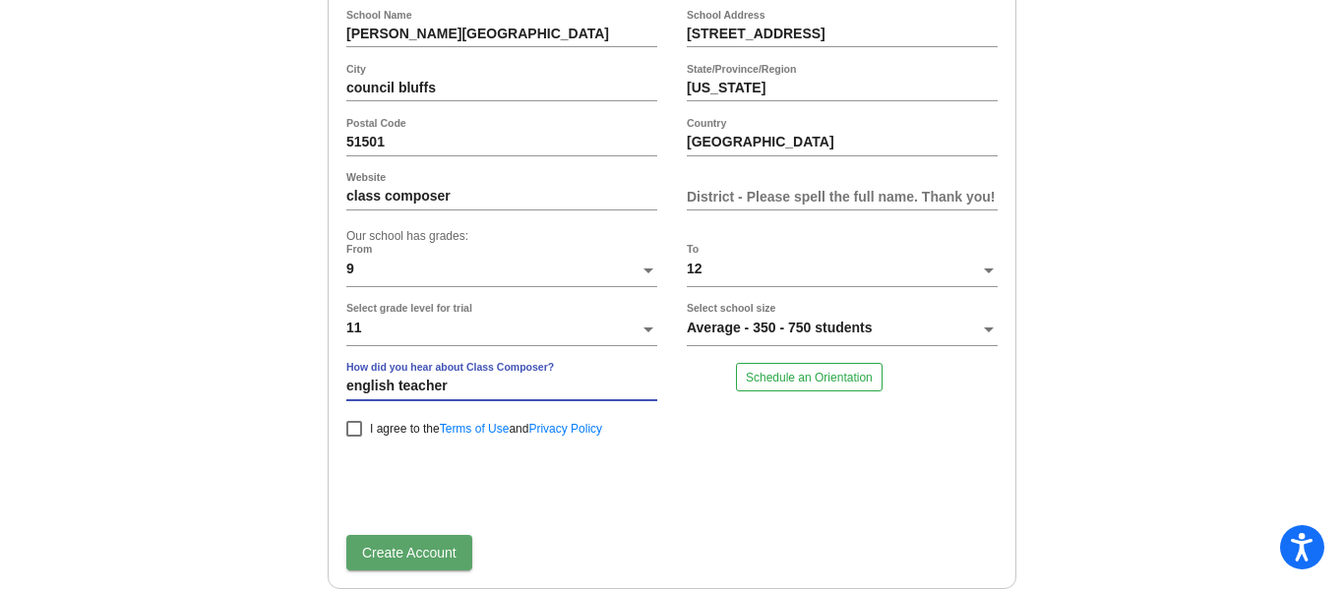
type input "english teacher"
click at [350, 426] on div at bounding box center [354, 429] width 16 height 16
click at [353, 437] on input "I agree to the Terms of Use and Privacy Policy" at bounding box center [353, 437] width 1 height 1
checkbox input "true"
click at [392, 546] on span "Create Account" at bounding box center [409, 553] width 94 height 16
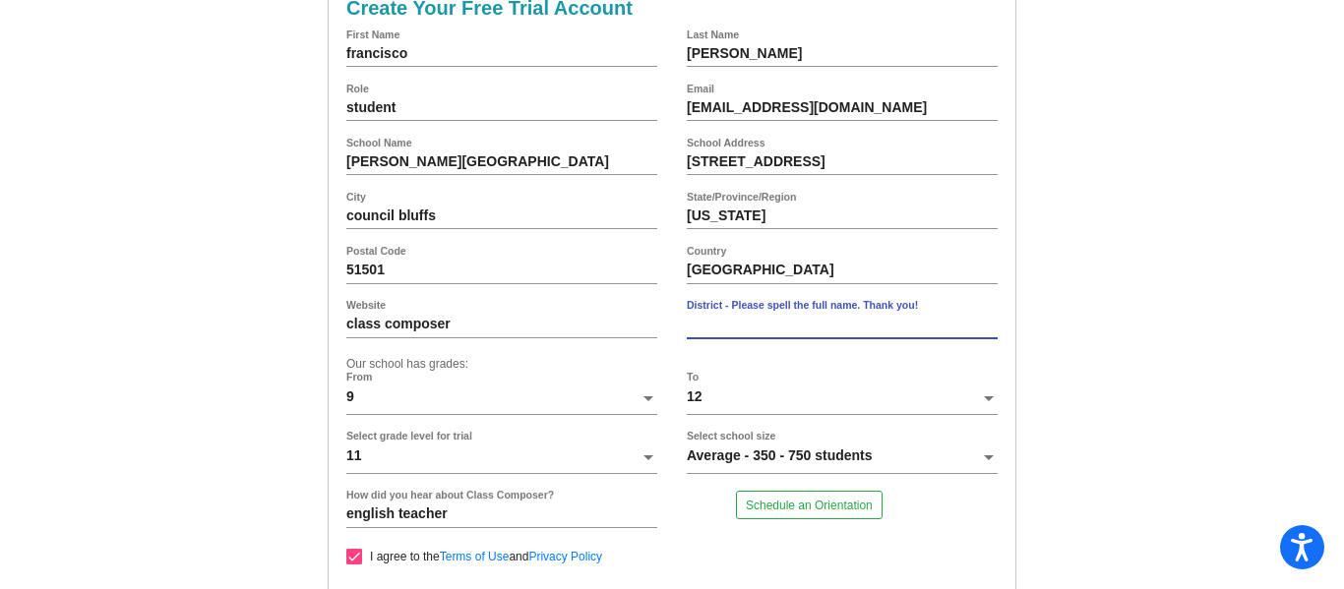
scroll to position [114, 0]
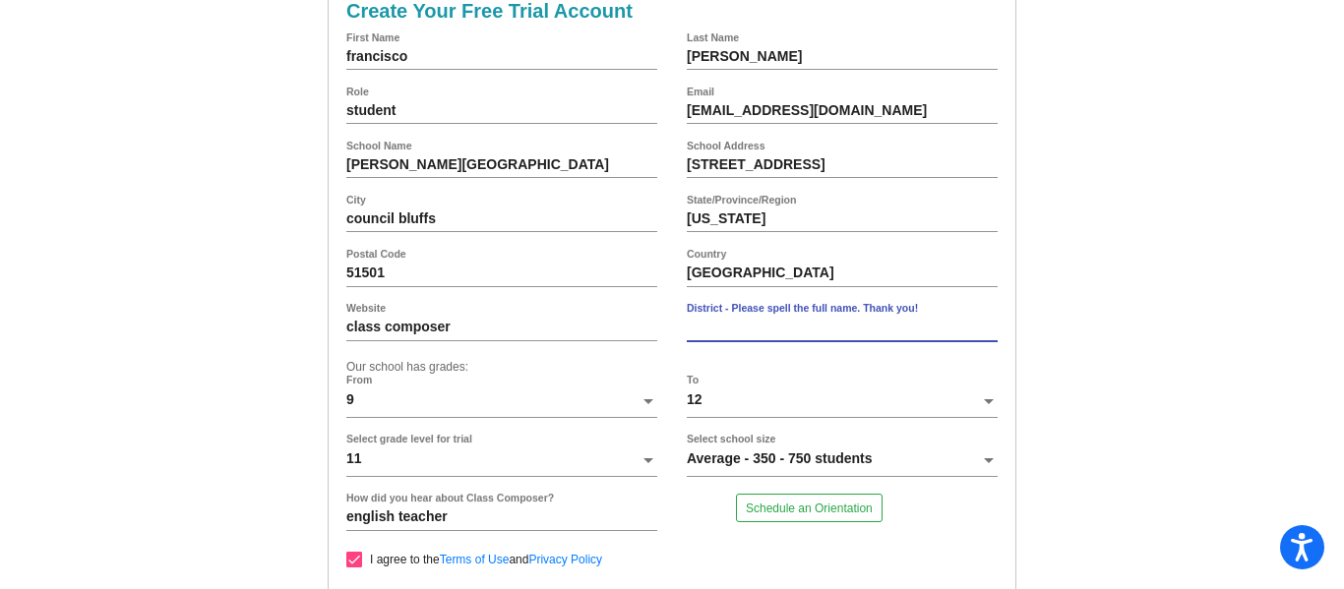
click at [701, 332] on input "District - Please spell the full name. Thank you!" at bounding box center [842, 328] width 311 height 16
type input "tjhs"
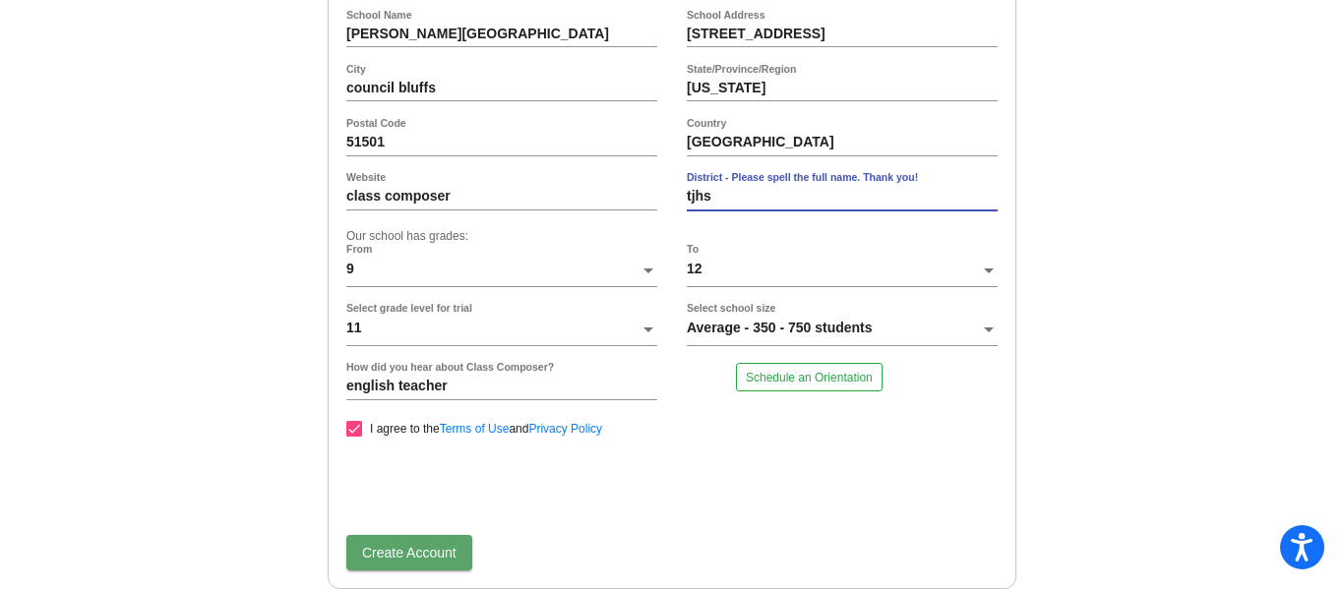
click at [380, 558] on span "Create Account" at bounding box center [409, 553] width 94 height 16
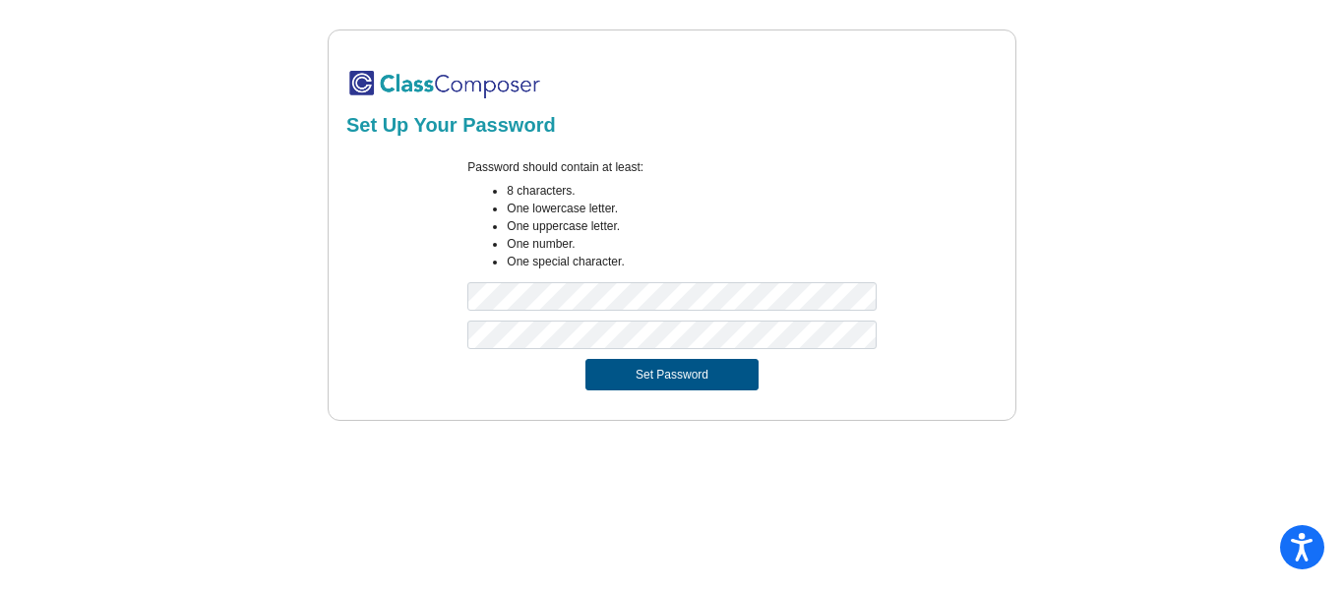
click at [608, 377] on button "Set Password" at bounding box center [671, 374] width 173 height 31
click at [614, 364] on button "Set Password" at bounding box center [671, 374] width 173 height 31
click at [657, 382] on button "Set Password" at bounding box center [671, 374] width 173 height 31
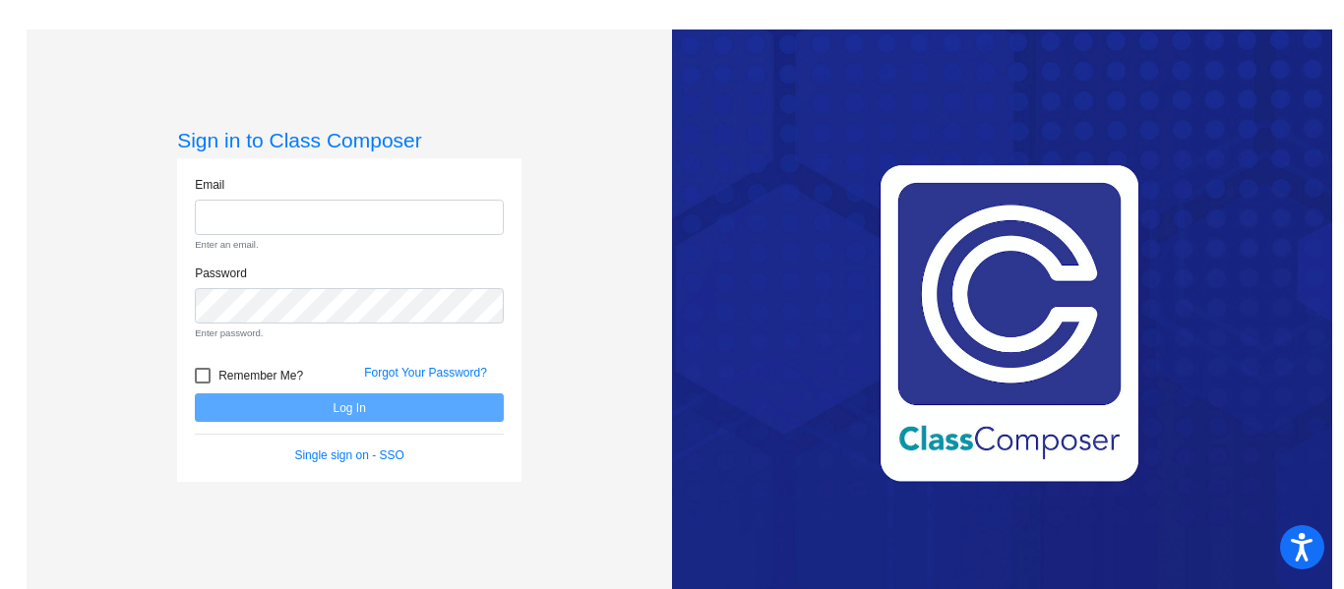
click at [338, 226] on input "email" at bounding box center [349, 218] width 309 height 36
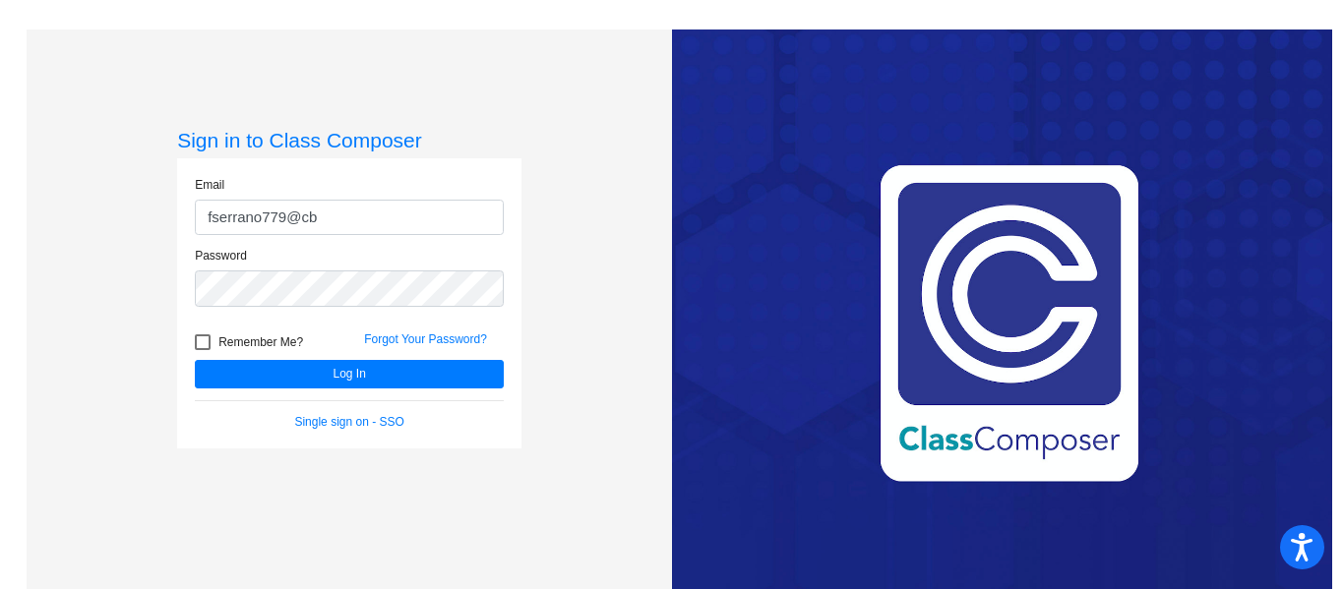
type input "[EMAIL_ADDRESS][DOMAIN_NAME]"
click at [293, 339] on span "Remember Me?" at bounding box center [260, 343] width 85 height 24
click at [203, 350] on input "Remember Me?" at bounding box center [202, 350] width 1 height 1
checkbox input "true"
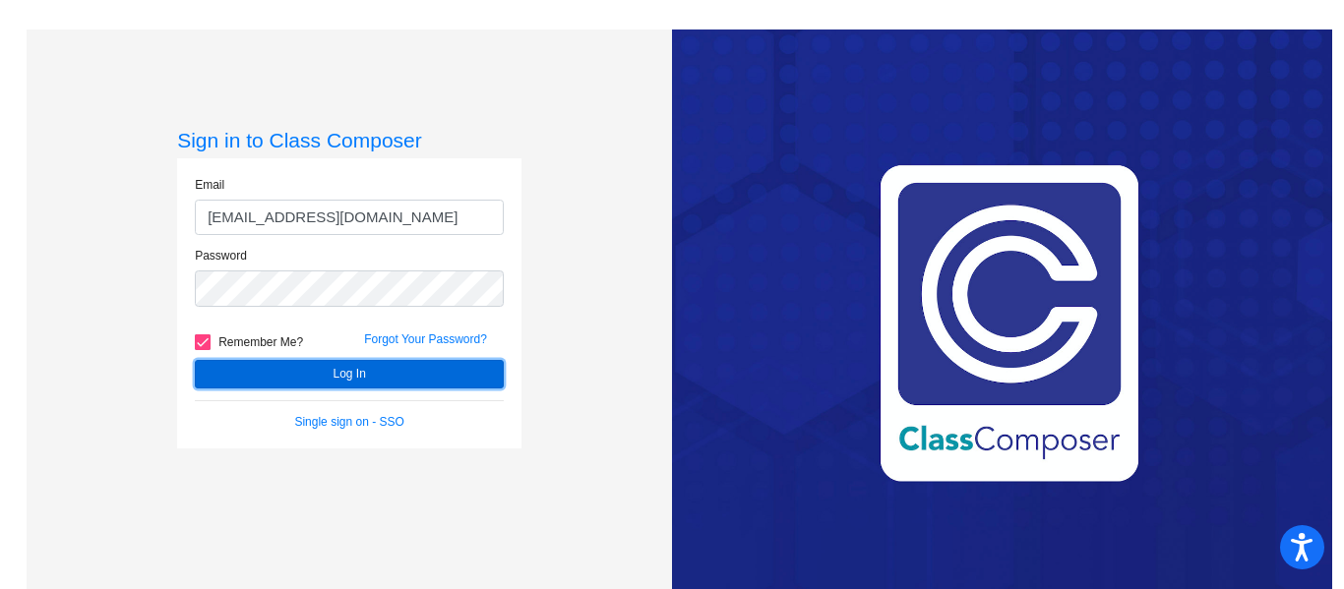
click at [339, 372] on button "Log In" at bounding box center [349, 374] width 309 height 29
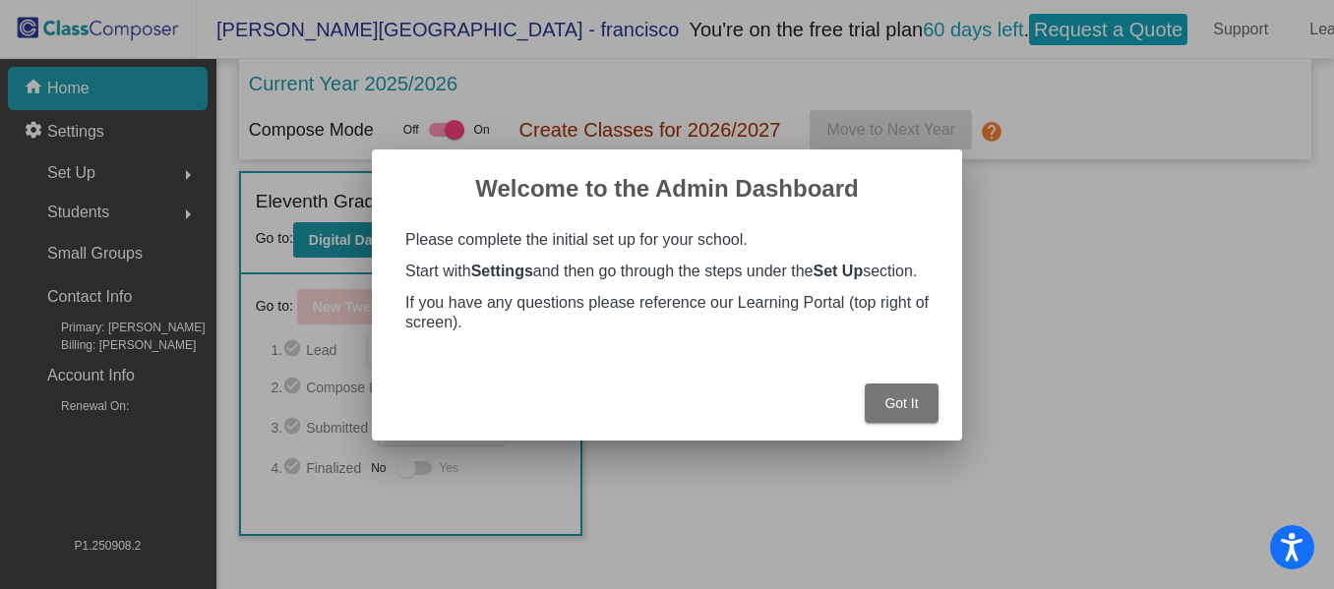
click at [899, 402] on span "Got It" at bounding box center [901, 404] width 33 height 16
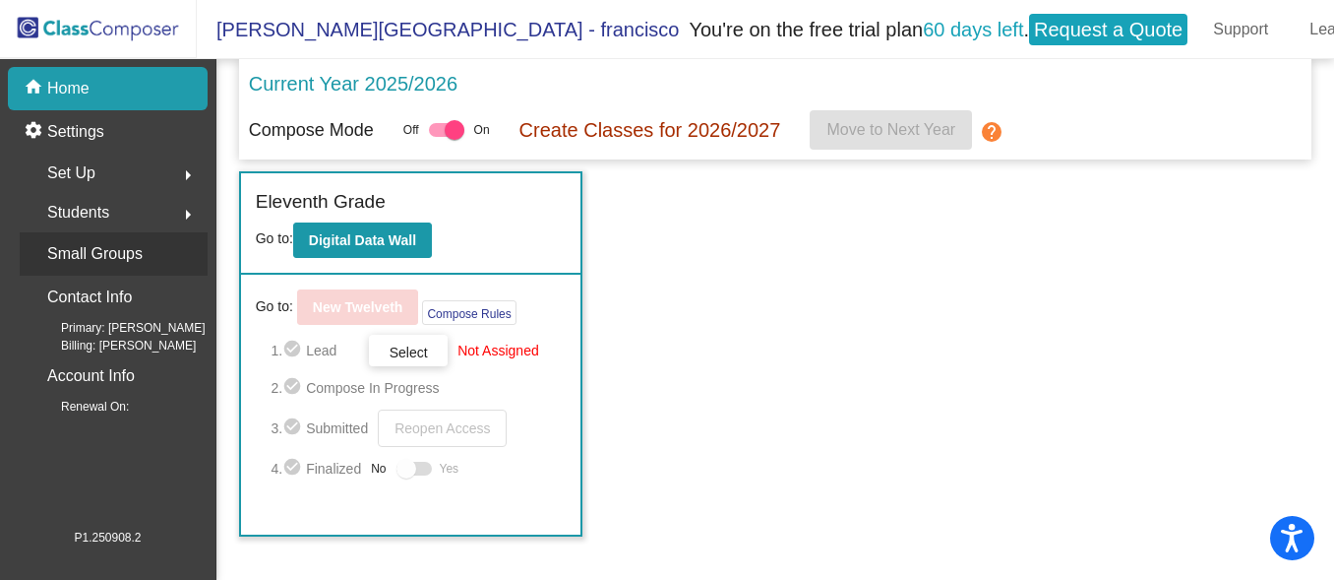
click at [98, 257] on p "Small Groups" at bounding box center [94, 254] width 95 height 28
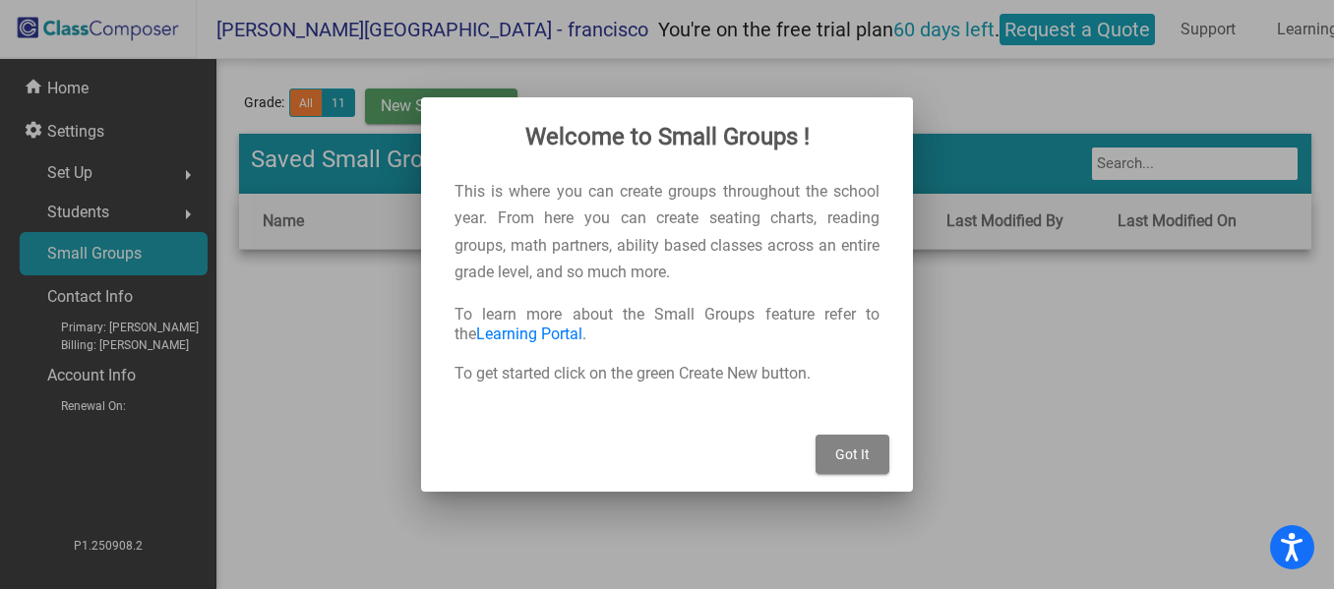
click at [850, 448] on span "Got It" at bounding box center [852, 455] width 34 height 16
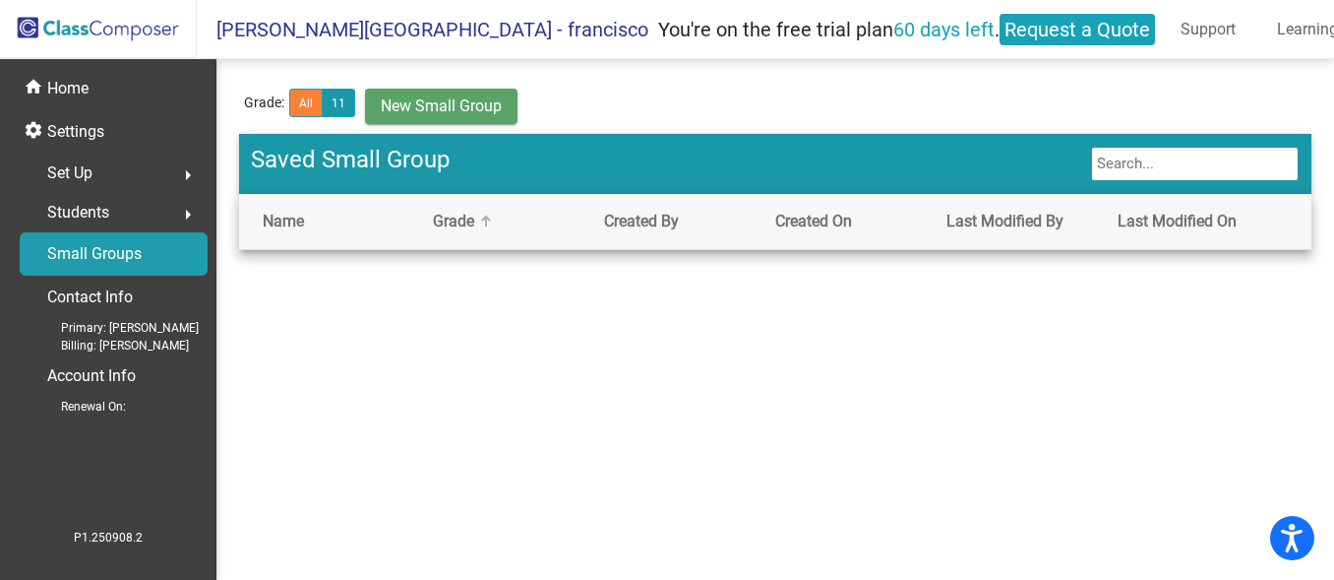
click at [450, 212] on div "Grade" at bounding box center [453, 222] width 41 height 24
click at [462, 223] on div "Grade" at bounding box center [453, 222] width 41 height 24
click at [135, 311] on div "Contact Info" at bounding box center [114, 297] width 188 height 43
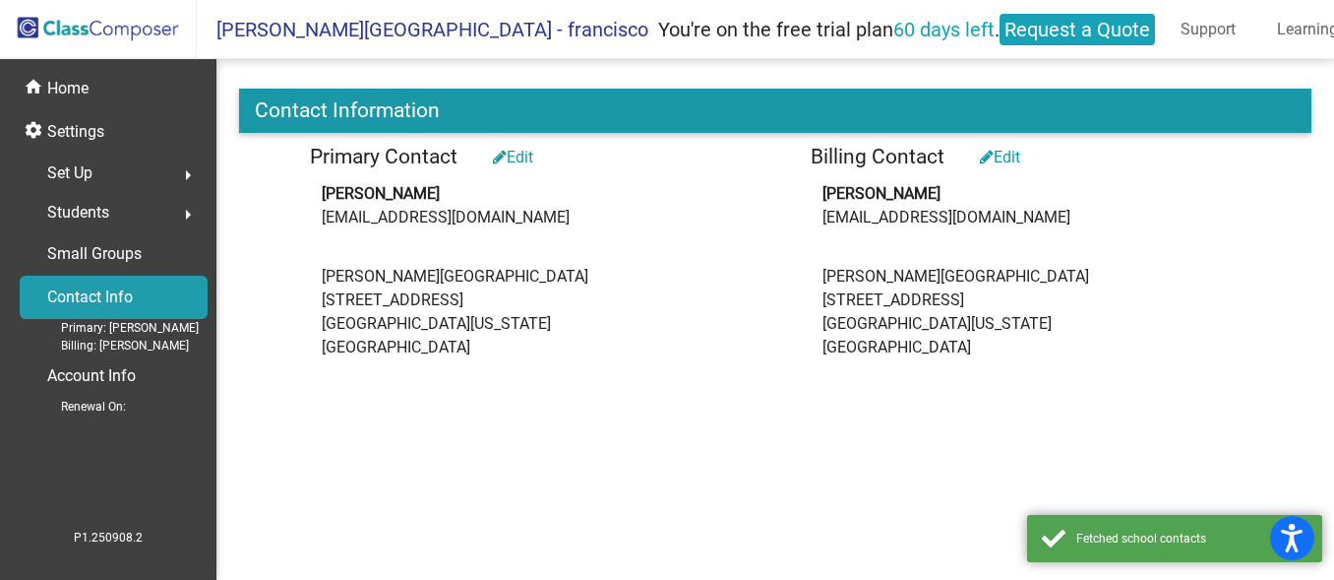
click at [116, 212] on div "Students arrow_right" at bounding box center [114, 212] width 188 height 39
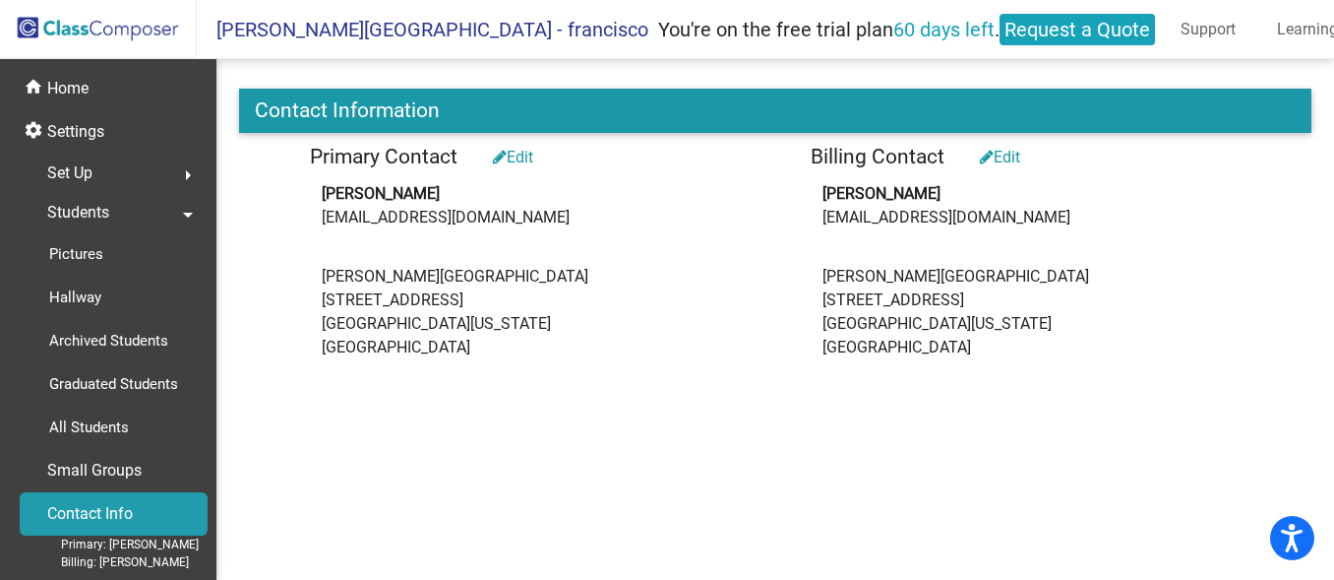
click at [118, 216] on div "Students arrow_drop_down" at bounding box center [114, 212] width 188 height 39
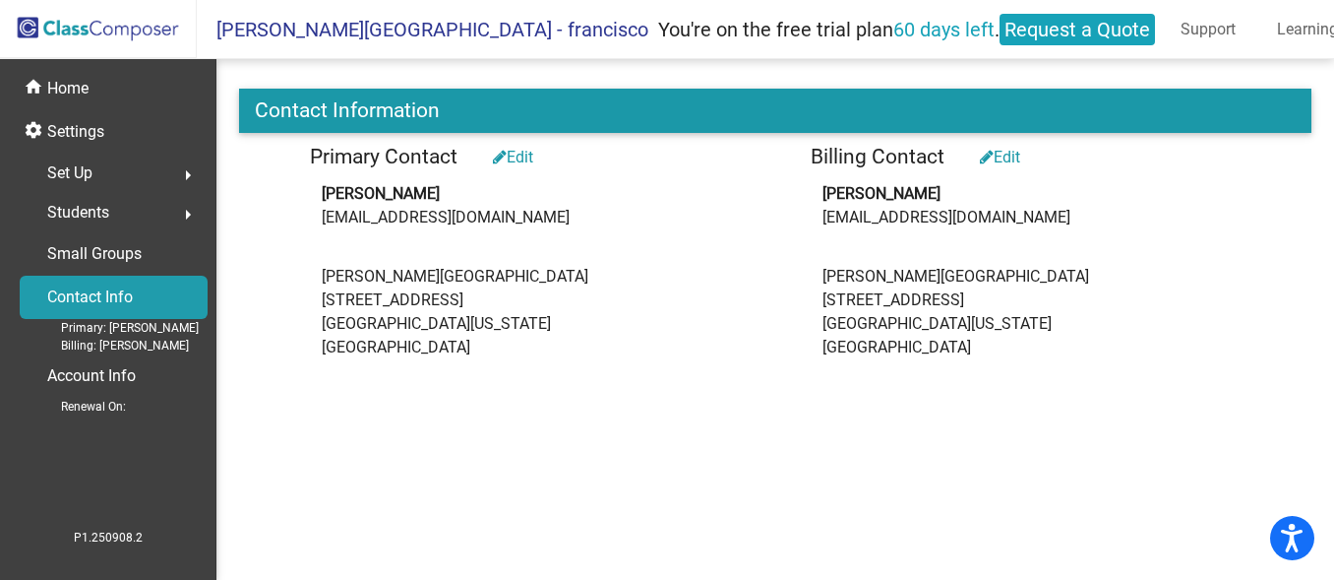
click at [118, 216] on div "Students arrow_right" at bounding box center [114, 212] width 188 height 39
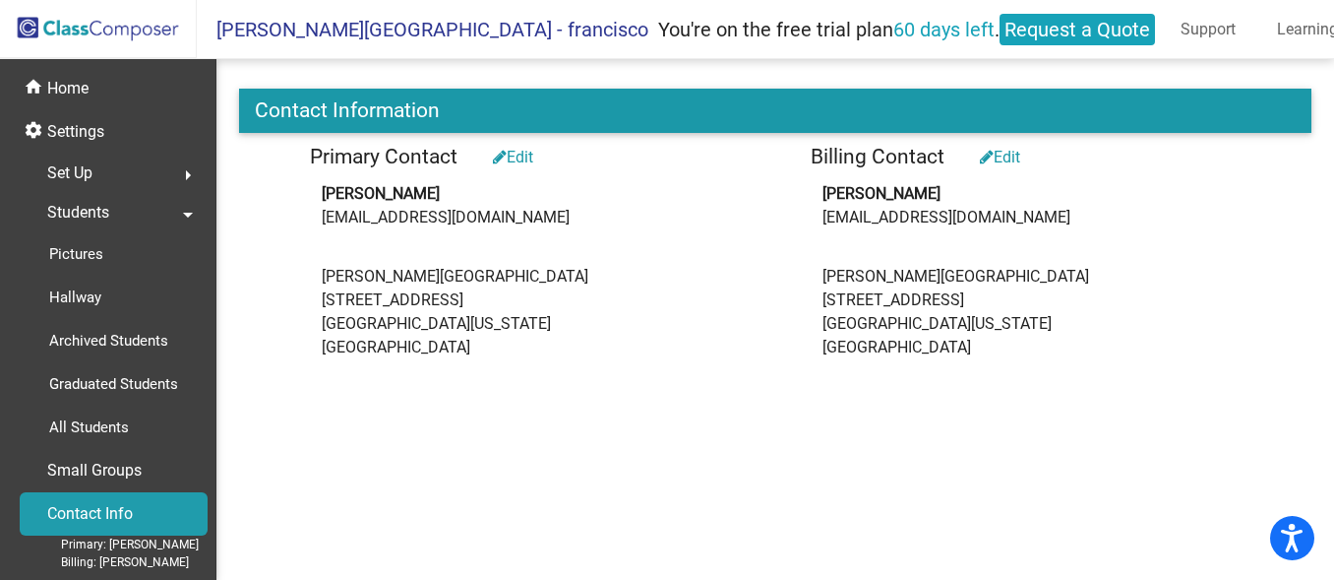
click at [107, 183] on div "Set Up arrow_right" at bounding box center [114, 173] width 188 height 39
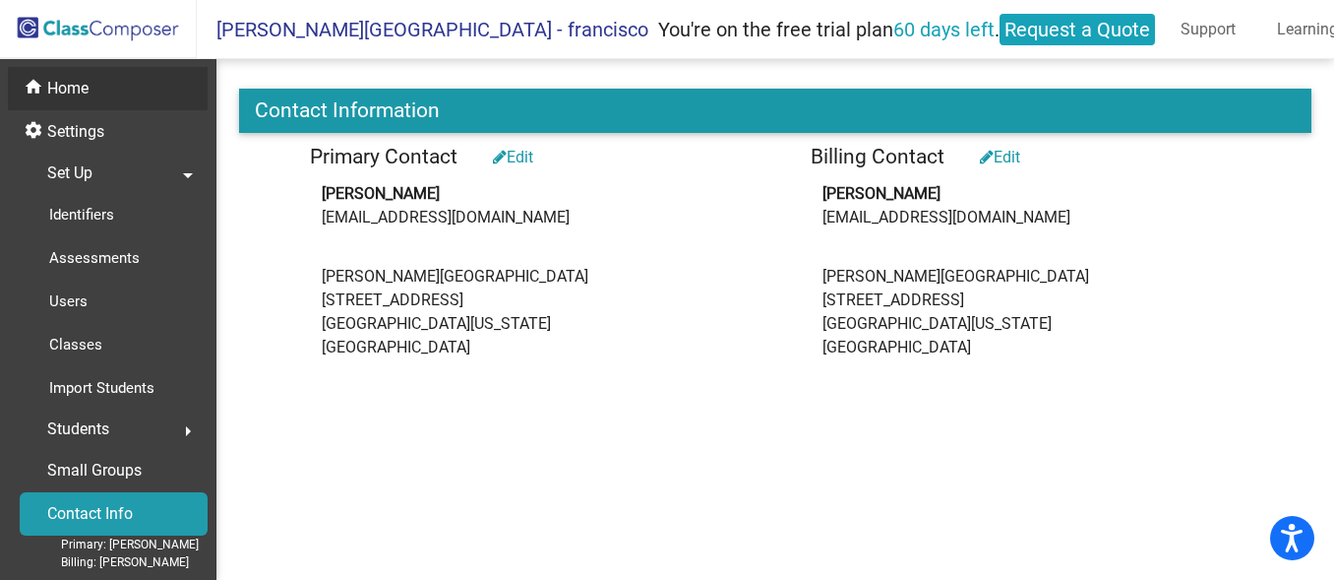
click at [85, 108] on div "home Home" at bounding box center [108, 88] width 200 height 43
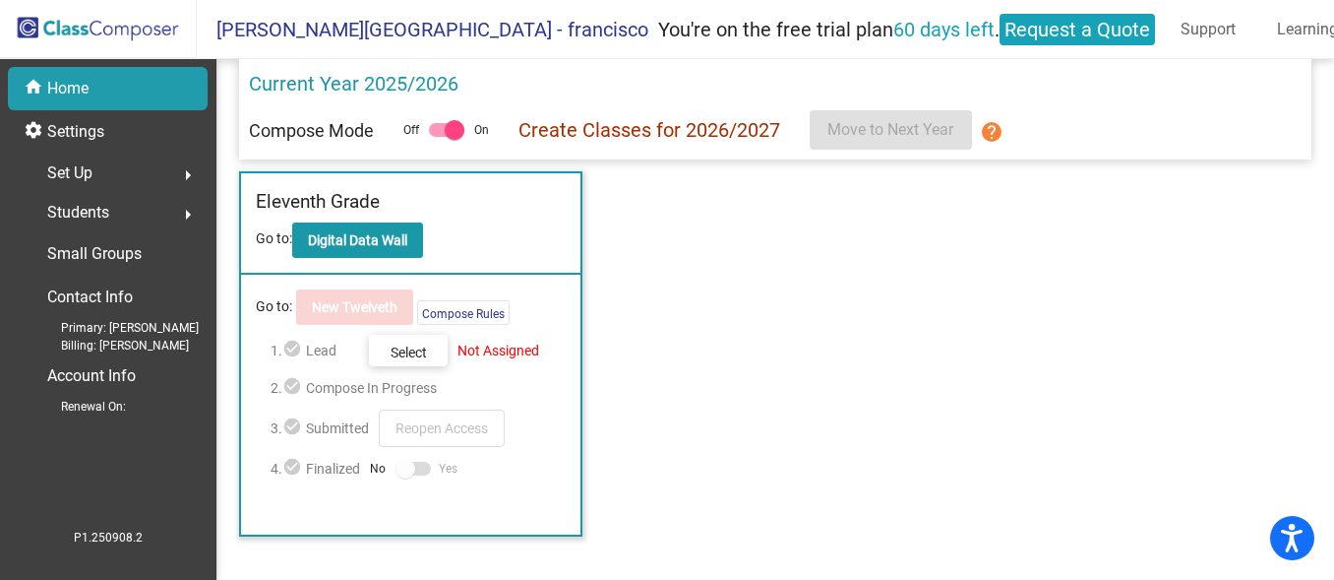
click at [446, 139] on div at bounding box center [455, 130] width 20 height 20
click at [439, 138] on input "checkbox" at bounding box center [438, 137] width 1 height 1
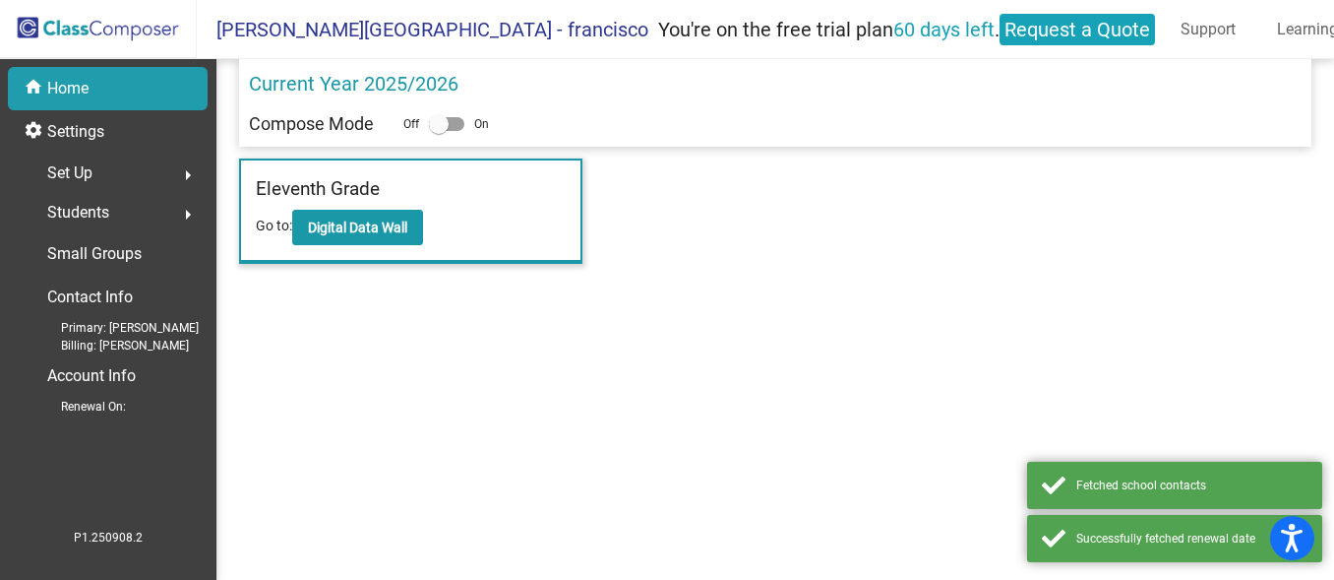
click at [446, 131] on div at bounding box center [439, 124] width 20 height 20
click at [439, 131] on input "checkbox" at bounding box center [438, 131] width 1 height 1
checkbox input "true"
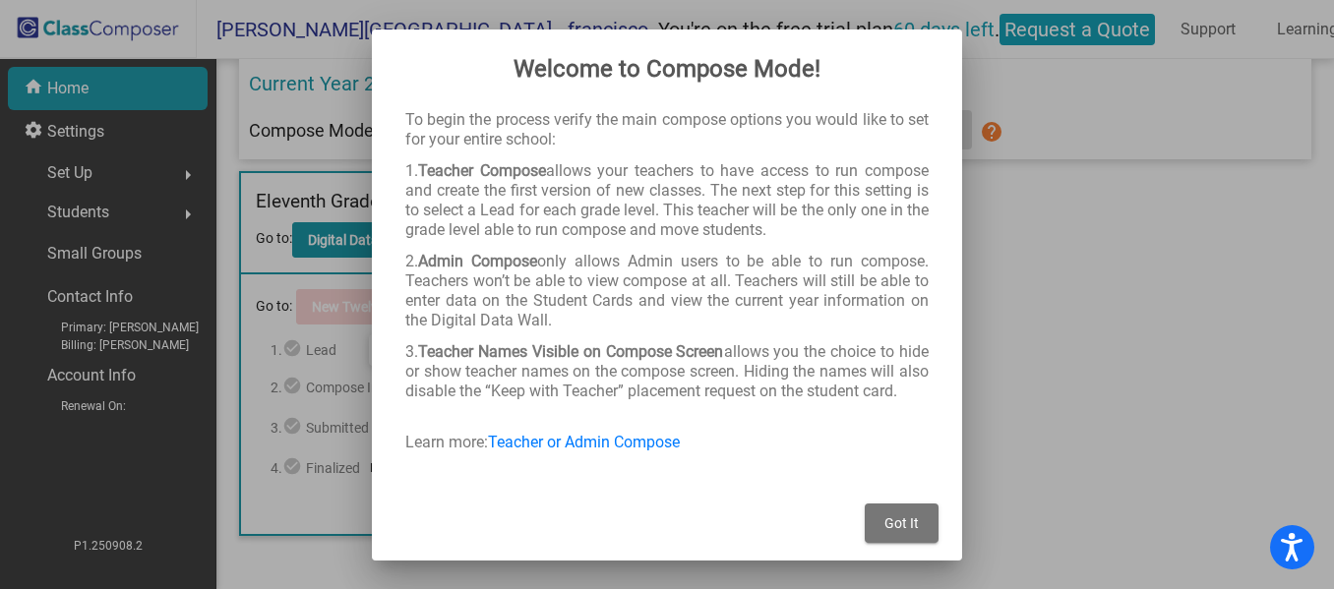
click at [921, 513] on button "Got It" at bounding box center [902, 523] width 74 height 39
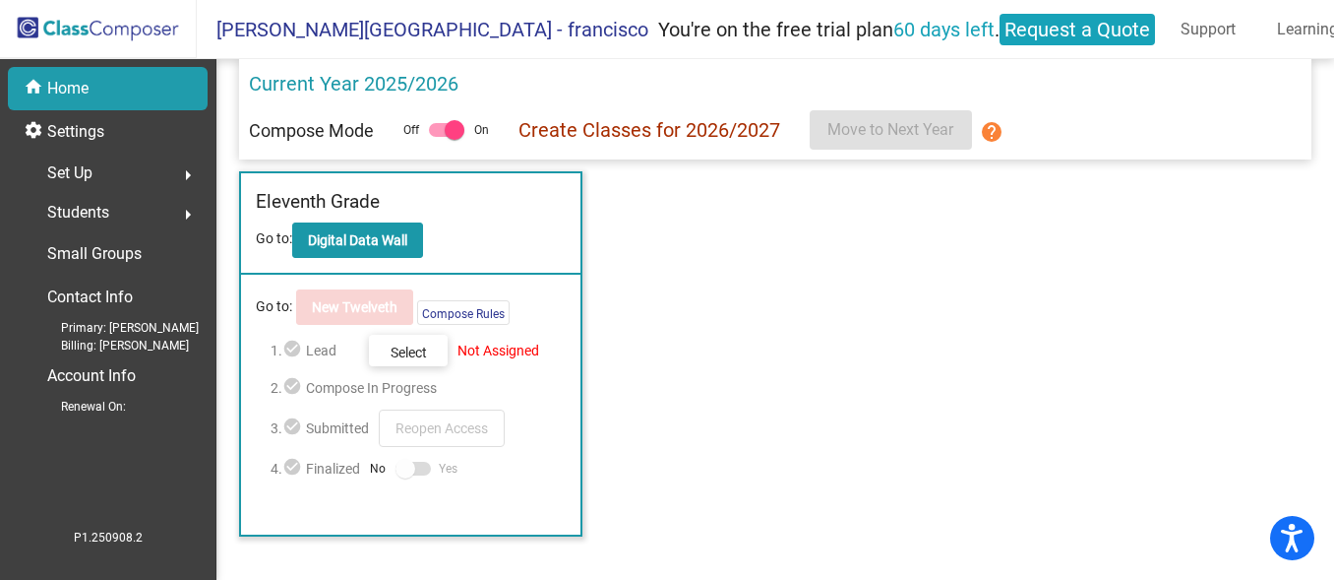
click at [561, 136] on p "Create Classes for 2026/2027" at bounding box center [650, 130] width 262 height 30
click at [531, 29] on span "[PERSON_NAME][GEOGRAPHIC_DATA] - francisco" at bounding box center [423, 29] width 452 height 31
click at [666, 31] on span "You're on the free trial plan 60 days left . Request a Quote" at bounding box center [906, 29] width 517 height 41
click at [1271, 33] on link "Learning Portal" at bounding box center [1331, 29] width 138 height 31
click at [384, 233] on b "Digital Data Wall" at bounding box center [357, 240] width 99 height 16
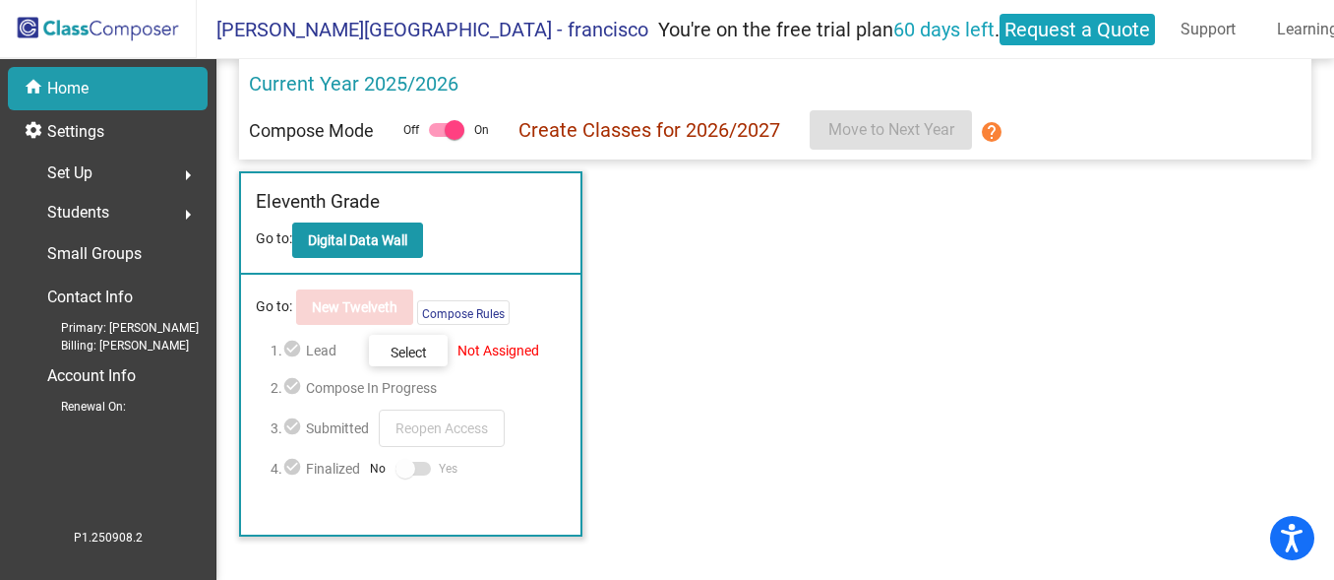
click at [284, 202] on label "Eleventh Grade" at bounding box center [318, 202] width 124 height 29
click at [185, 210] on mat-icon "arrow_right" at bounding box center [188, 215] width 24 height 24
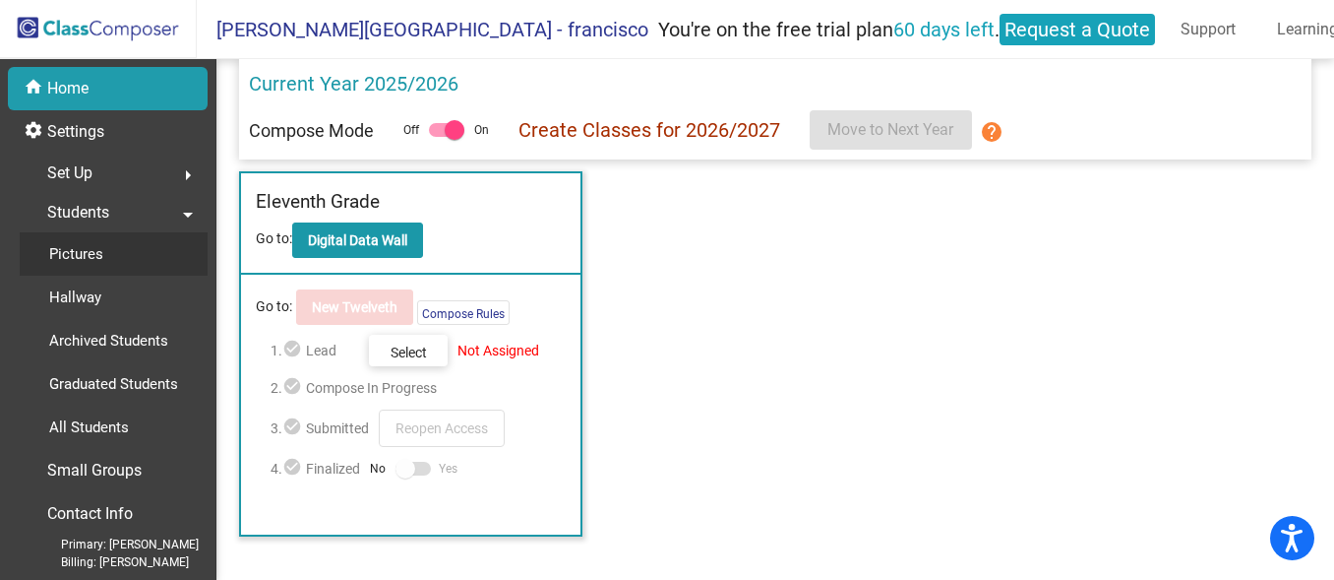
click at [159, 258] on link "Pictures" at bounding box center [114, 253] width 188 height 43
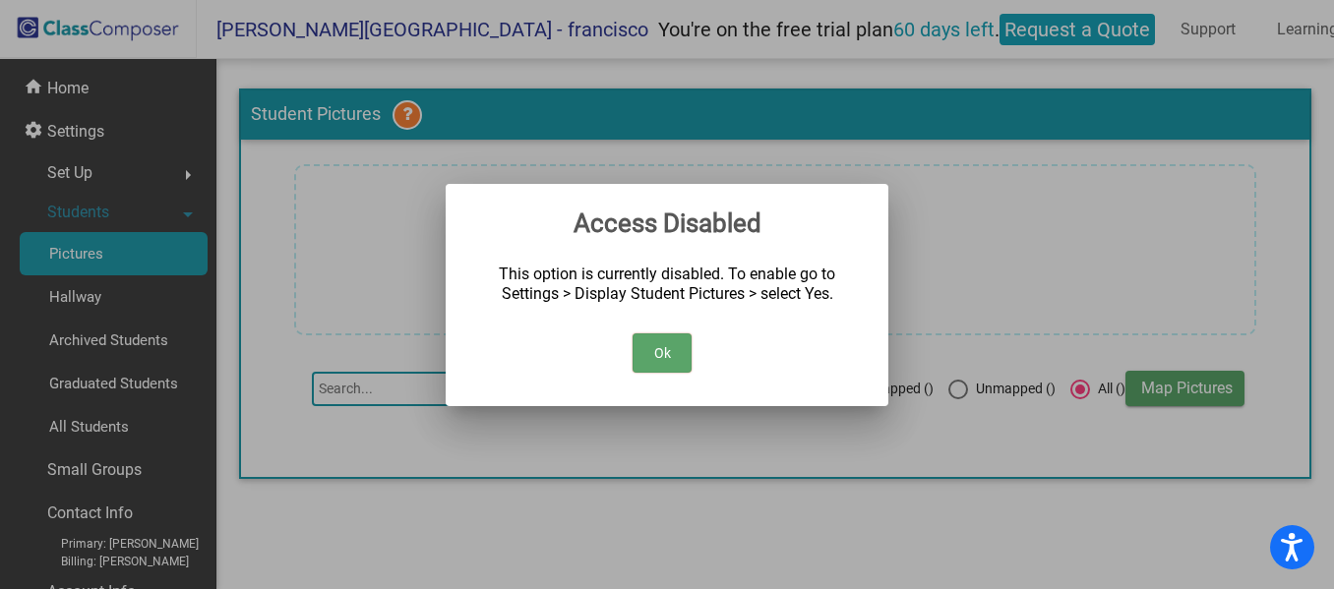
click at [676, 346] on button "Ok" at bounding box center [662, 353] width 59 height 39
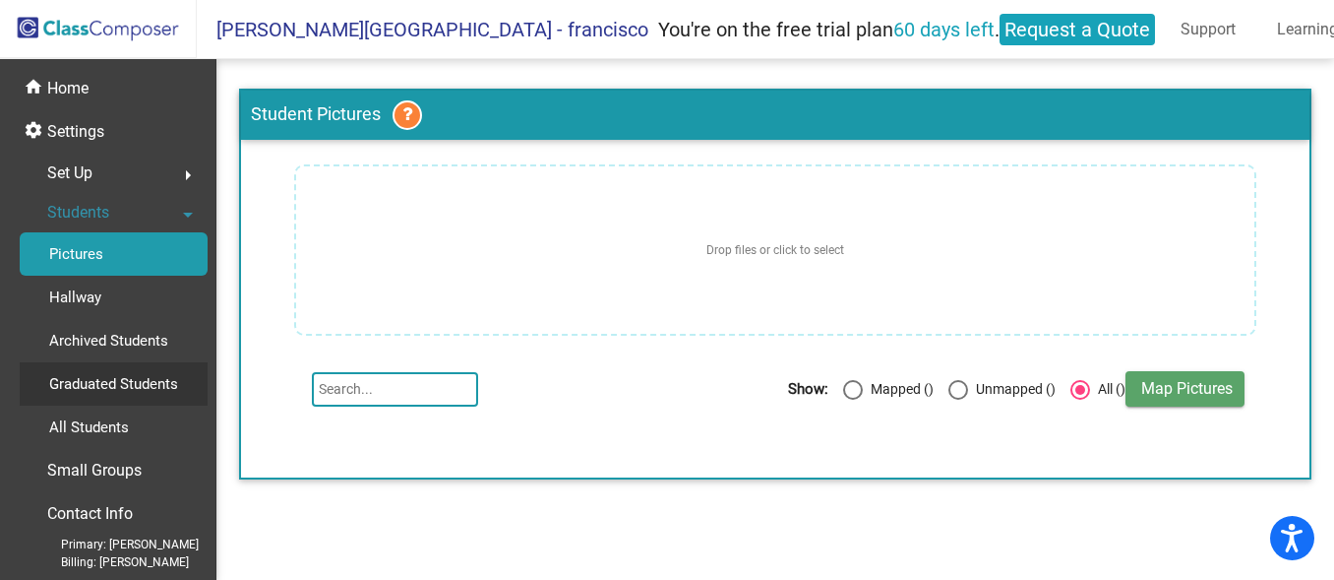
click at [173, 374] on p "Graduated Students" at bounding box center [113, 384] width 129 height 24
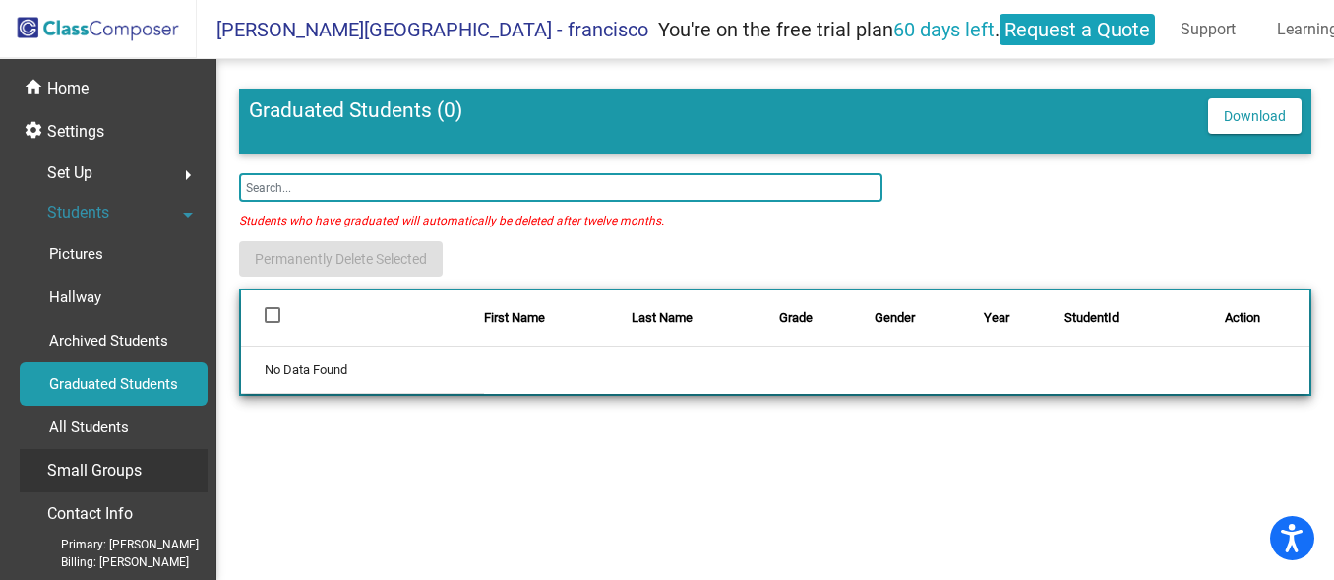
click at [148, 465] on div "Small Groups" at bounding box center [114, 470] width 188 height 43
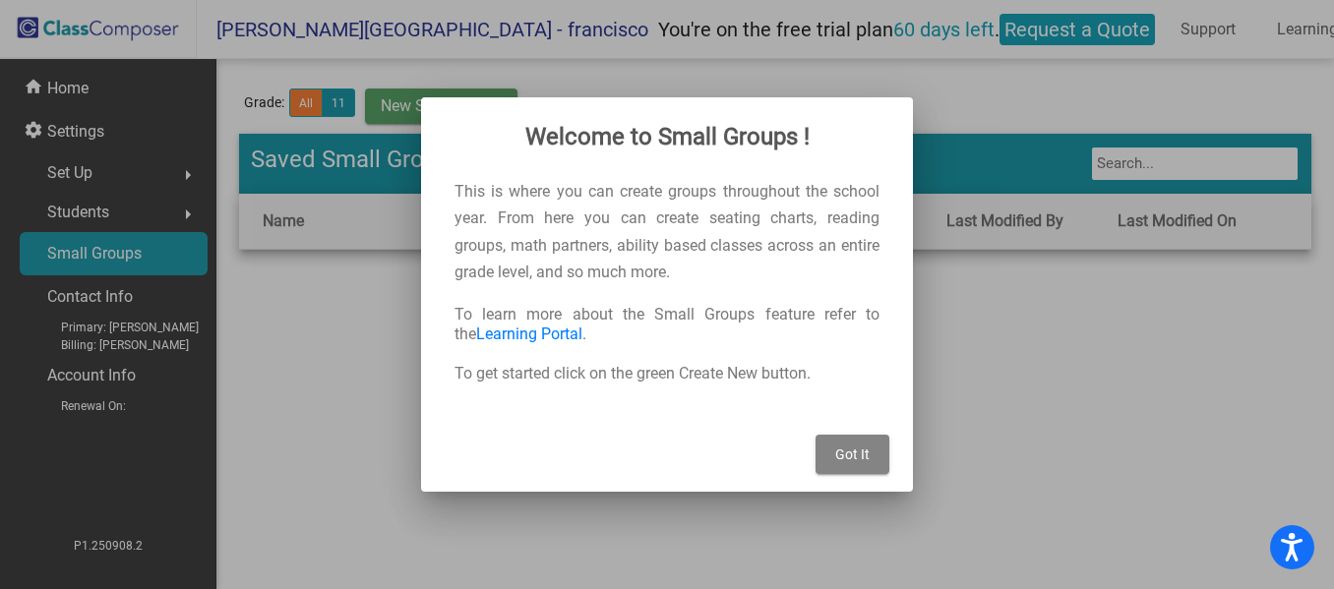
click at [878, 464] on button "Got It" at bounding box center [853, 454] width 74 height 39
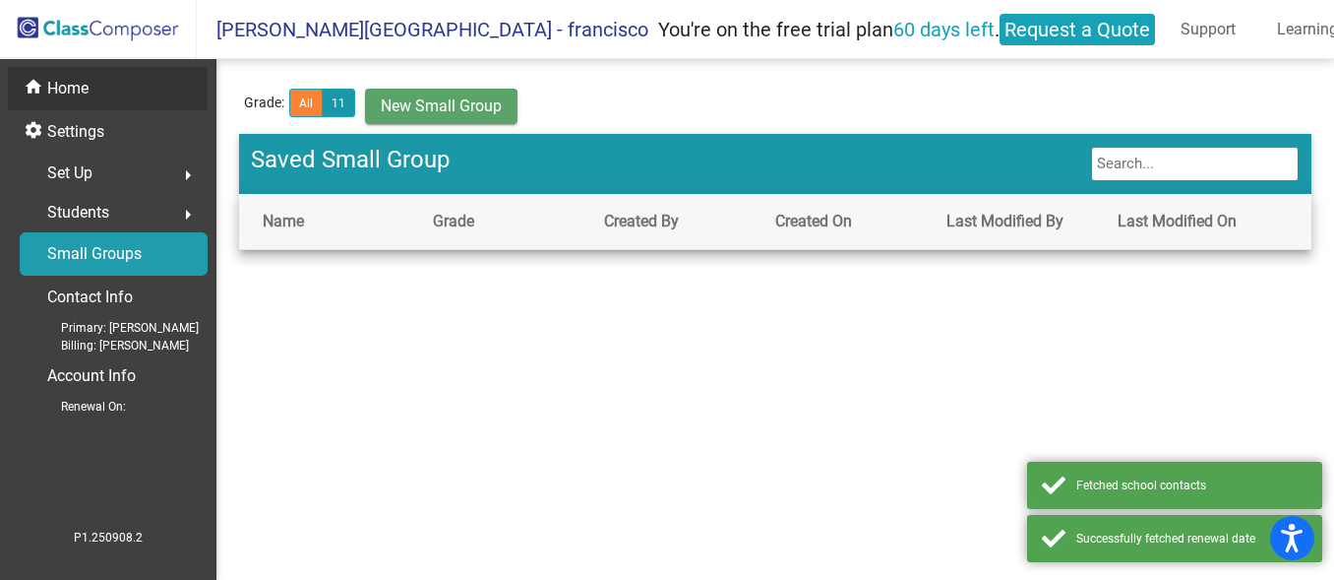
click at [139, 94] on div "home Home" at bounding box center [108, 88] width 200 height 43
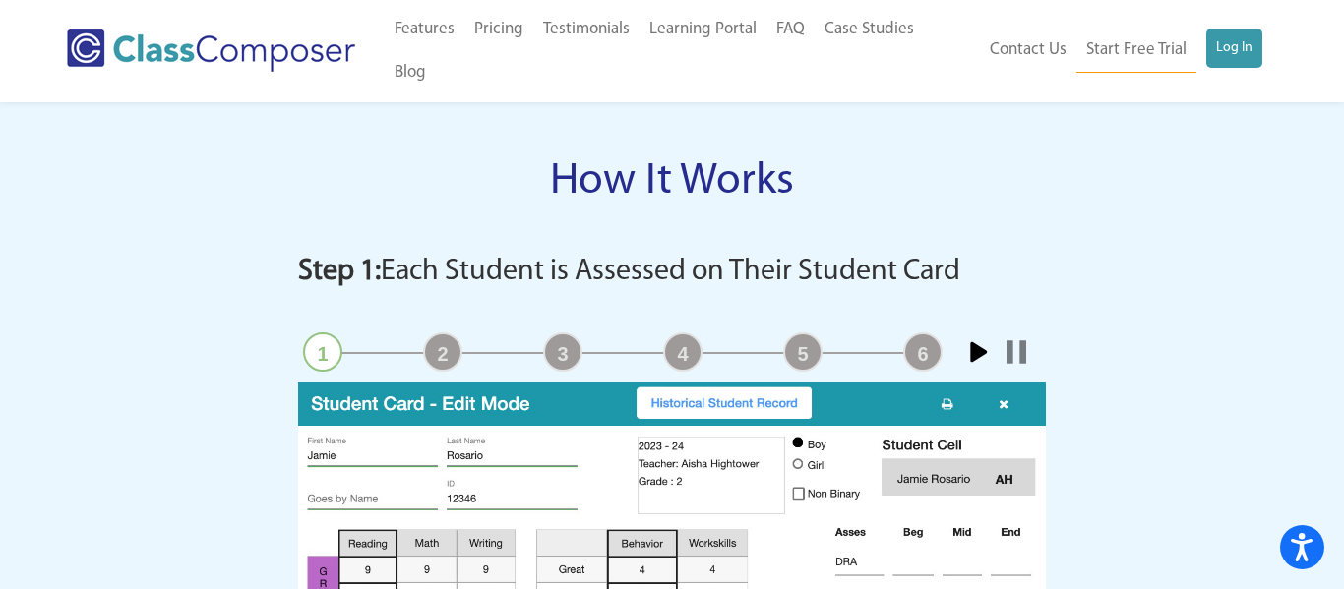
scroll to position [1775, 0]
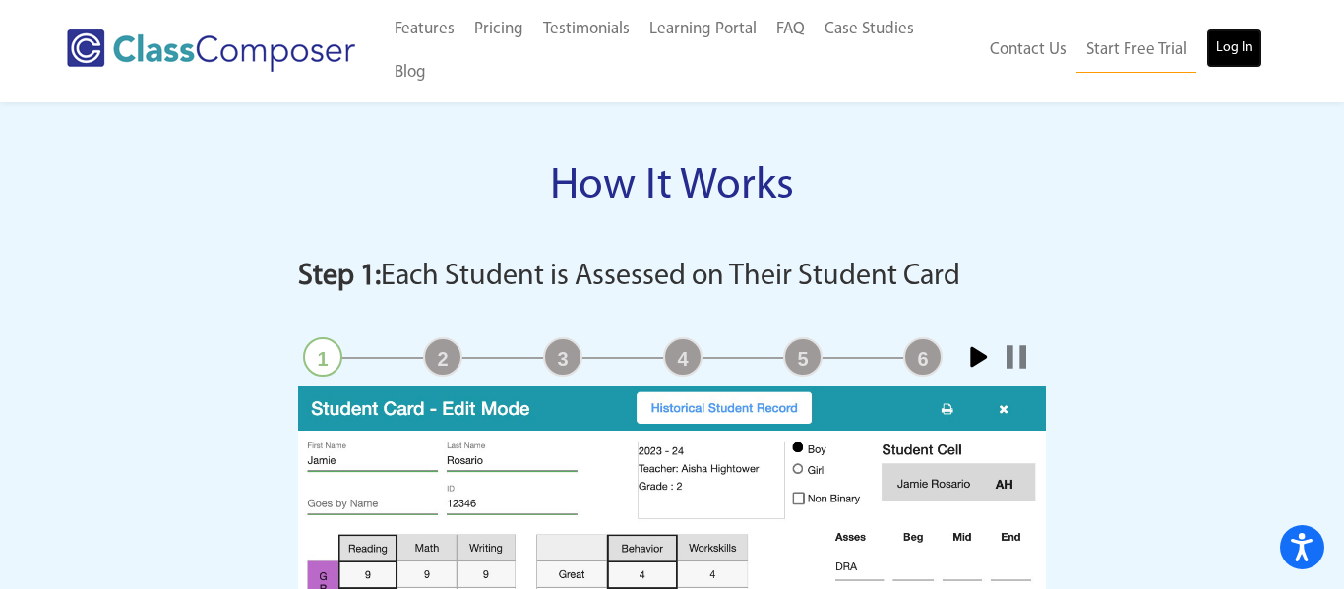
click at [1219, 29] on link "Log In" at bounding box center [1234, 48] width 56 height 39
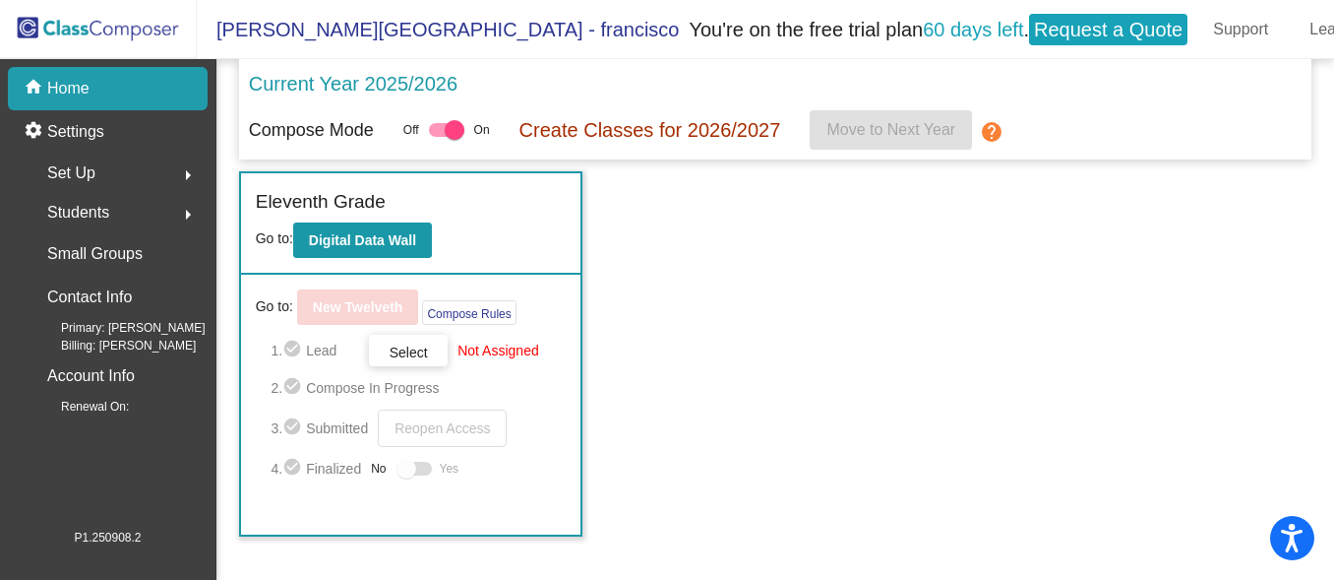
click at [445, 140] on div at bounding box center [455, 130] width 20 height 20
click at [439, 138] on input "checkbox" at bounding box center [438, 137] width 1 height 1
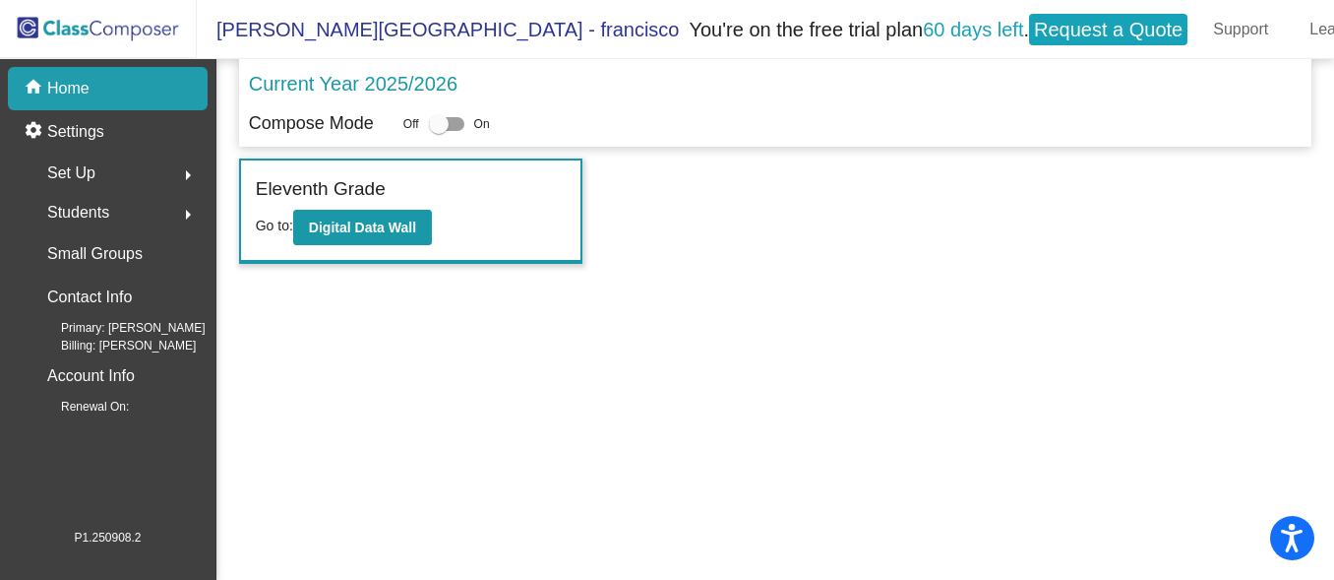
click at [440, 121] on div at bounding box center [439, 124] width 20 height 20
click at [439, 131] on input "checkbox" at bounding box center [438, 131] width 1 height 1
checkbox input "true"
